Goal: Communication & Community: Answer question/provide support

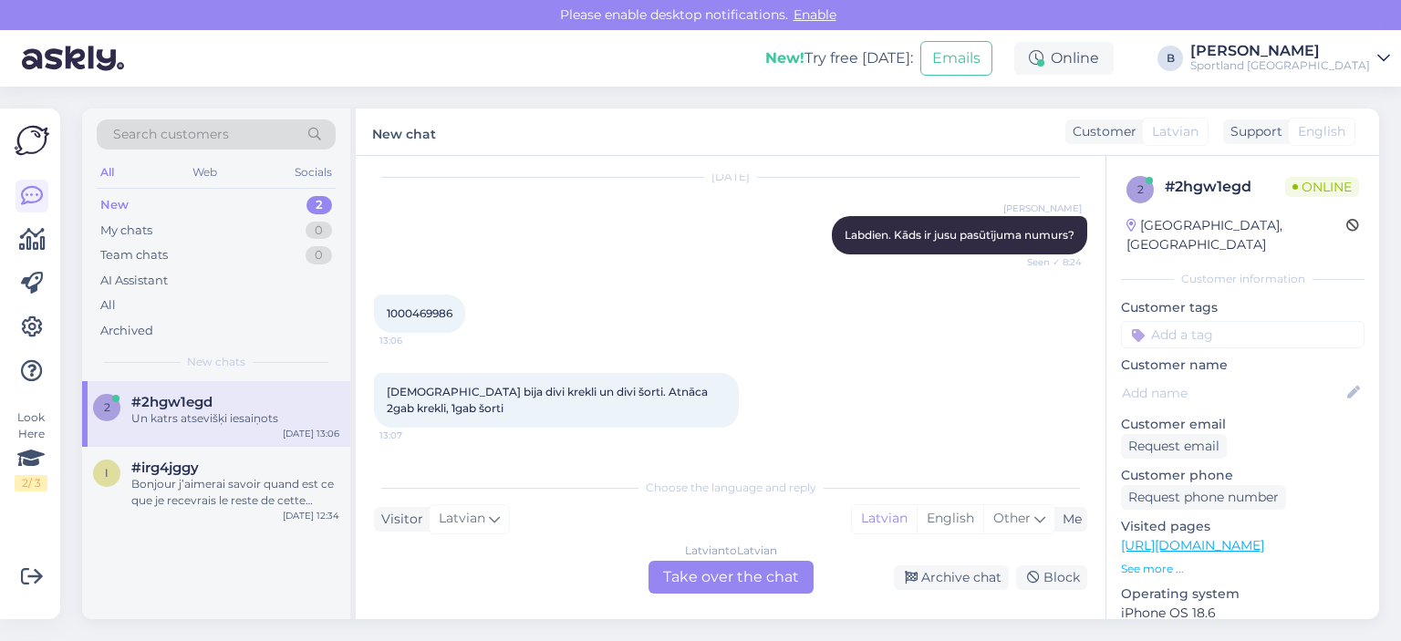
scroll to position [245, 0]
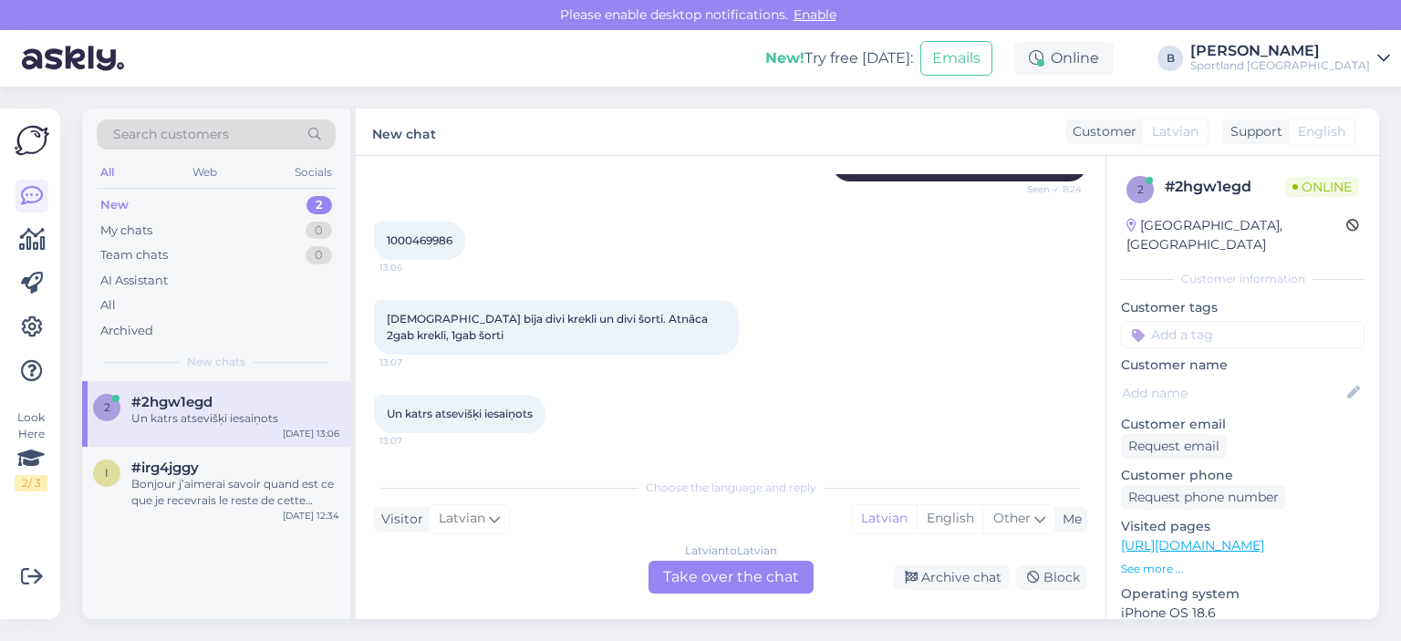
click at [759, 586] on div "Latvian to Latvian Take over the chat" at bounding box center [731, 577] width 165 height 33
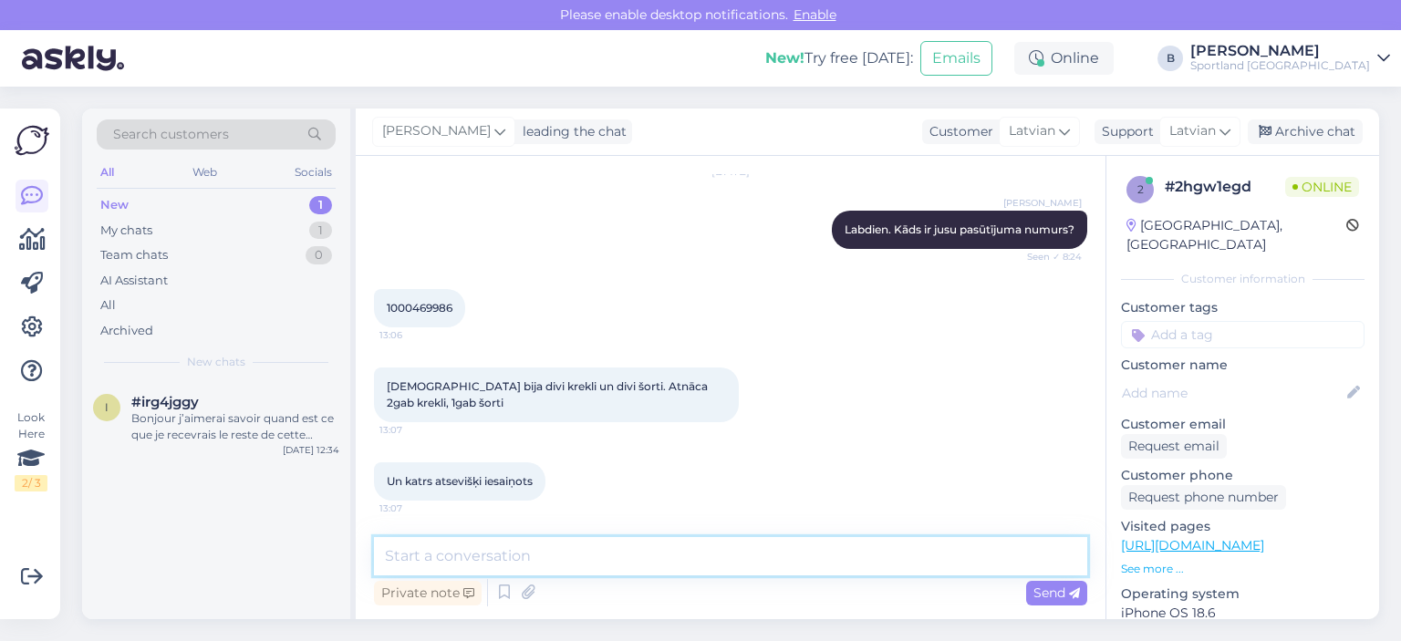
click at [766, 555] on textarea at bounding box center [730, 556] width 713 height 38
type textarea "P"
type textarea "Pārbaudīsim pasūtījuma statusu."
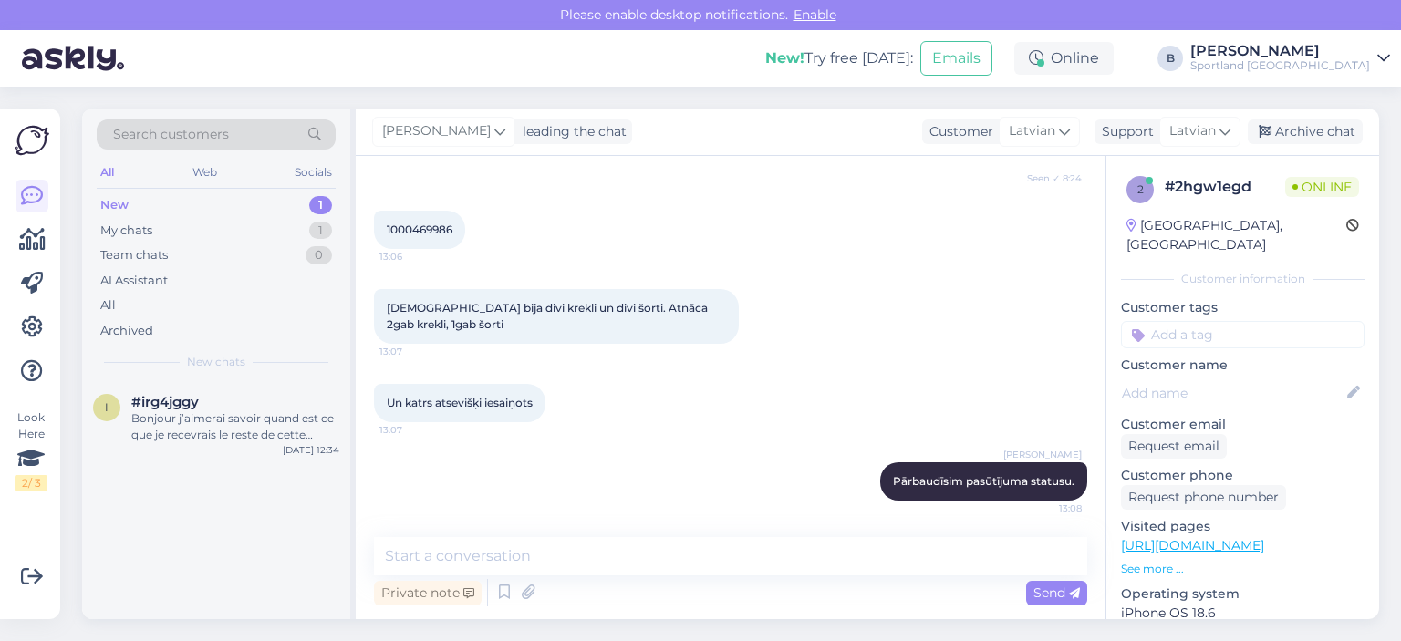
click at [428, 225] on span "1000469986" at bounding box center [420, 230] width 66 height 14
copy div "1000469986 13:06"
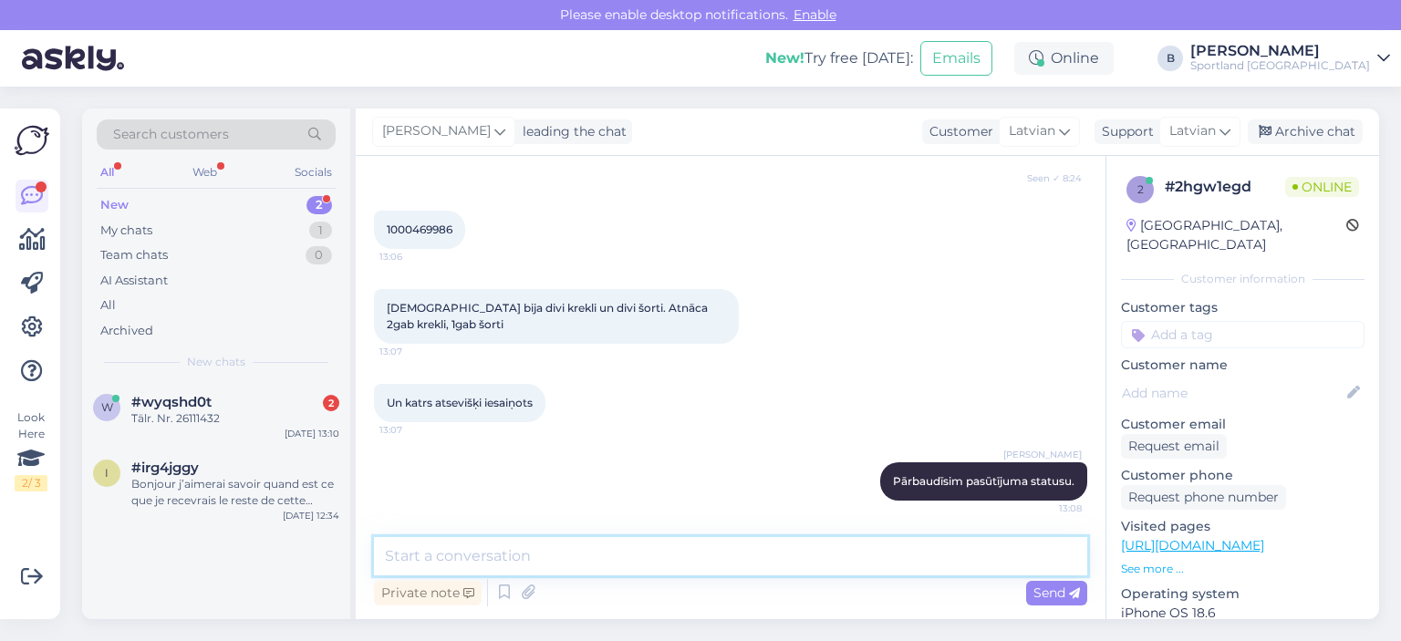
click at [601, 555] on textarea at bounding box center [730, 556] width 713 height 38
click at [198, 411] on div "Tālr. Nr. 26111432" at bounding box center [235, 419] width 208 height 16
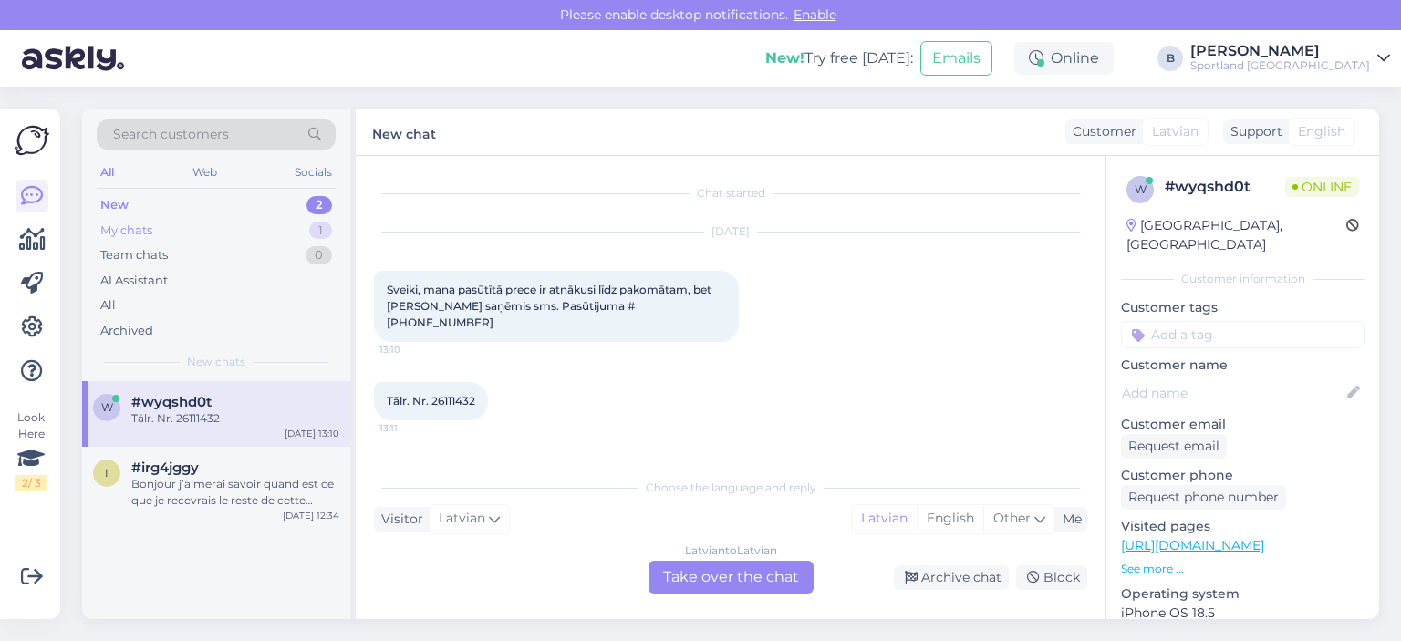
click at [131, 222] on div "My chats" at bounding box center [126, 231] width 52 height 18
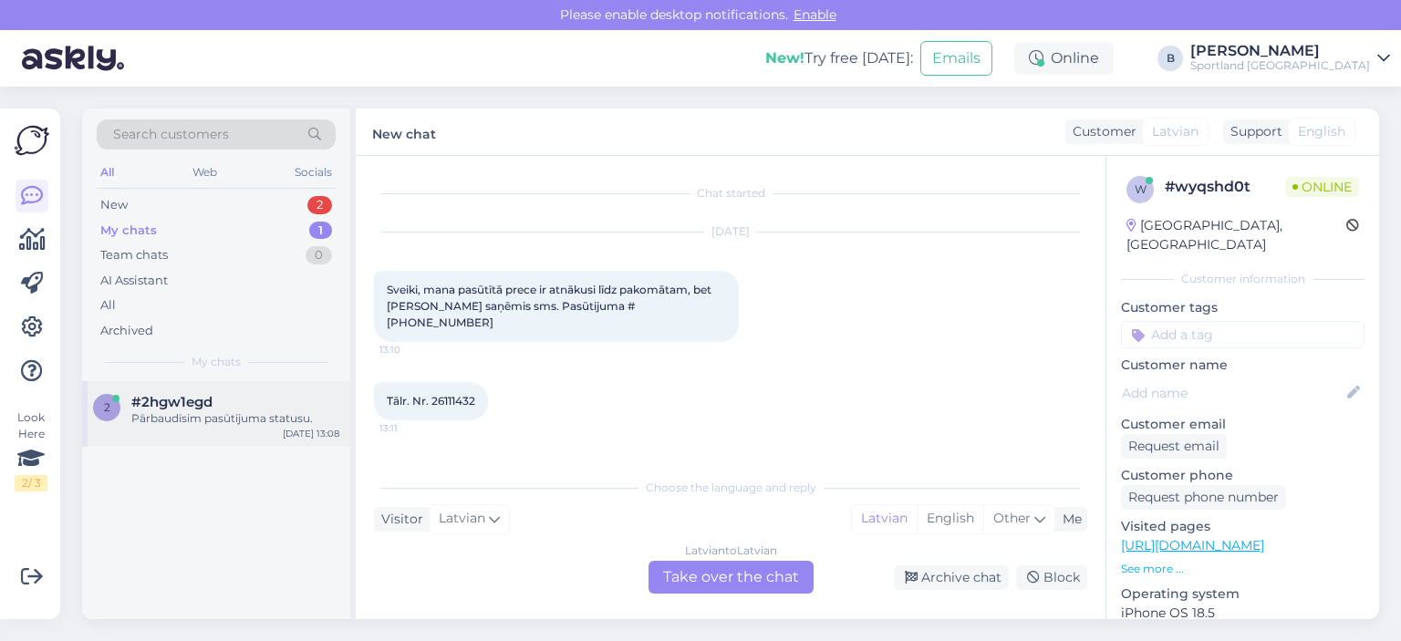
click at [226, 409] on div "#2hgw1egd" at bounding box center [235, 402] width 208 height 16
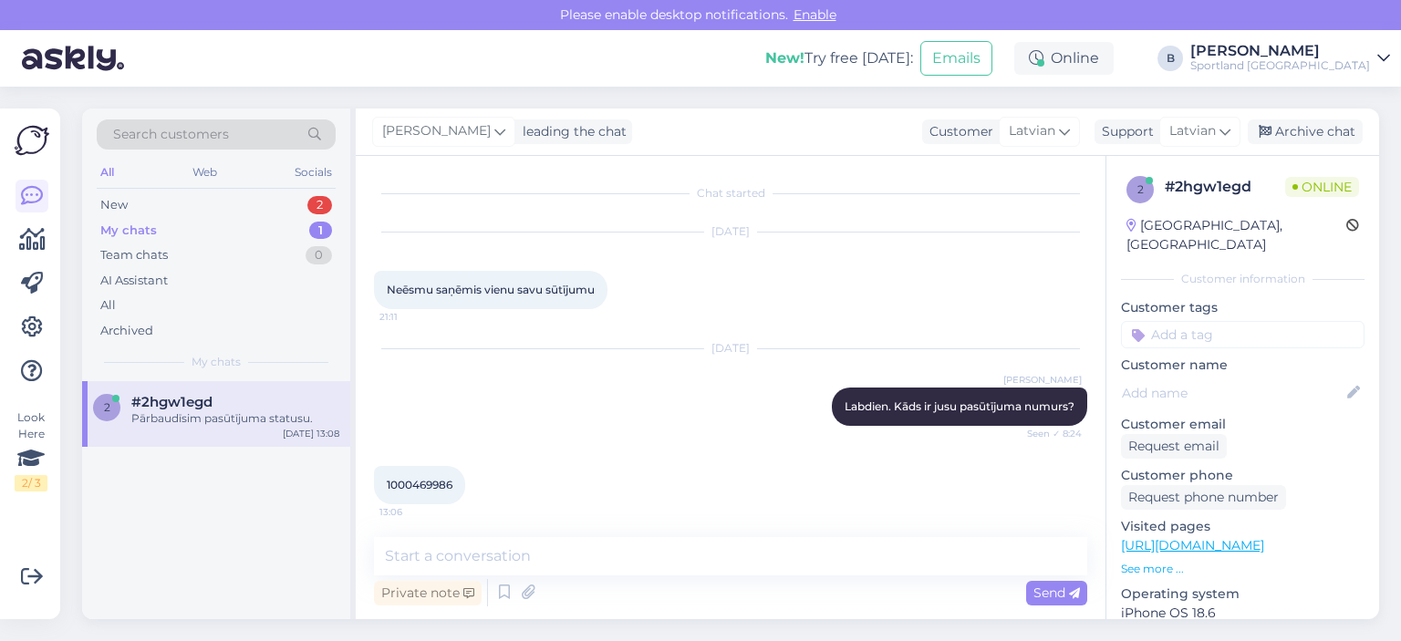
scroll to position [255, 0]
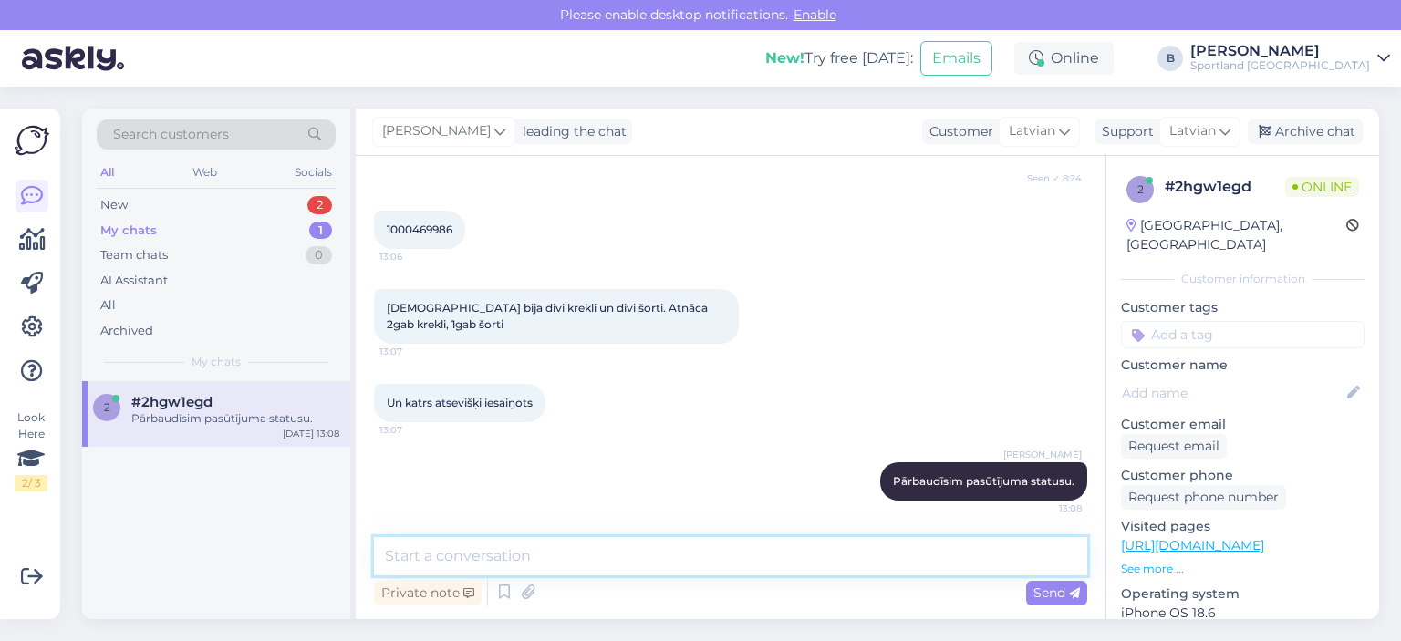
click at [630, 572] on textarea at bounding box center [730, 556] width 713 height 38
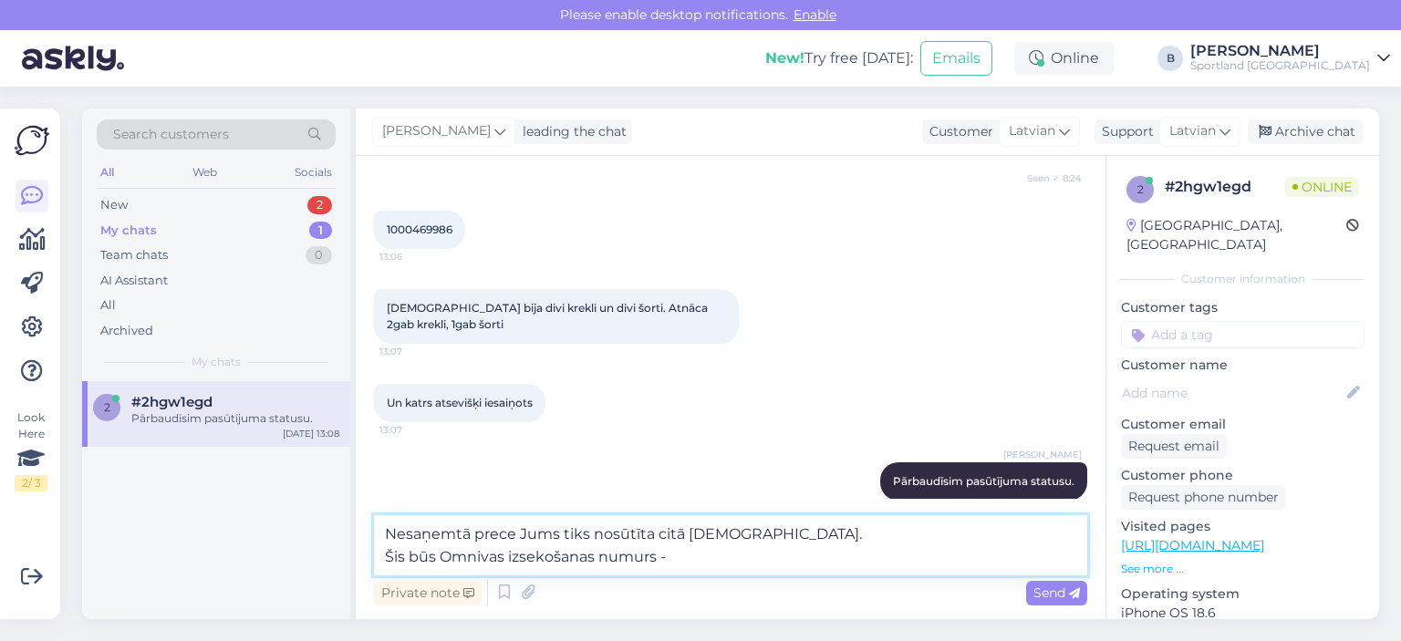
paste textarea "CC821486593EE"
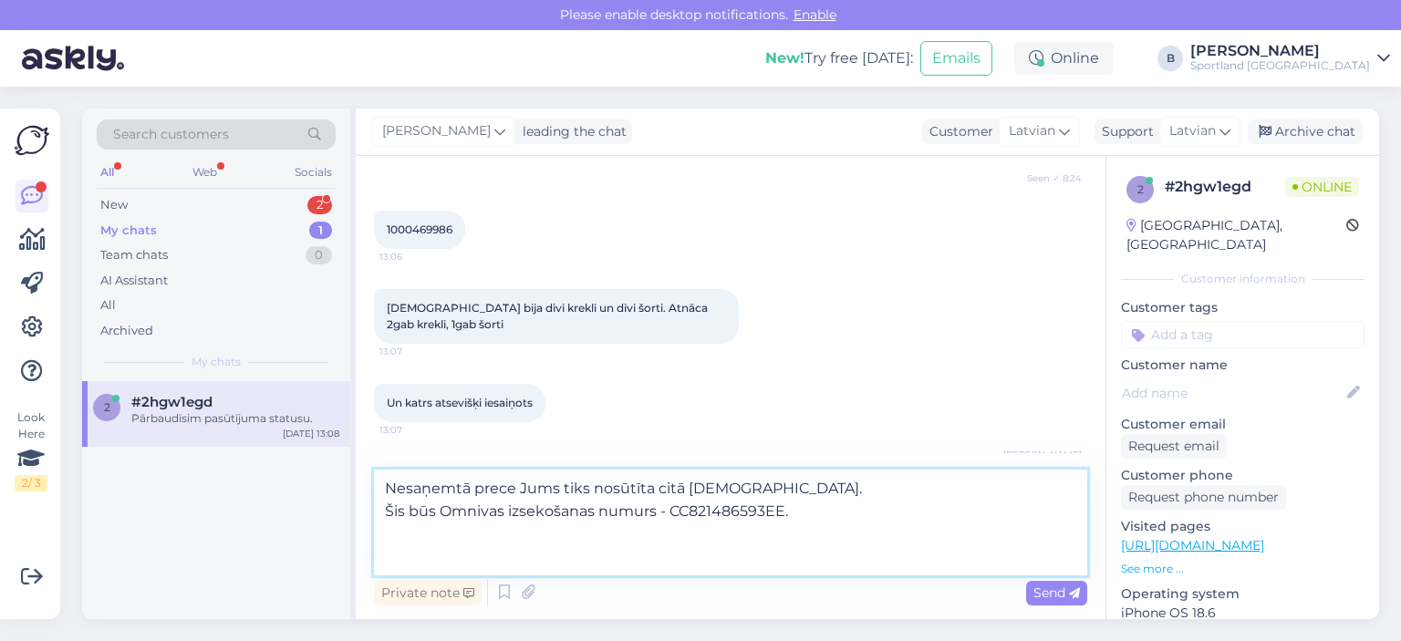
click at [815, 503] on textarea "Nesaņemtā prece Jums tiks nosūtīta citā [DEMOGRAPHIC_DATA]. Šis būs Omnivas izs…" at bounding box center [730, 523] width 713 height 106
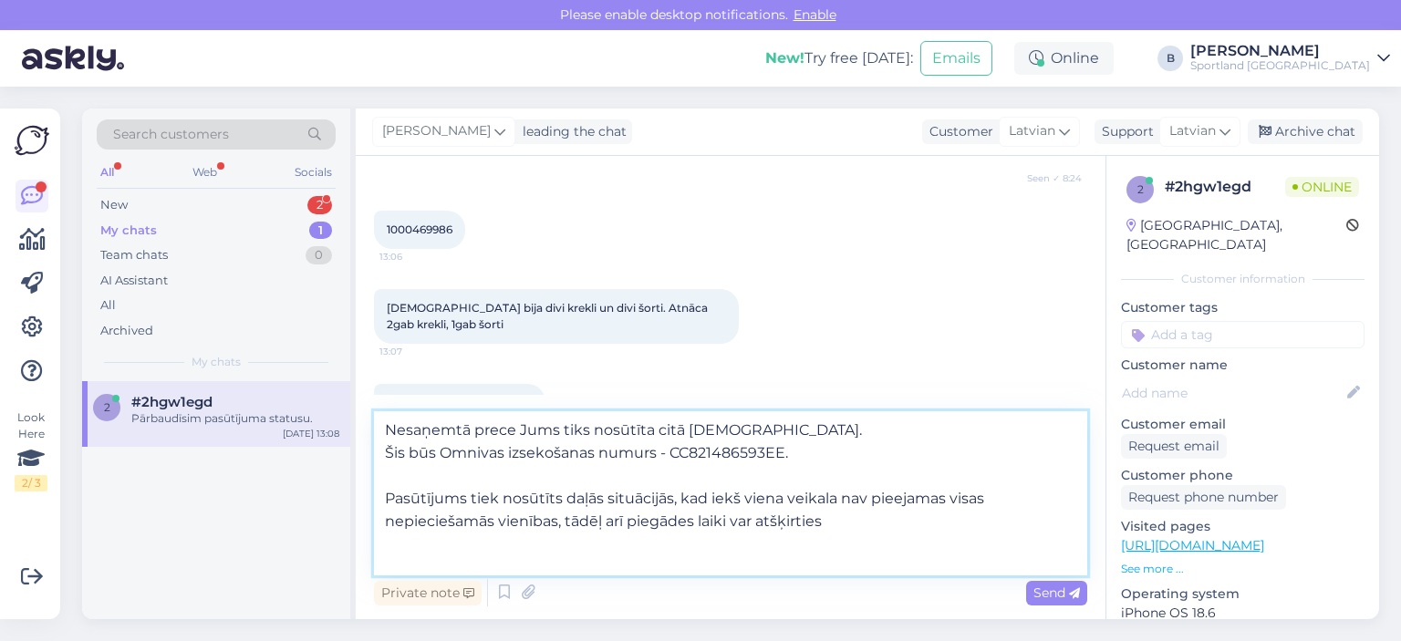
type textarea "Nesaņemtā prece Jums tiks nosūtīta citā [DEMOGRAPHIC_DATA]. Šis būs Omnivas izs…"
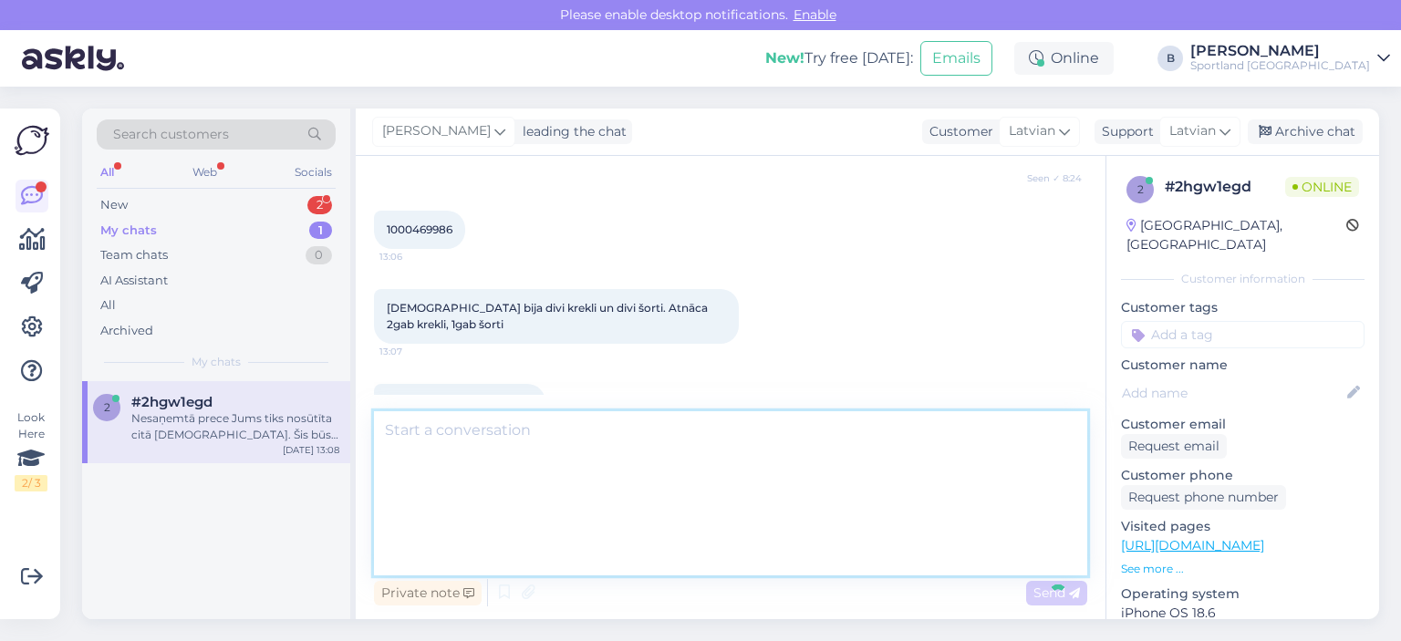
scroll to position [432, 0]
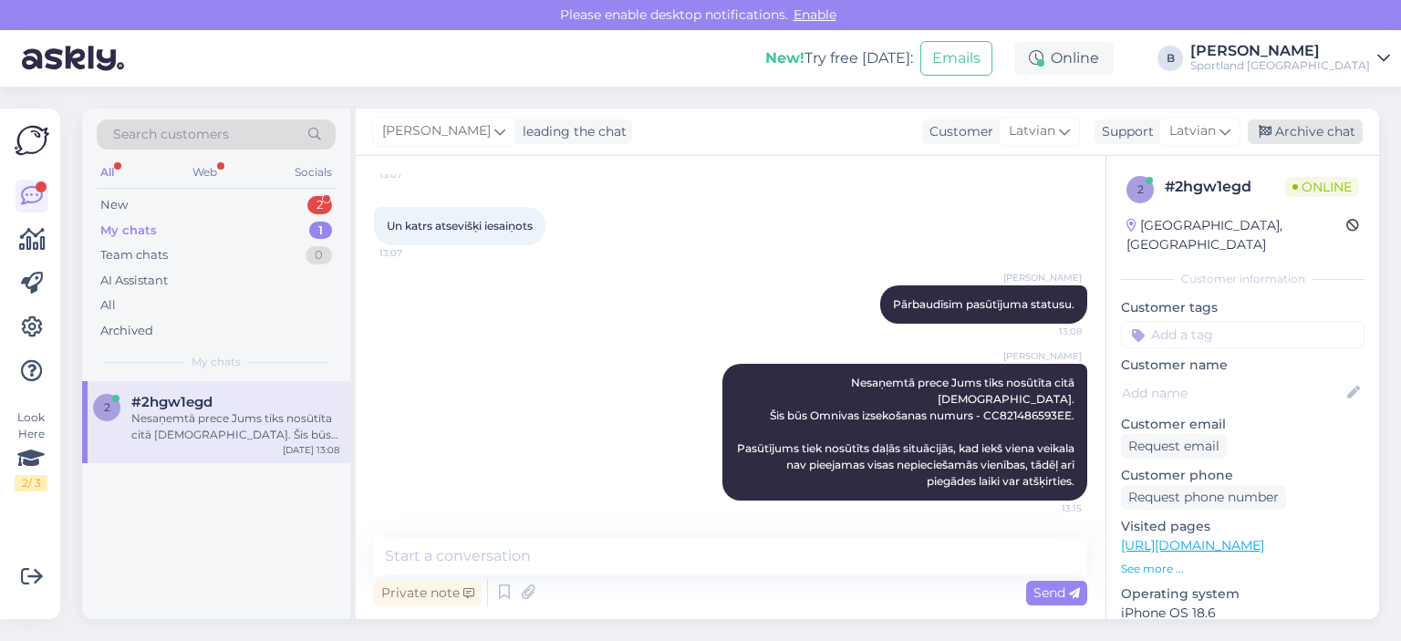
click at [1295, 136] on div "Archive chat" at bounding box center [1305, 132] width 115 height 25
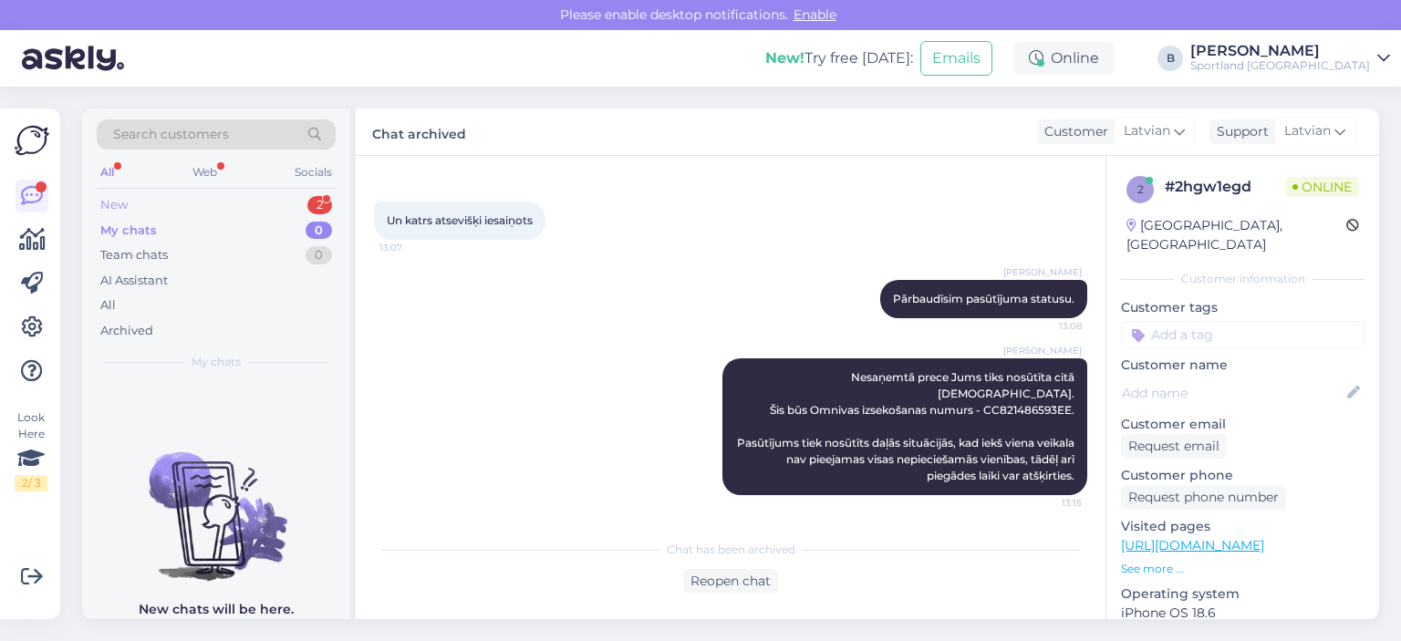
click at [136, 201] on div "New 2" at bounding box center [216, 206] width 239 height 26
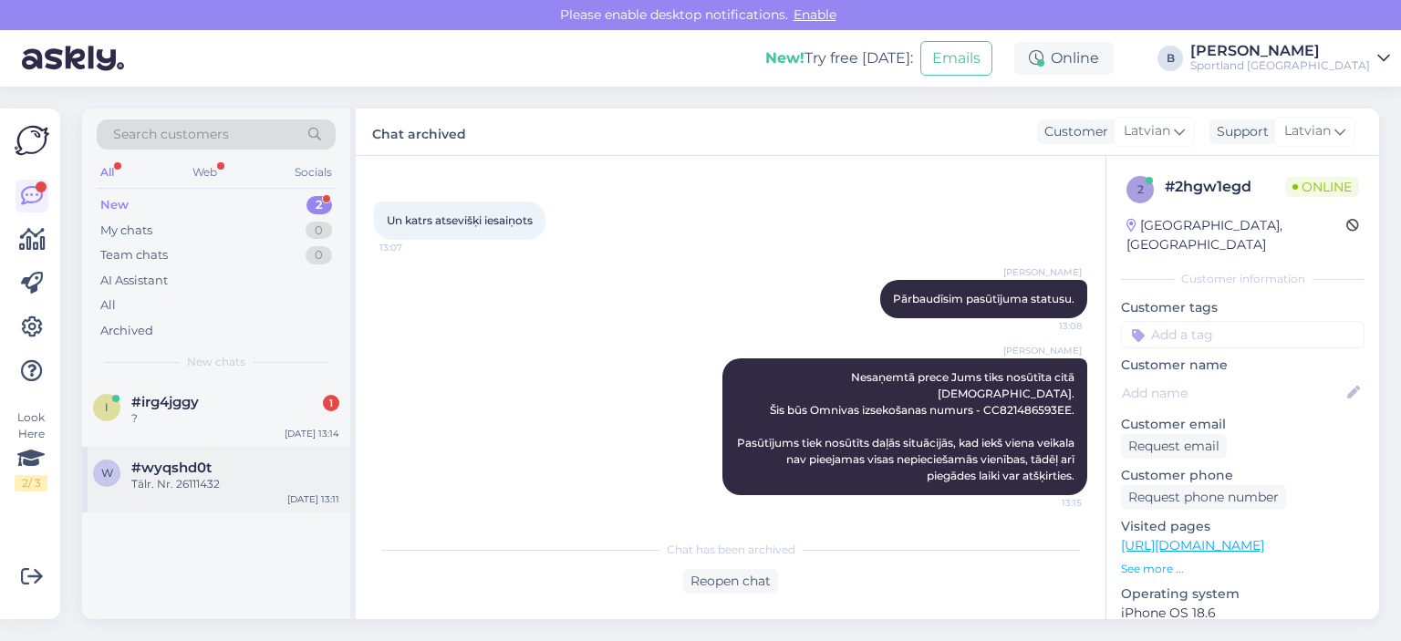
click at [208, 481] on div "Tālr. Nr. 26111432" at bounding box center [235, 484] width 208 height 16
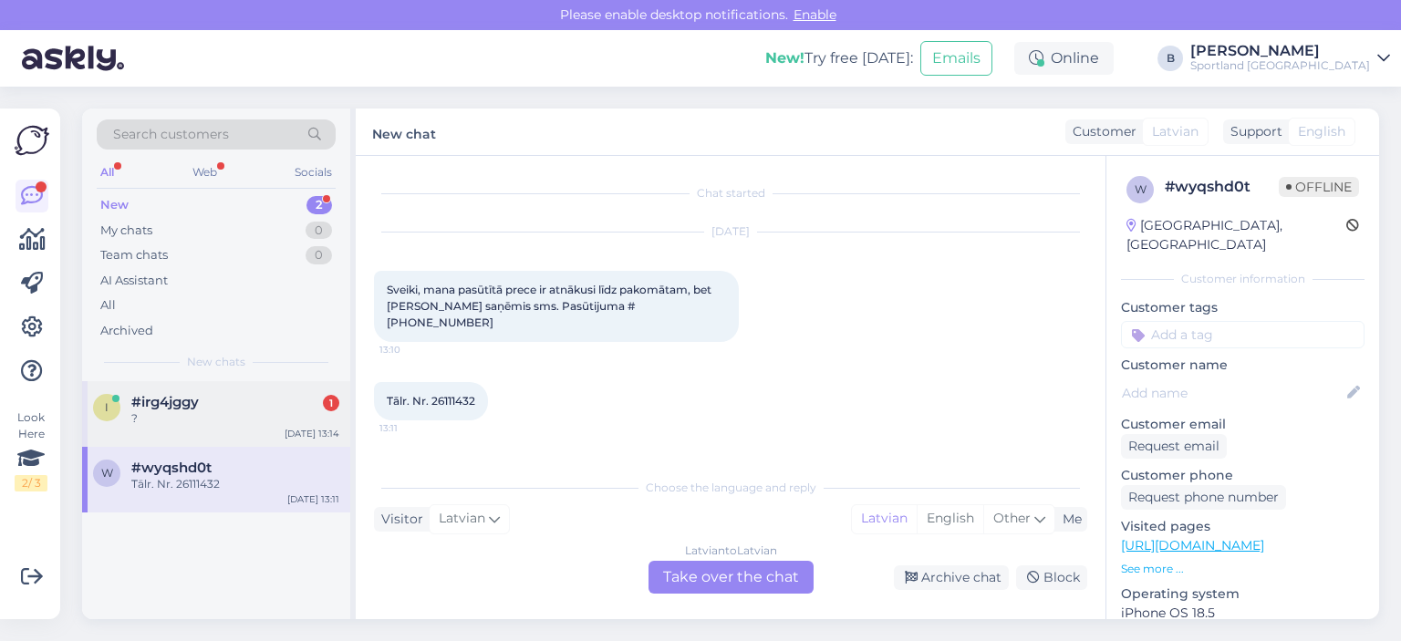
click at [226, 415] on div "?" at bounding box center [235, 419] width 208 height 16
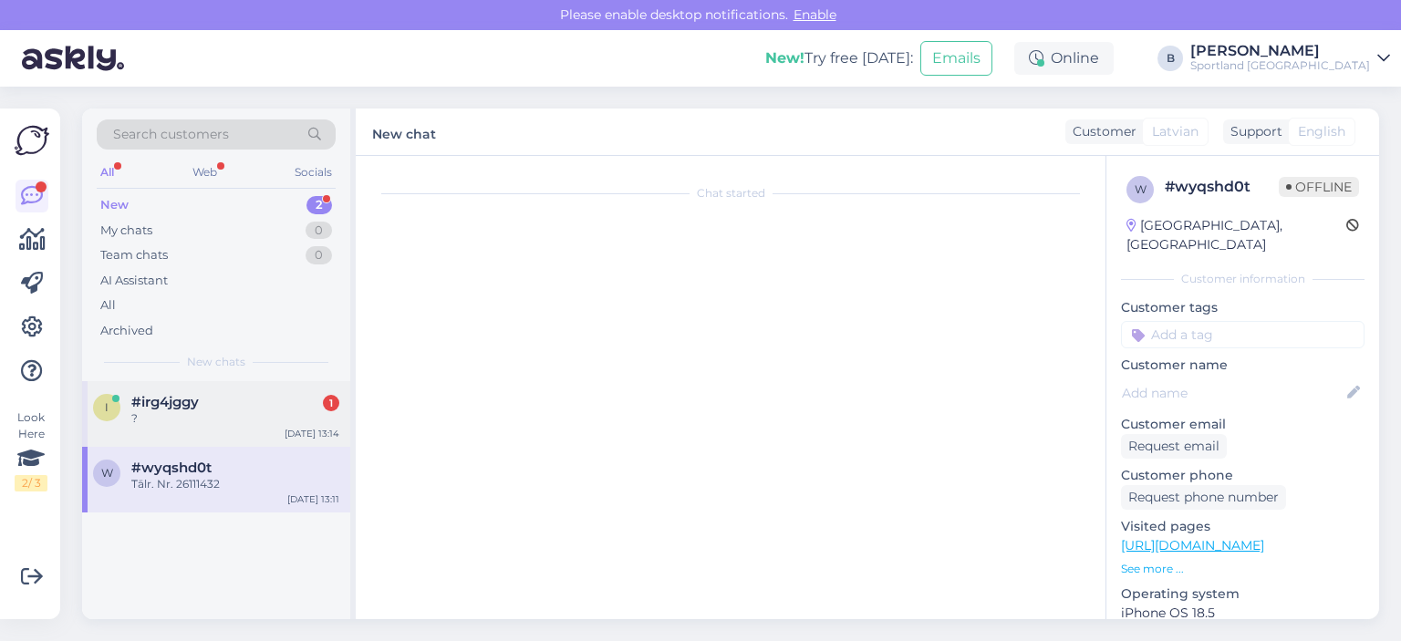
scroll to position [1958, 0]
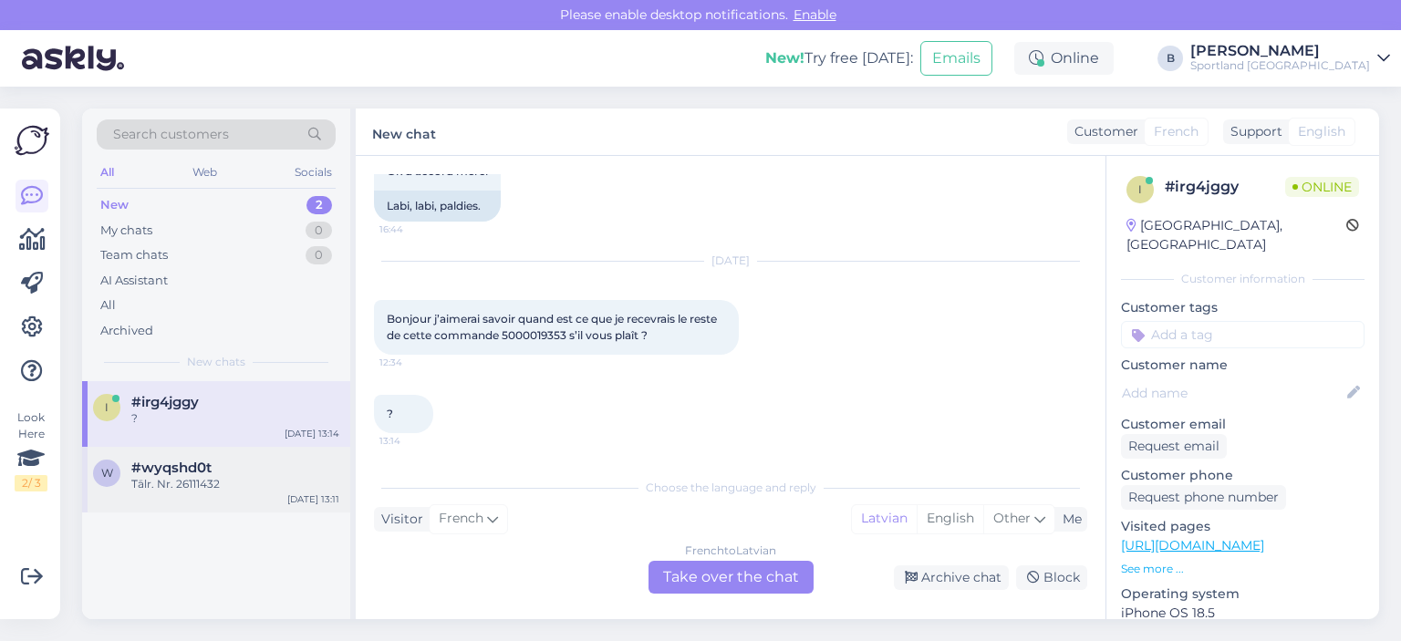
click at [172, 472] on span "#wyqshd0t" at bounding box center [171, 468] width 80 height 16
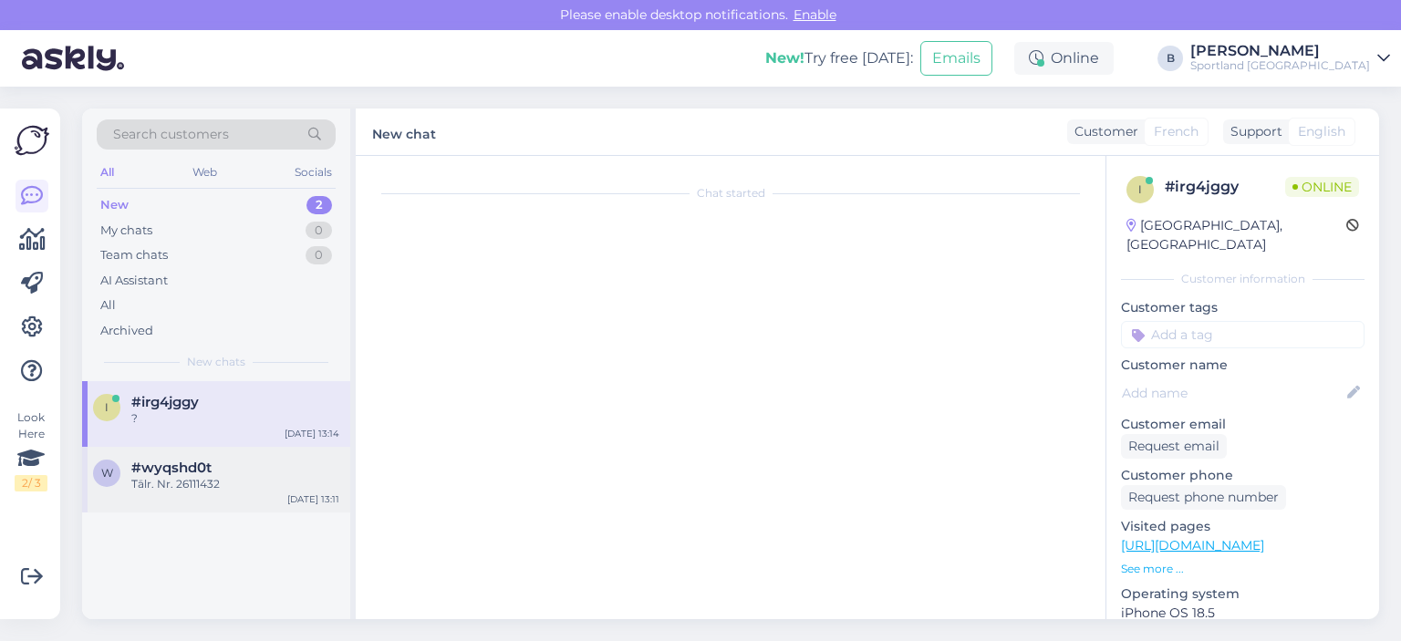
scroll to position [0, 0]
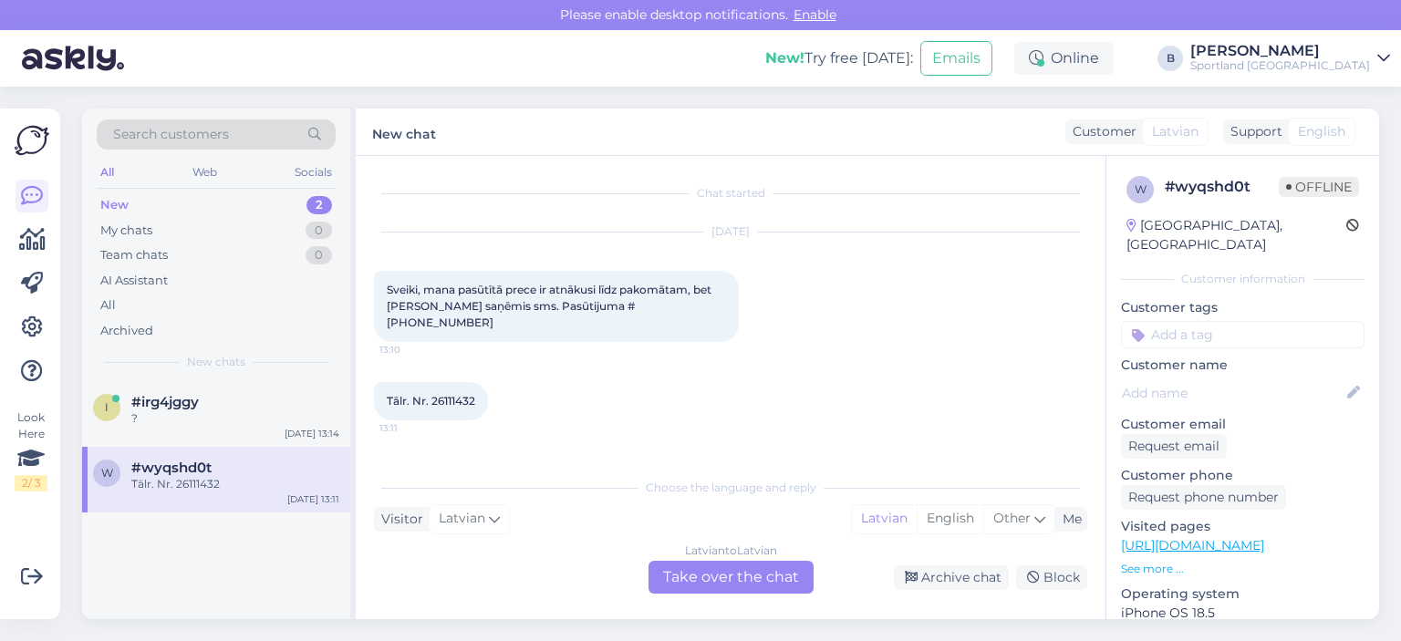
click at [737, 576] on div "Latvian to Latvian Take over the chat" at bounding box center [731, 577] width 165 height 33
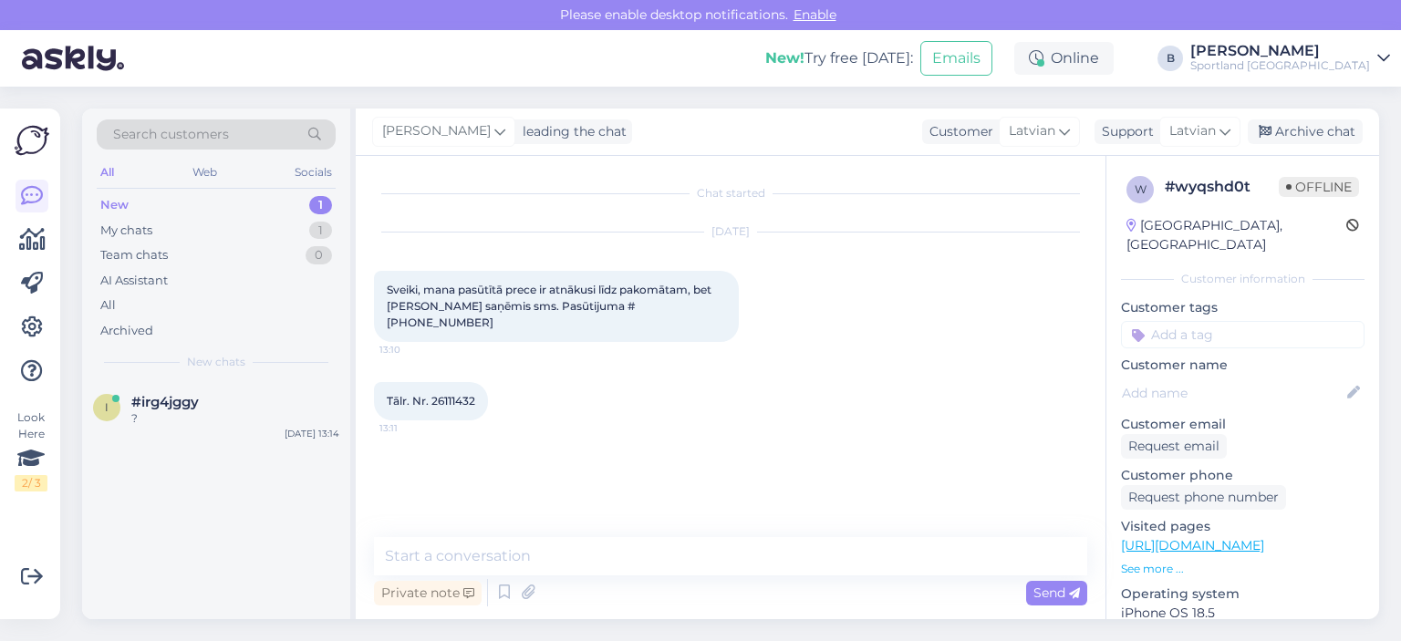
click at [616, 305] on span "Sveiki, mana pasūtītā prece ir atnākusi līdz pakomātam, bet [PERSON_NAME] saņēm…" at bounding box center [551, 306] width 328 height 47
copy div "1000469643 13:10"
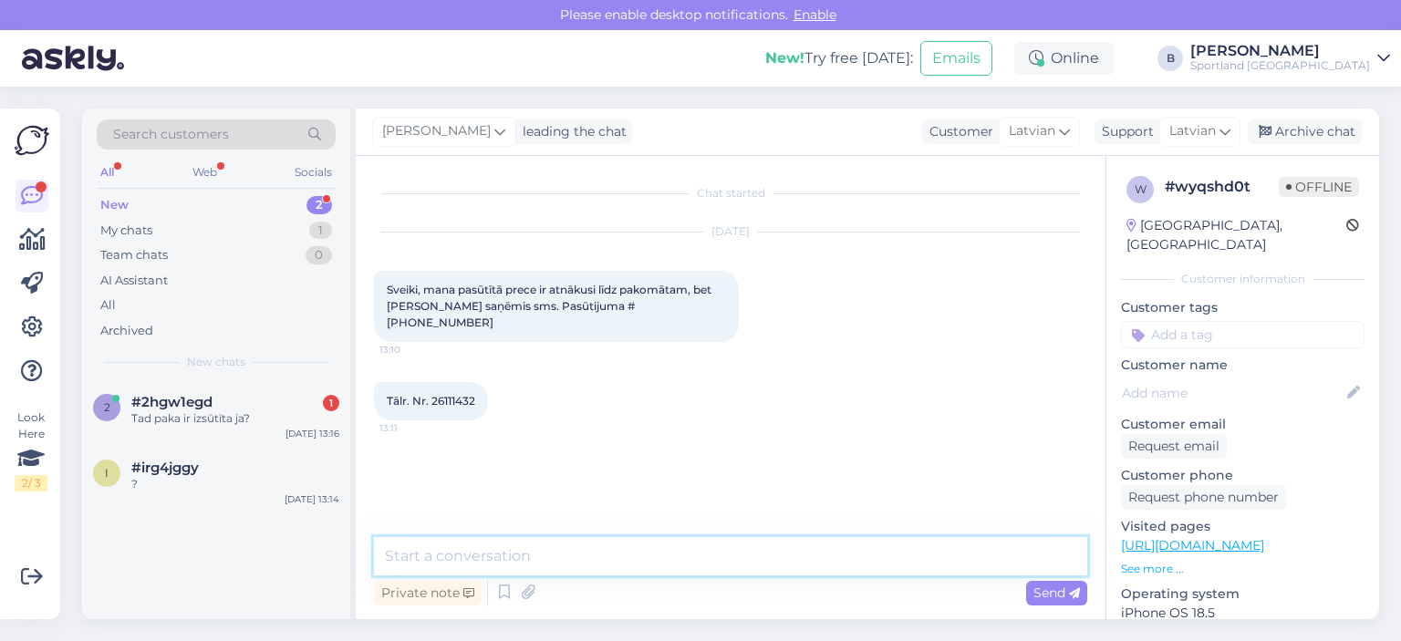
click at [556, 547] on textarea at bounding box center [730, 556] width 713 height 38
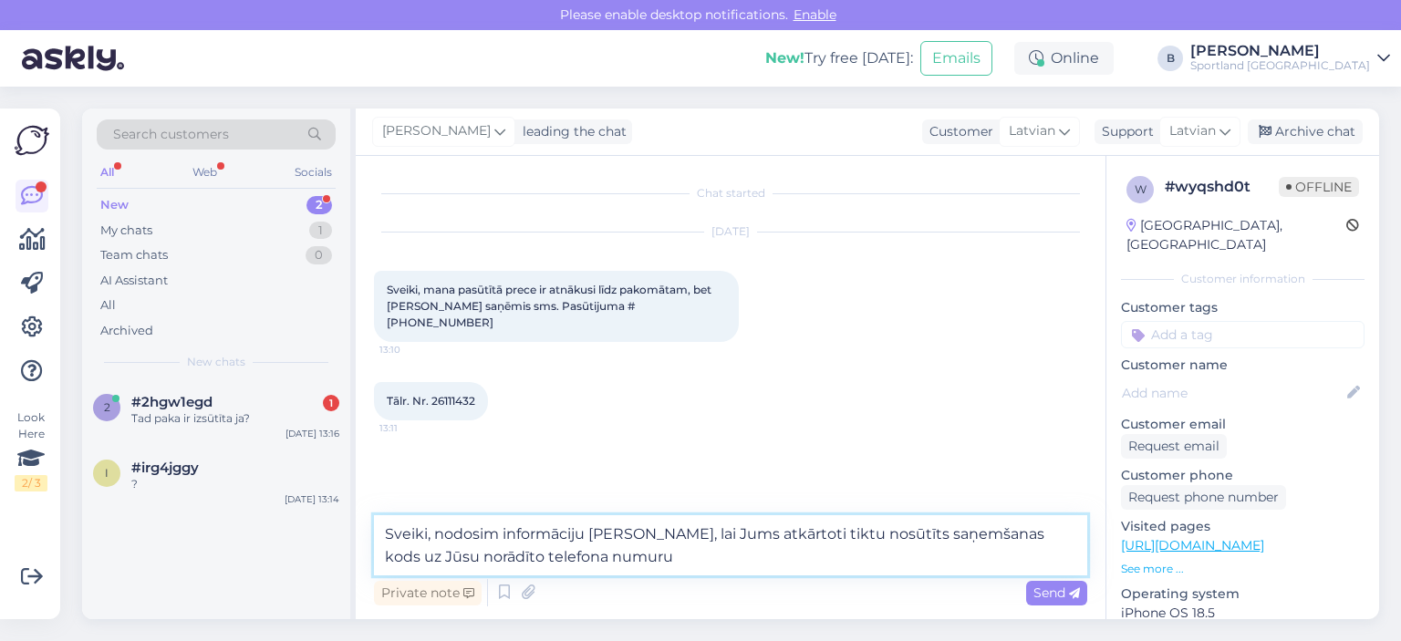
type textarea "Sveiki, nodosim informāciju [PERSON_NAME], lai Jums atkārtoti tiktu nosūtīts sa…"
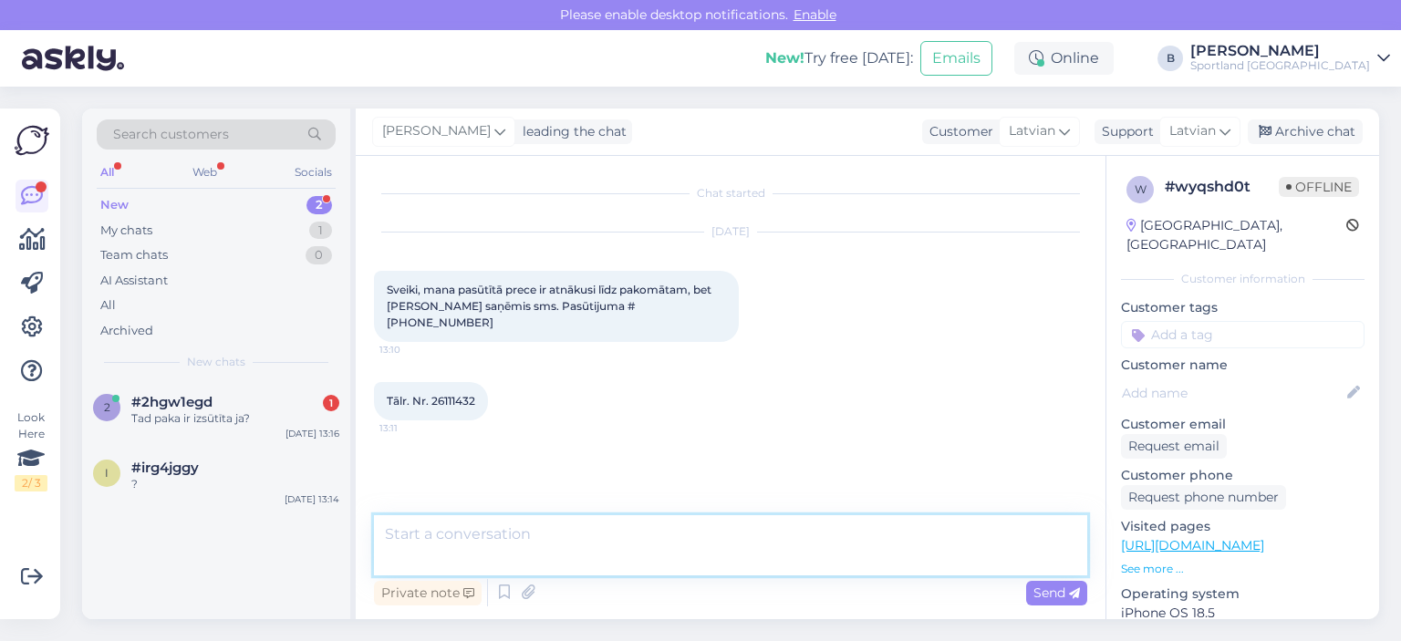
scroll to position [15, 0]
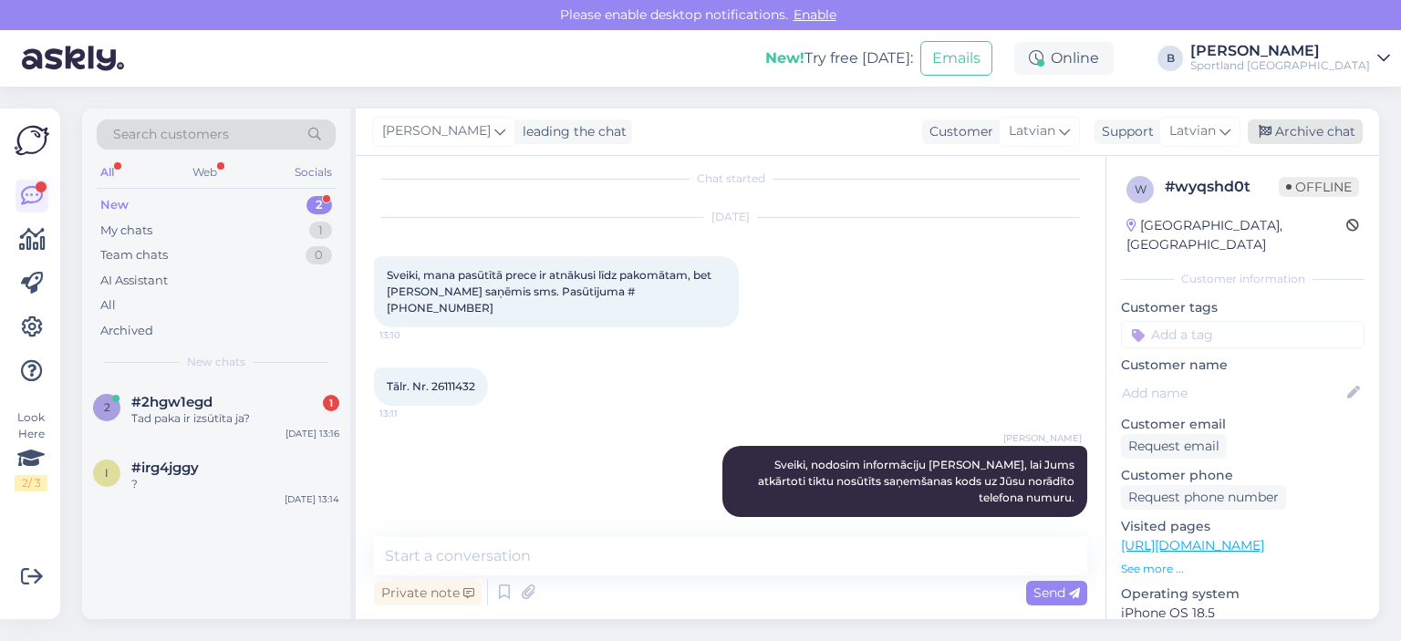
click at [1327, 130] on div "Archive chat" at bounding box center [1305, 132] width 115 height 25
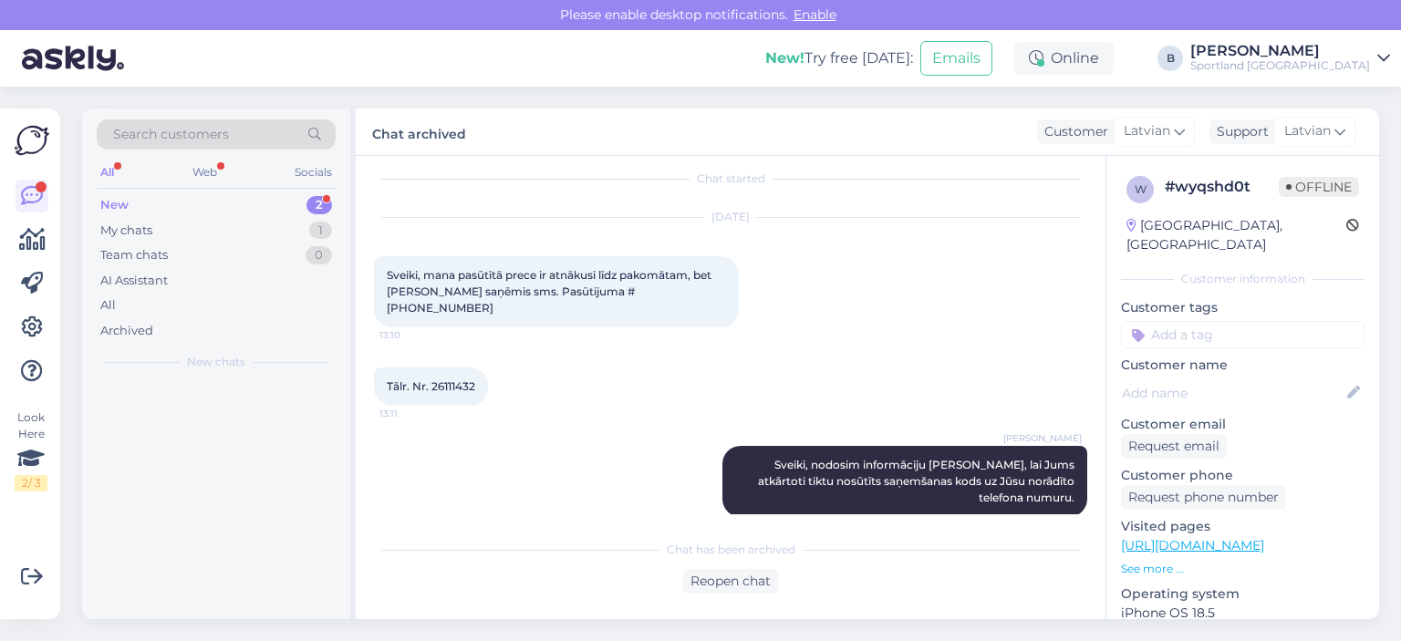
scroll to position [20, 0]
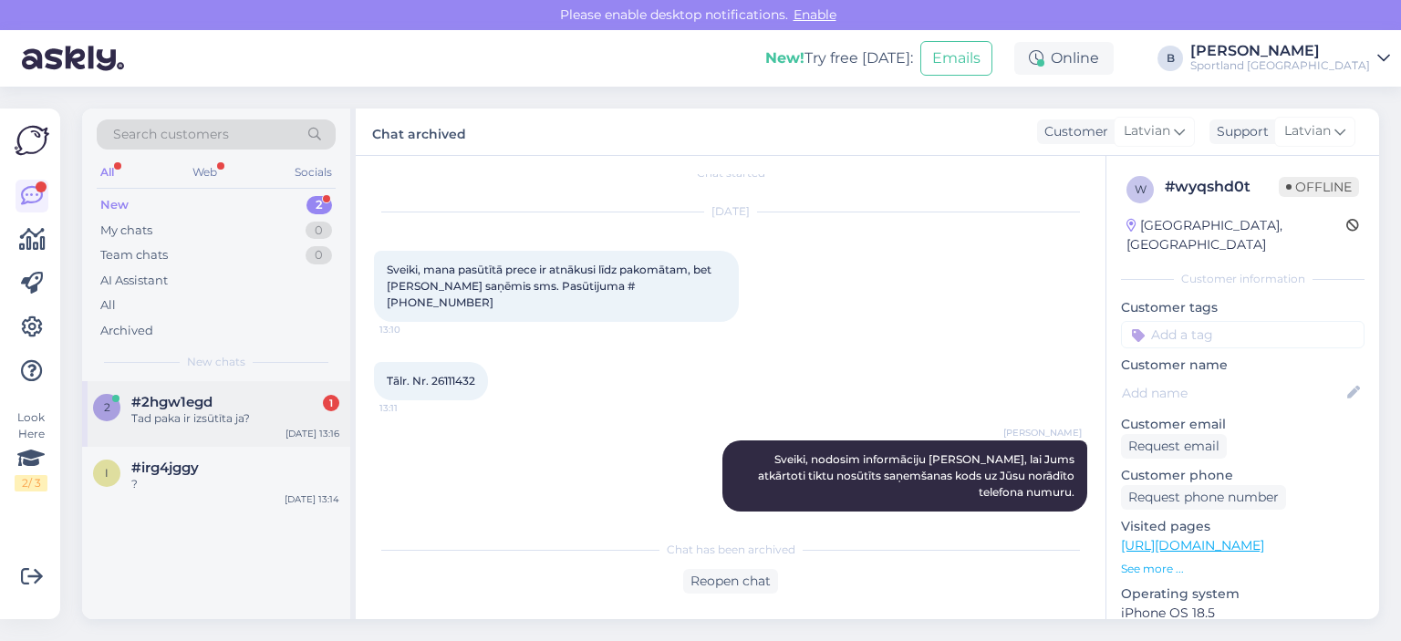
click at [189, 419] on div "Tad paka ir izsūtīta ja?" at bounding box center [235, 419] width 208 height 16
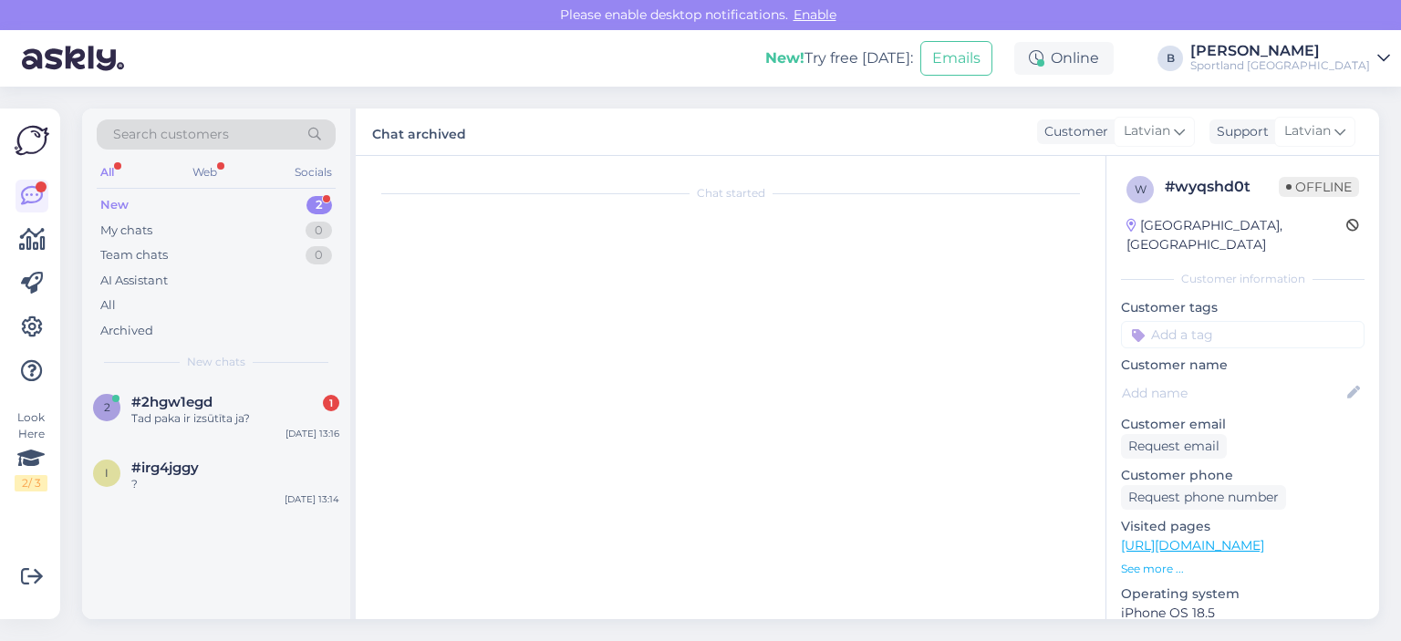
scroll to position [578, 0]
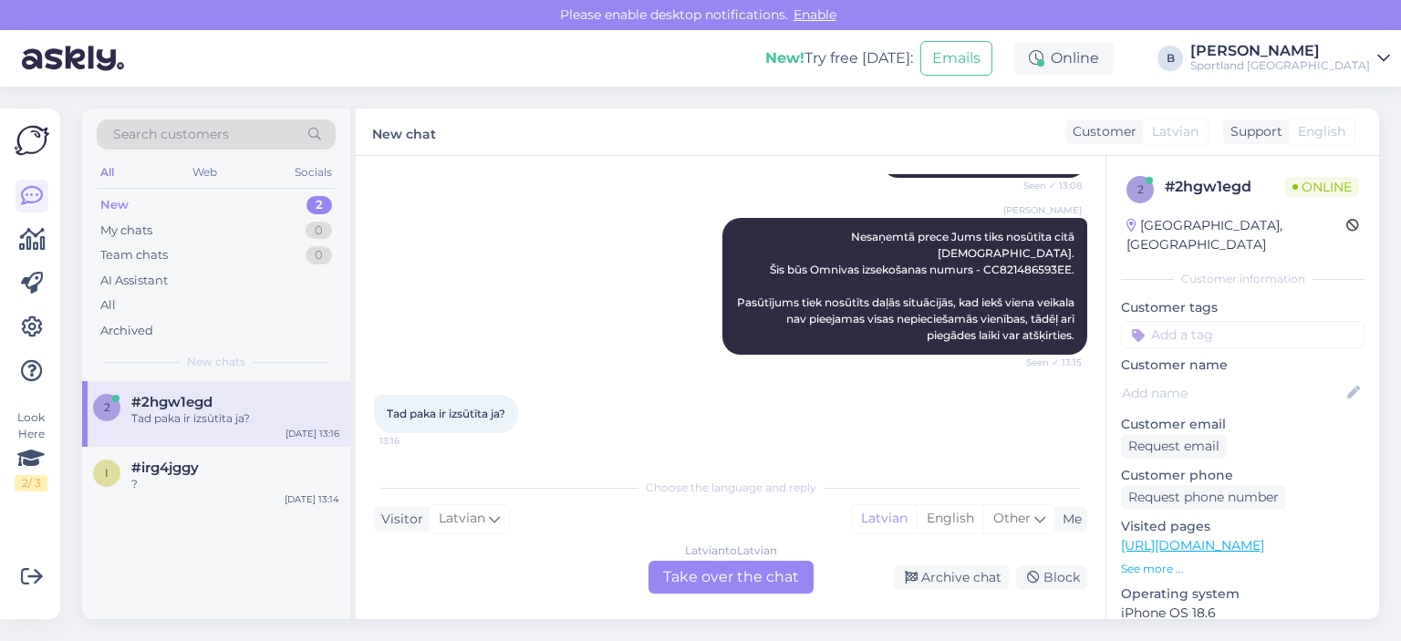
click at [721, 583] on div "Latvian to Latvian Take over the chat" at bounding box center [731, 577] width 165 height 33
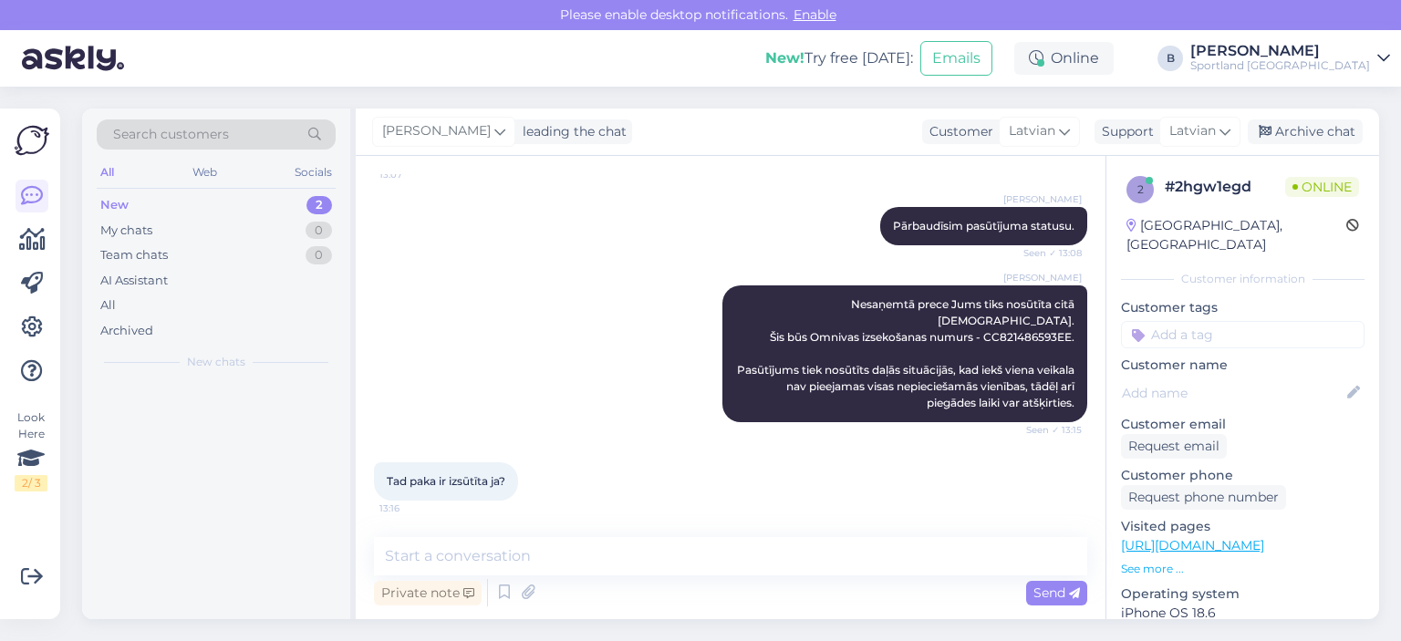
scroll to position [511, 0]
click at [691, 555] on textarea at bounding box center [730, 556] width 713 height 38
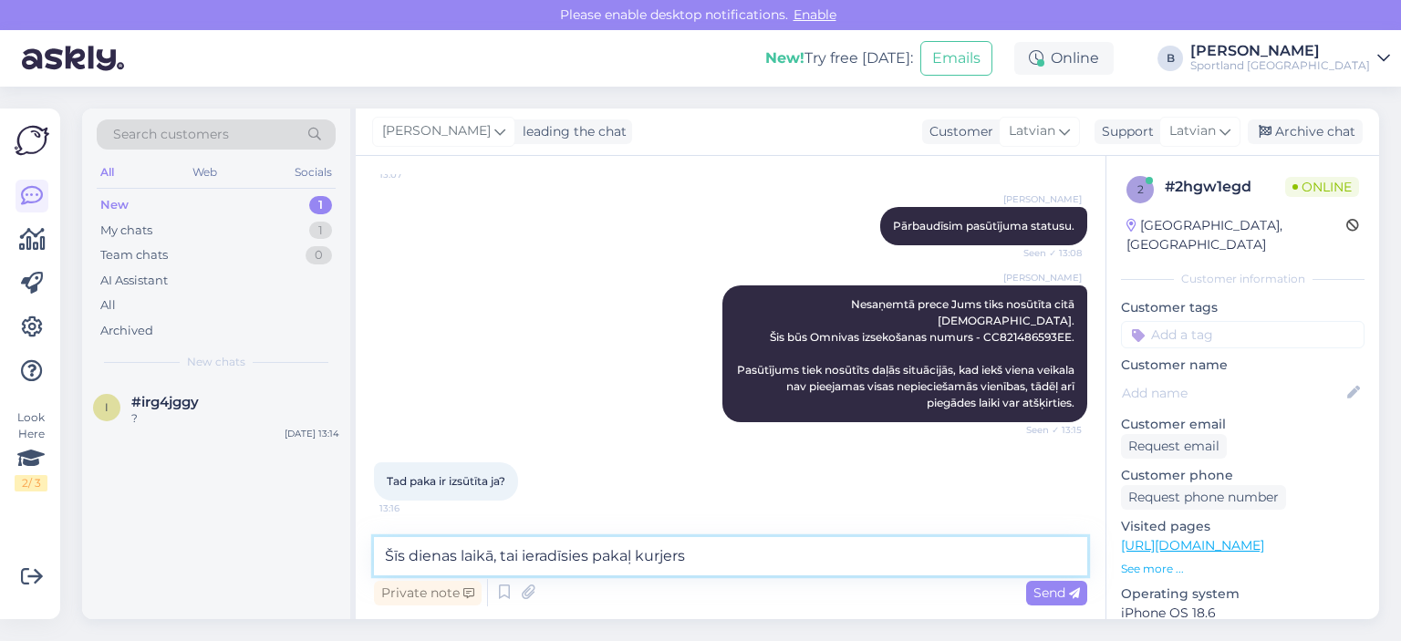
type textarea "Šīs dienas laikā, tai ieradīsies pakaļ kurjers."
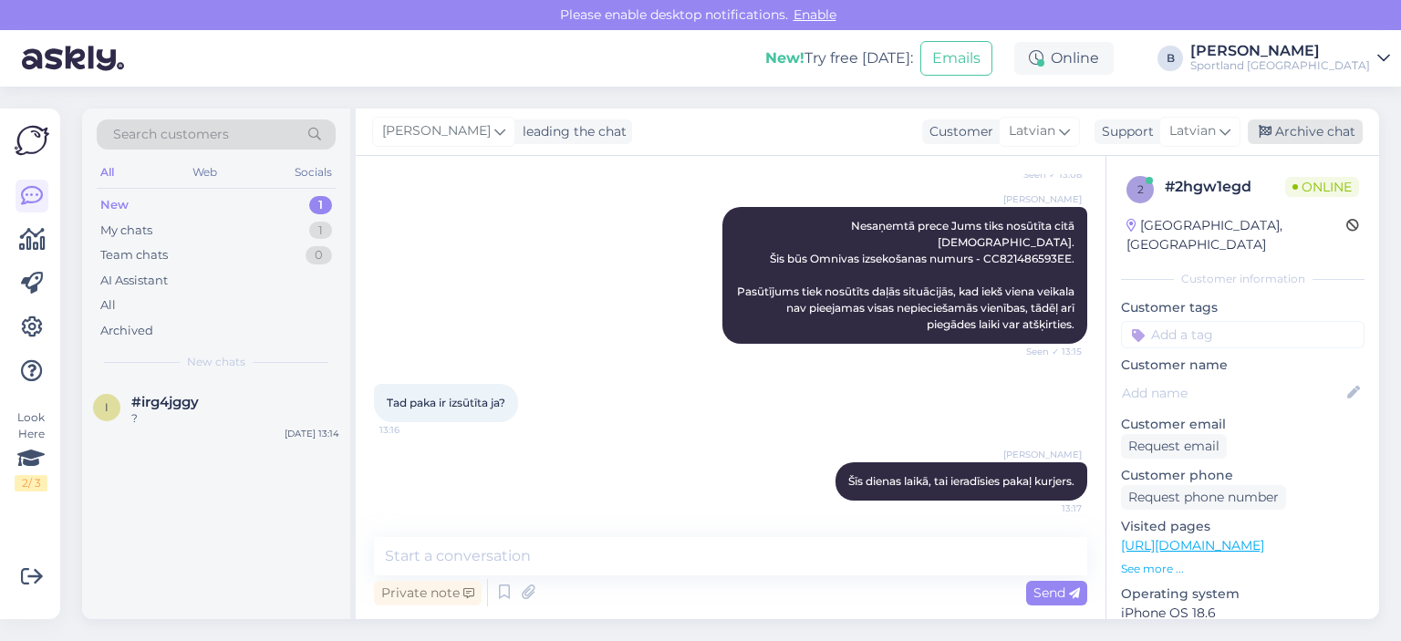
click at [1356, 140] on div "Archive chat" at bounding box center [1305, 132] width 115 height 25
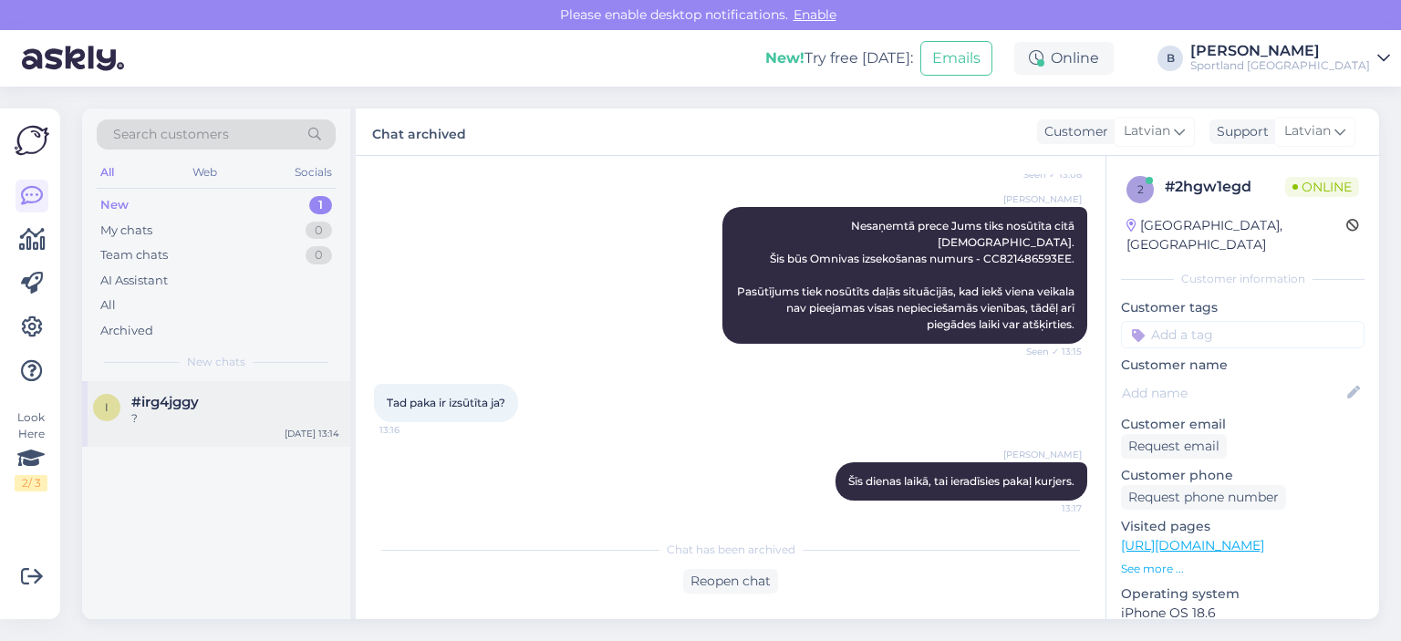
click at [142, 401] on span "#irg4jggy" at bounding box center [165, 402] width 68 height 16
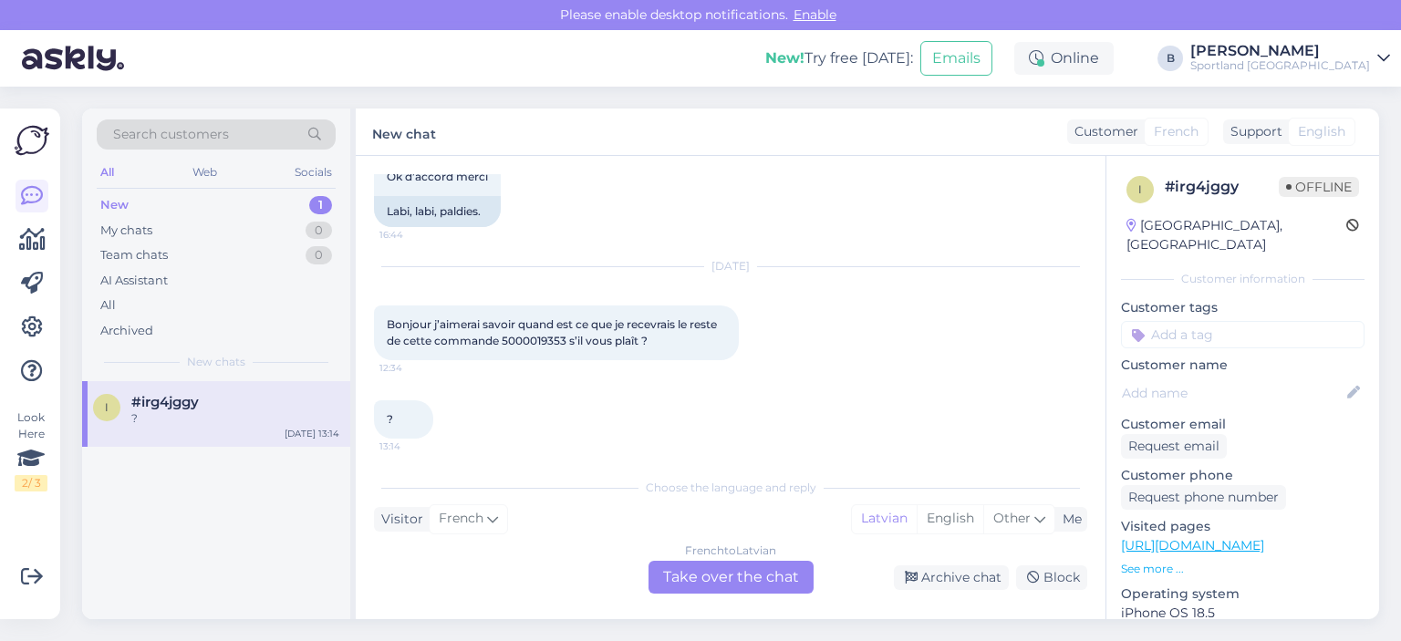
scroll to position [1958, 0]
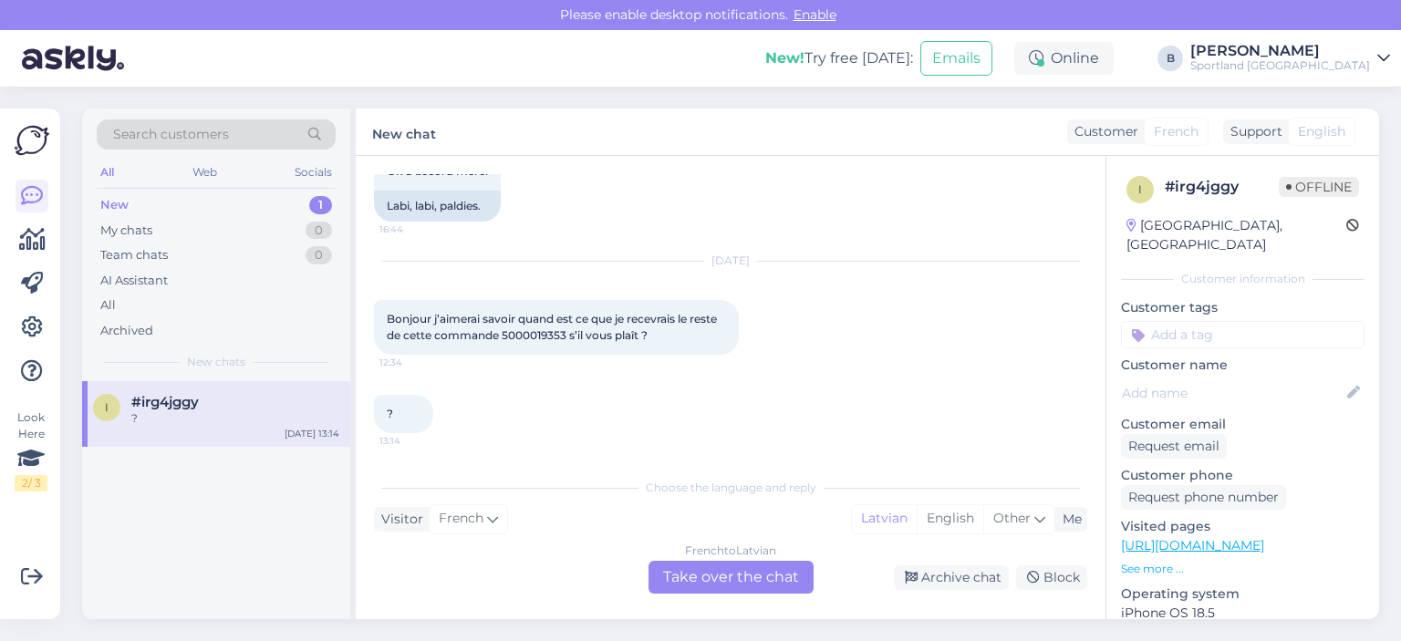
click at [526, 337] on span "Bonjour j’aimerai savoir quand est ce que je recevrais le reste de cette comman…" at bounding box center [553, 327] width 333 height 30
copy span "5000019353"
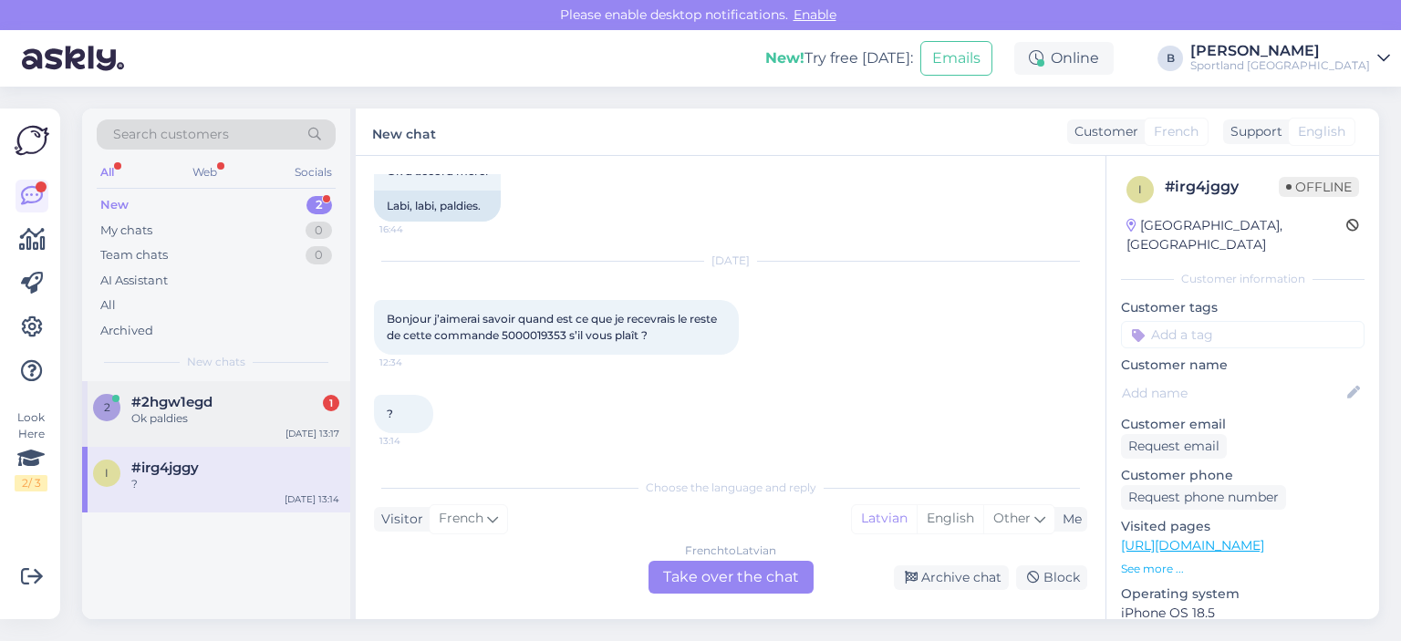
click at [200, 431] on div "2 #2hgw1egd 1 Ok paldies [DATE] 13:17" at bounding box center [216, 414] width 268 height 66
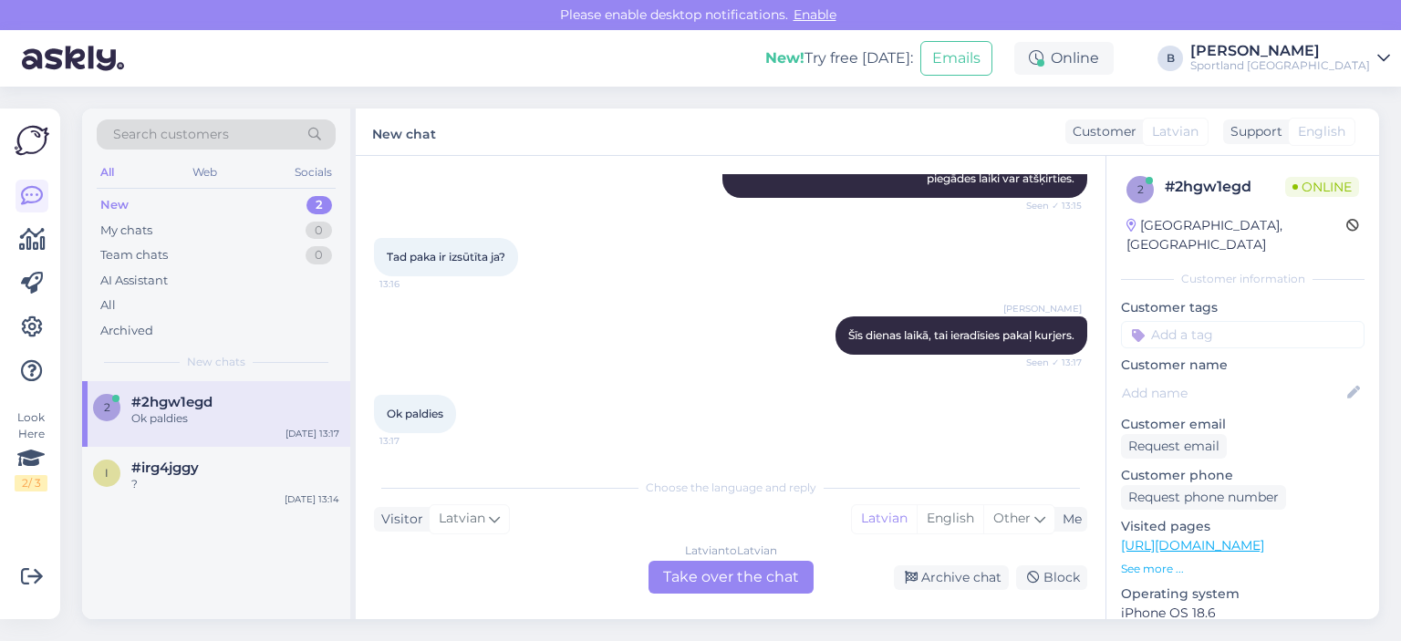
click at [769, 571] on div "Latvian to Latvian Take over the chat" at bounding box center [731, 577] width 165 height 33
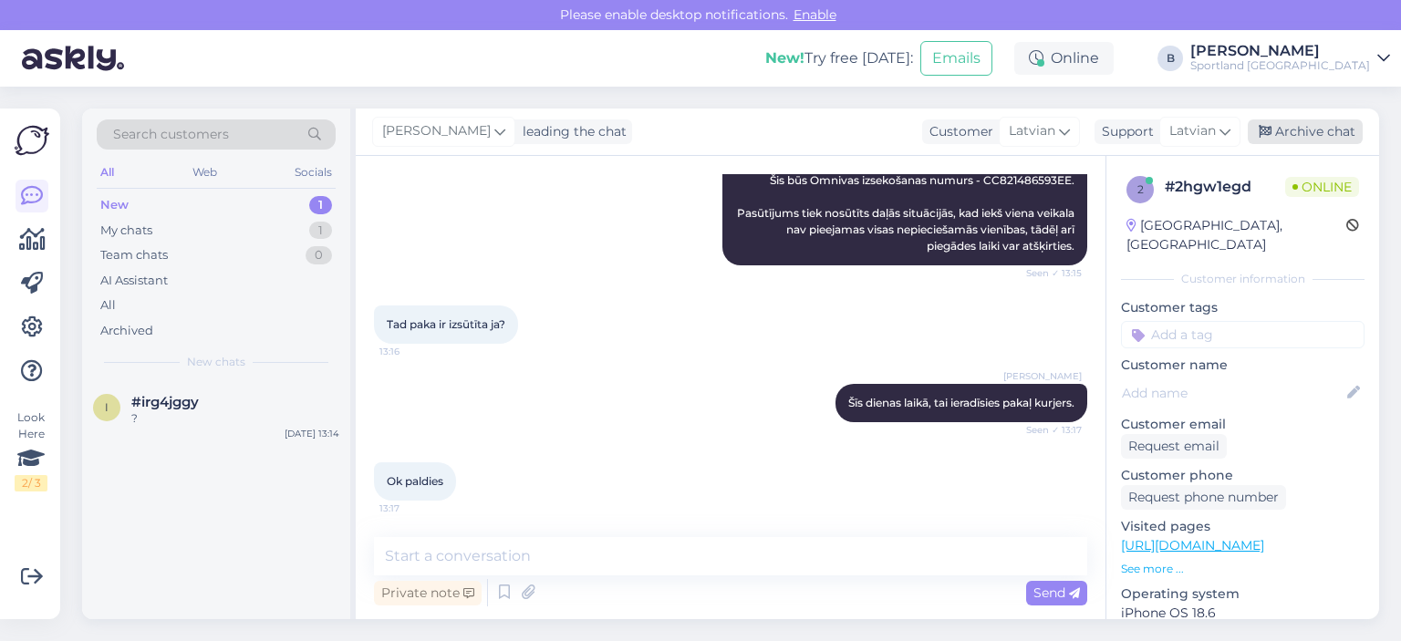
click at [1277, 123] on div "Archive chat" at bounding box center [1305, 132] width 115 height 25
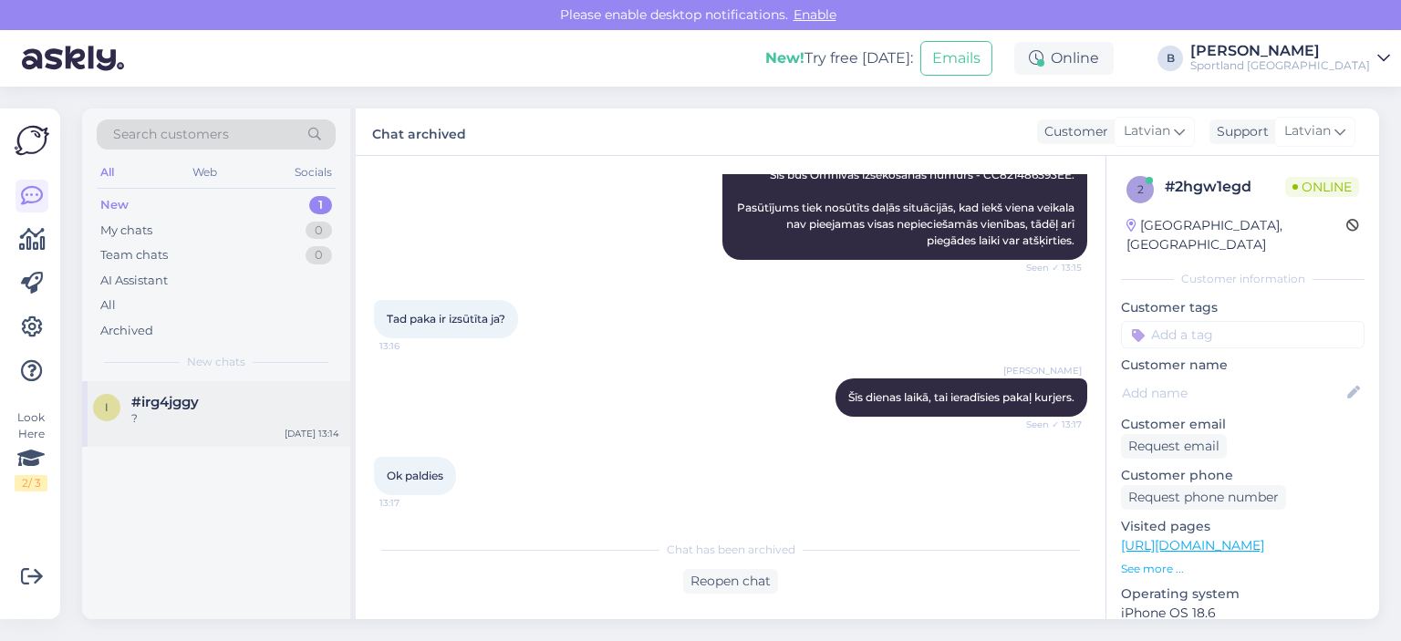
click at [265, 407] on div "#irg4jggy" at bounding box center [235, 402] width 208 height 16
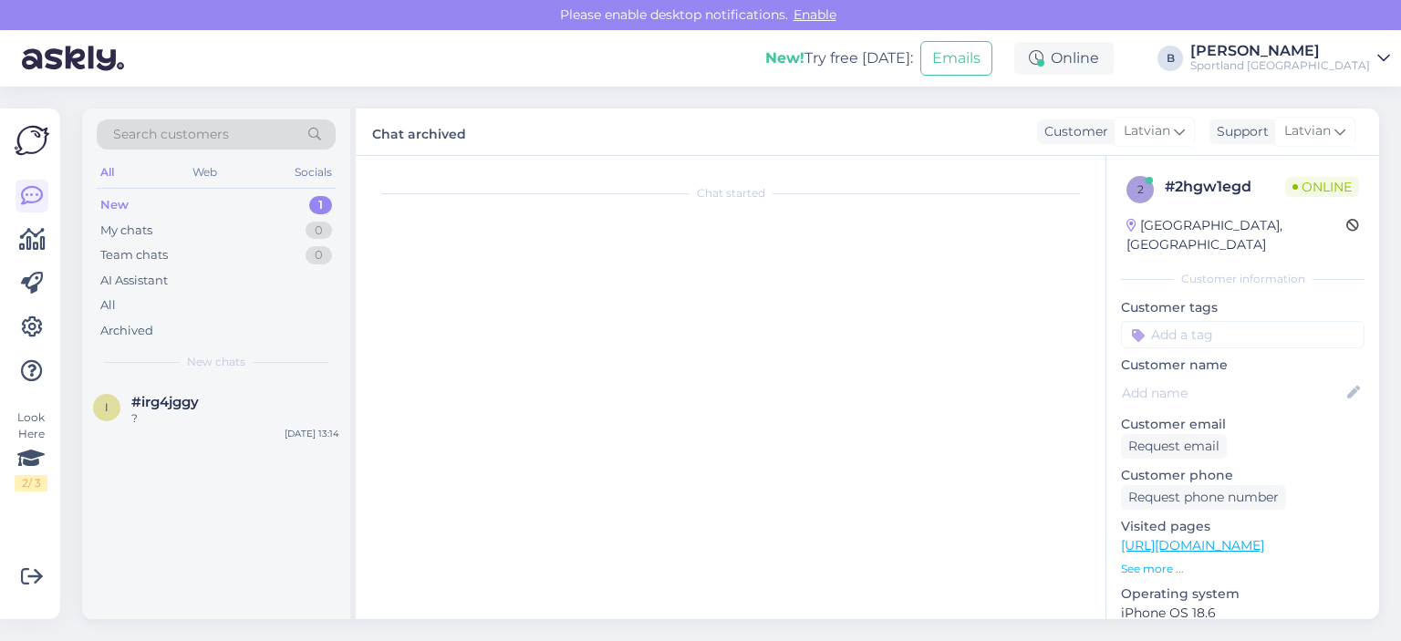
scroll to position [1958, 0]
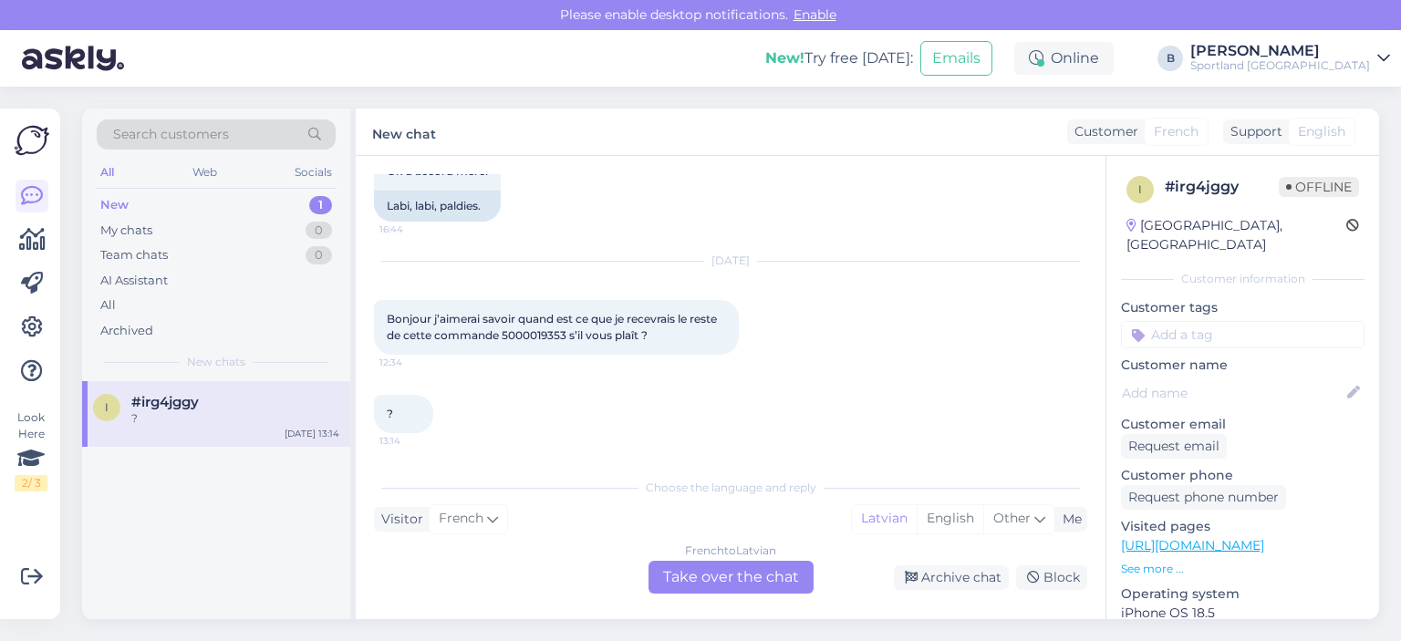
click at [761, 578] on div "French to Latvian Take over the chat" at bounding box center [731, 577] width 165 height 33
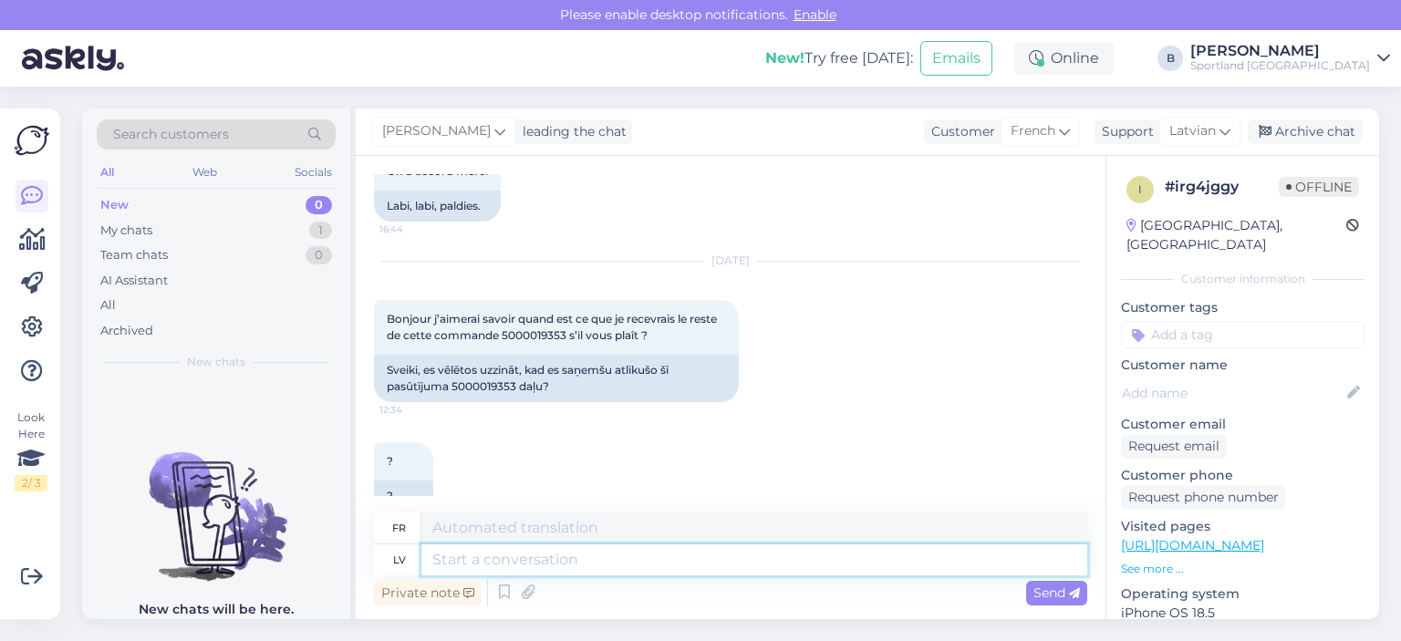
click at [692, 557] on textarea at bounding box center [755, 560] width 666 height 31
type textarea "Sveiki,"
type textarea "Bonjour,"
type textarea "Sveiki, noskaidrosim a"
type textarea "Bonjour, découvrons-le."
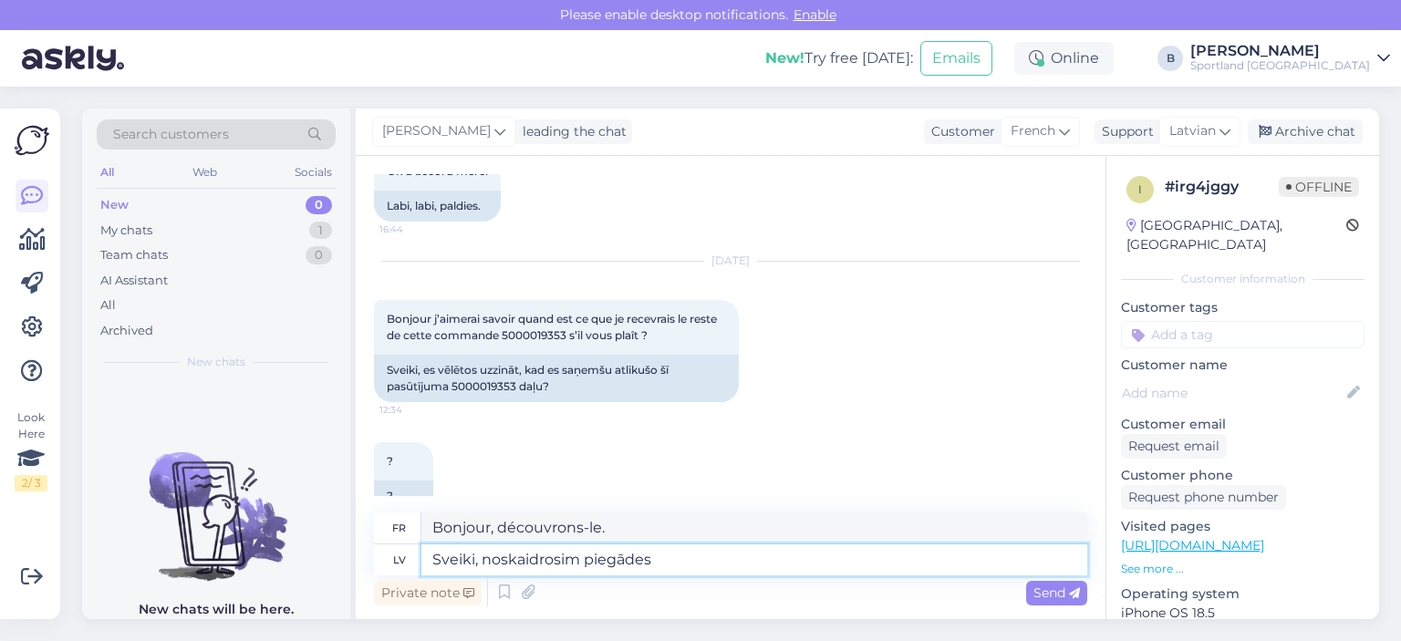
type textarea "Sveiki, noskaidrosim piegādes"
type textarea "Bonjour, vérifions les livraisons"
type textarea "Sveiki, noskaidrosim piegādes kavēšā"
type textarea "Bonjour, [PERSON_NAME] s'il y a des retards de livraison."
type textarea "Sveiki, noskaidrosim piegādes kavēšānās iem"
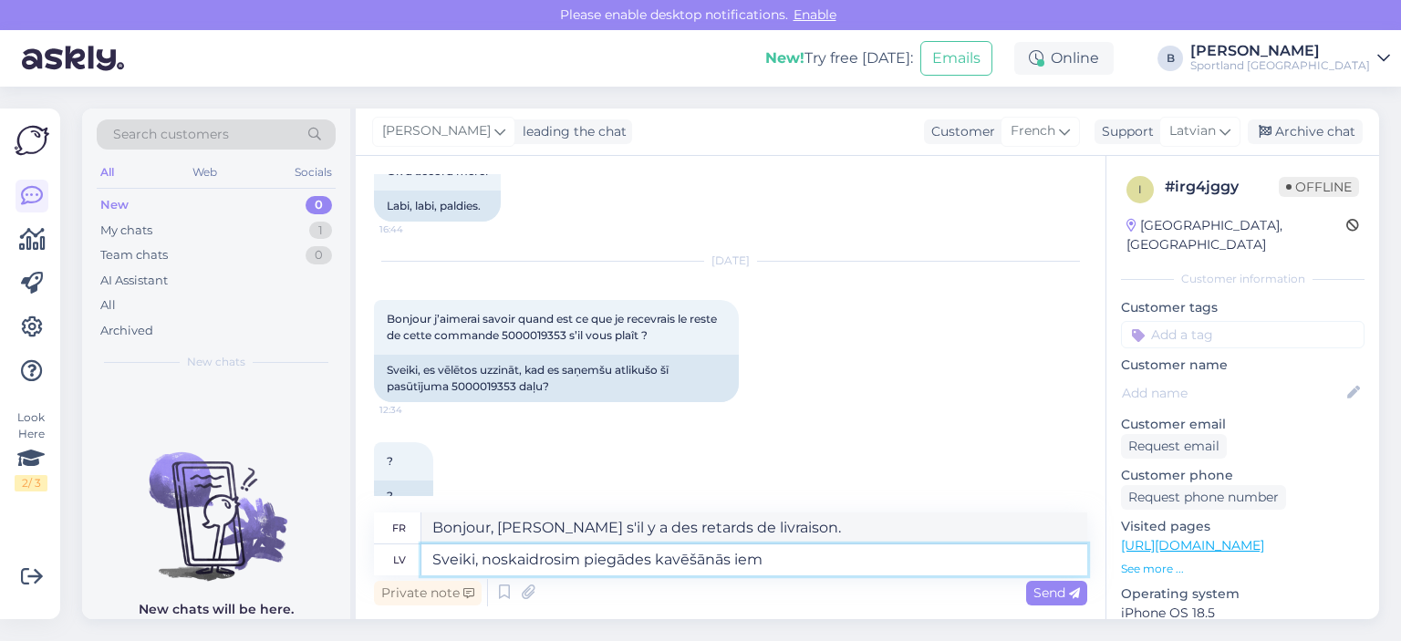
type textarea "Bonjour, découvrons ensemble les délais de livraison."
type textarea "Sveiki, noskaidrosim piegādes kavēšānās iemeslu un sa"
type textarea "Bonjour, découvrons la raison du retard de livraison."
type textarea "Sveiki, noskaidrosim piegādes kavēšānās iemeslu un sai"
type textarea "Bonjour, découvrons la raison du retard de [PERSON_NAME] et"
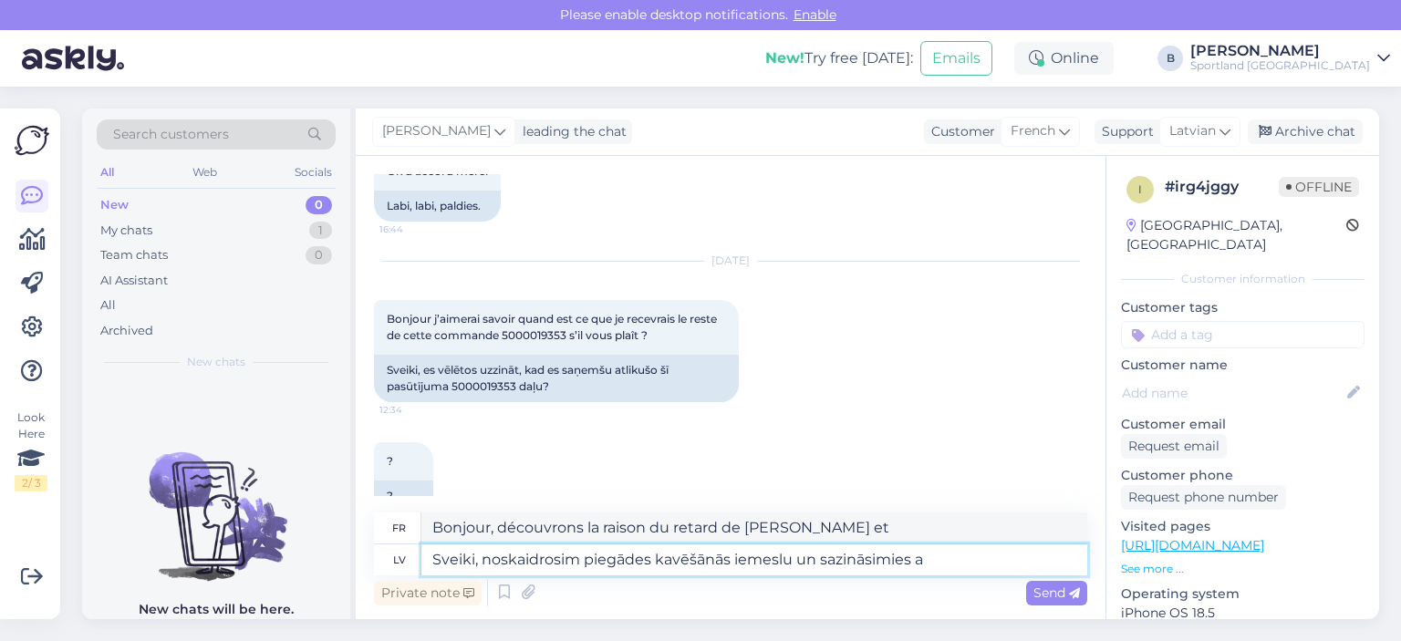
type textarea "Sveiki, noskaidrosim piegādes kavēšānās iemeslu un sazināsimies ar"
type textarea "Bonjour, découvrons la raison du retard de livraison et contactons-nous."
type textarea "Sveiki, noskaidrosim piegādes kavēšānās iemeslu un sazināsimies ar"
type textarea "Bonjour, nous allons rechercher la raison du retard de livraison et vous contac…"
type textarea "Sveiki, noskaidrosim piegādes kavēšānās iemeslu un sazināsimies ar Jums."
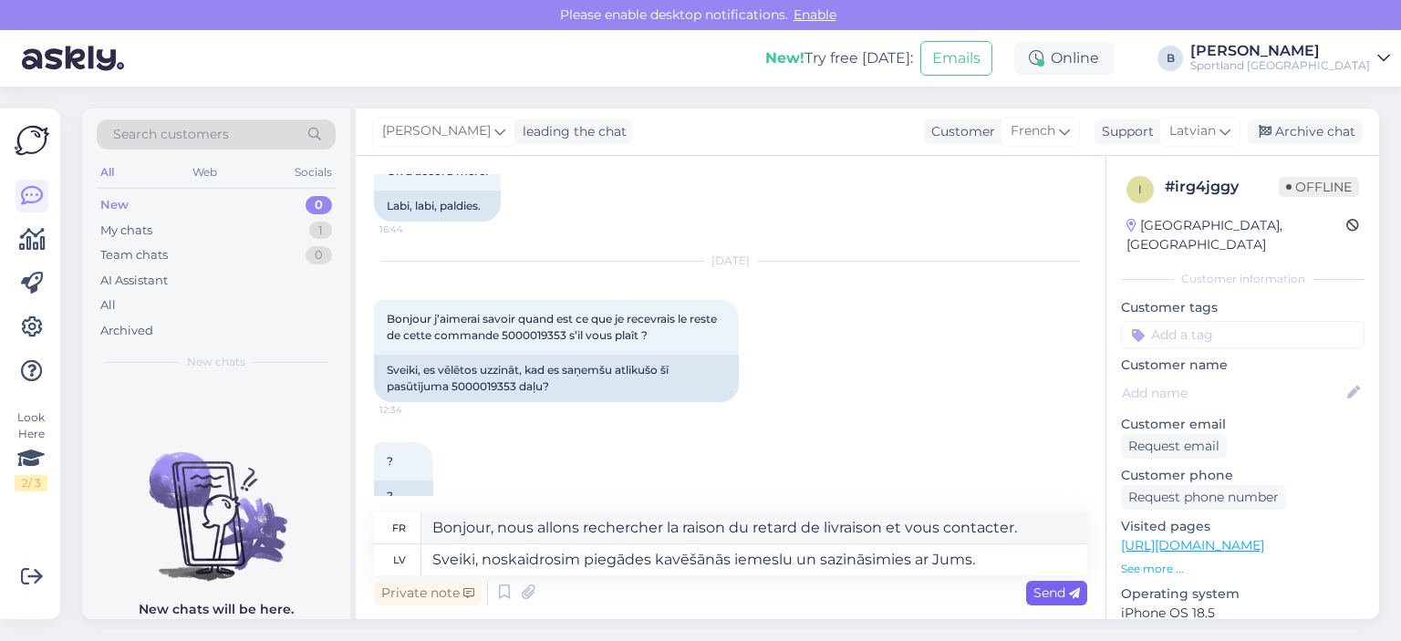
click at [1050, 586] on span "Send" at bounding box center [1057, 593] width 47 height 16
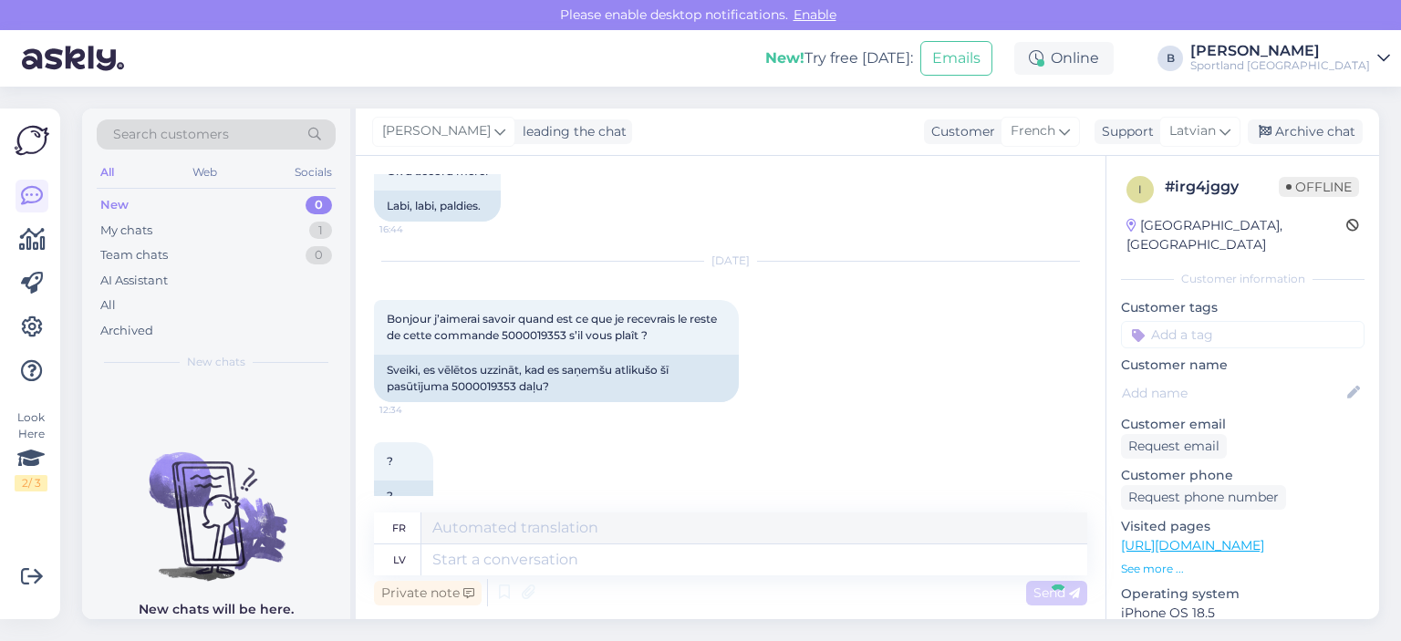
scroll to position [2135, 0]
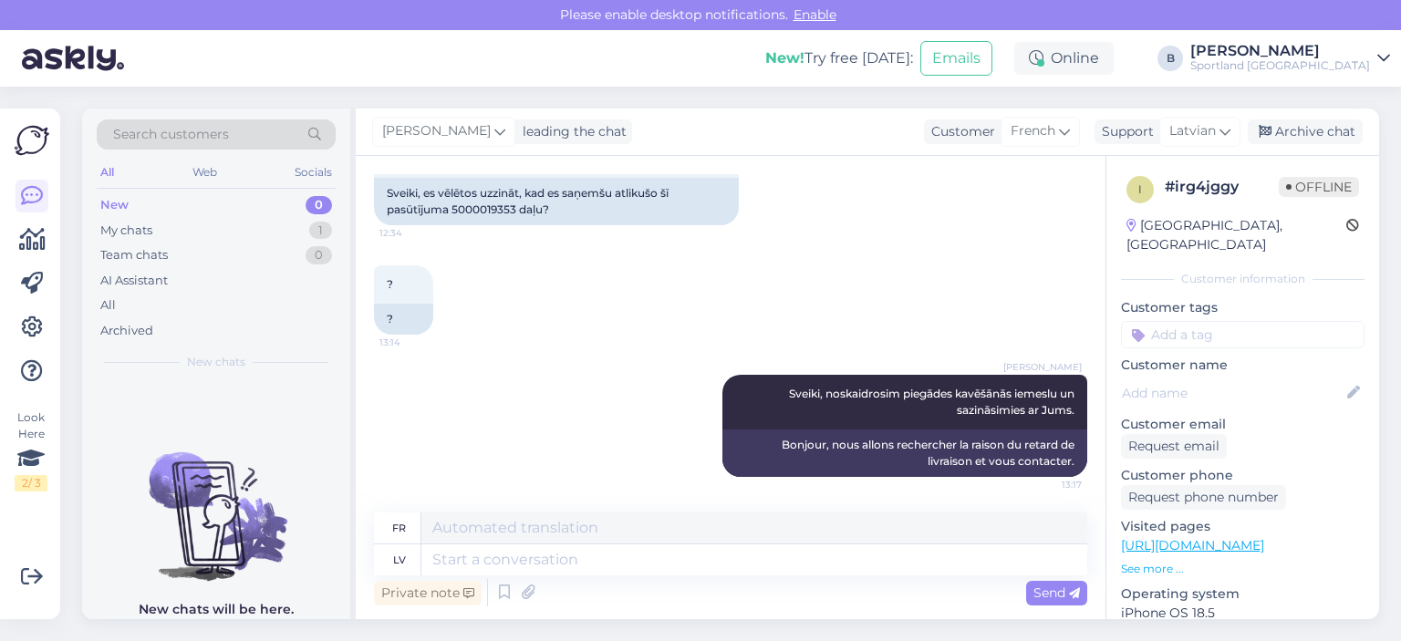
click at [1314, 112] on div "[PERSON_NAME] leading the chat Customer French Arabic Belarusian Bulgarian Chin…" at bounding box center [868, 132] width 1024 height 47
click at [1316, 128] on div "Archive chat" at bounding box center [1305, 132] width 115 height 25
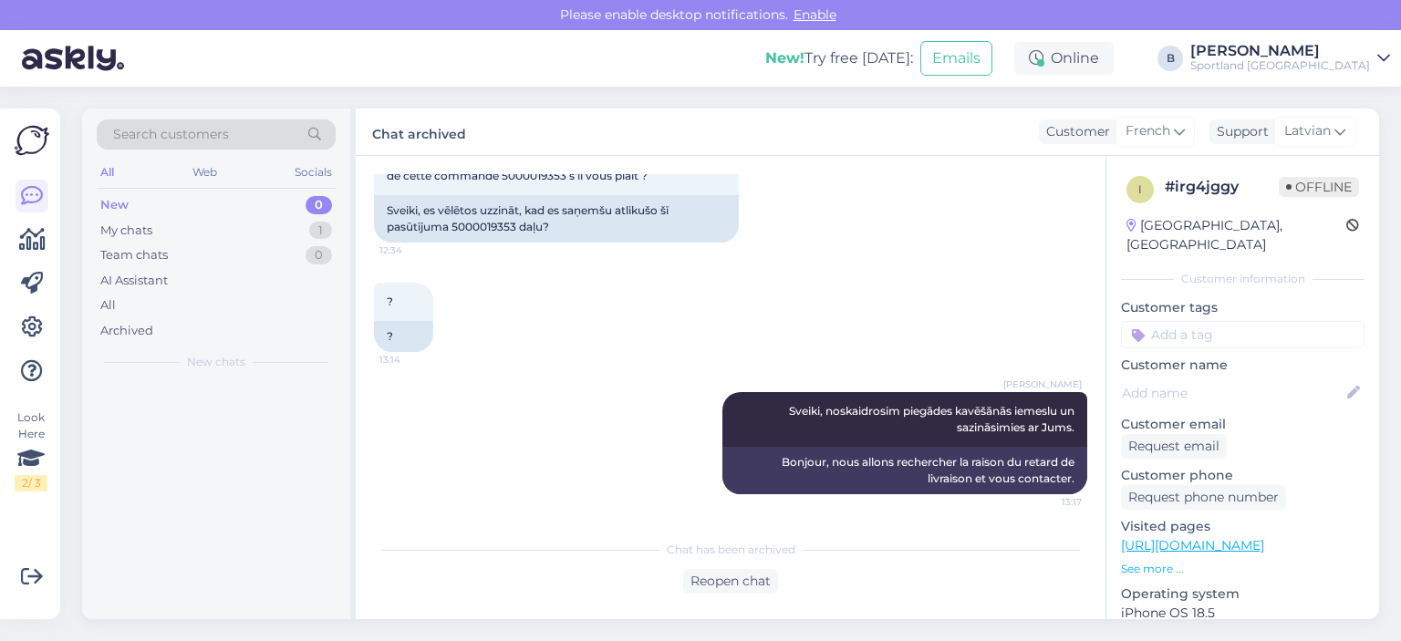
scroll to position [2117, 0]
click at [172, 227] on div "My chats 1" at bounding box center [216, 231] width 239 height 26
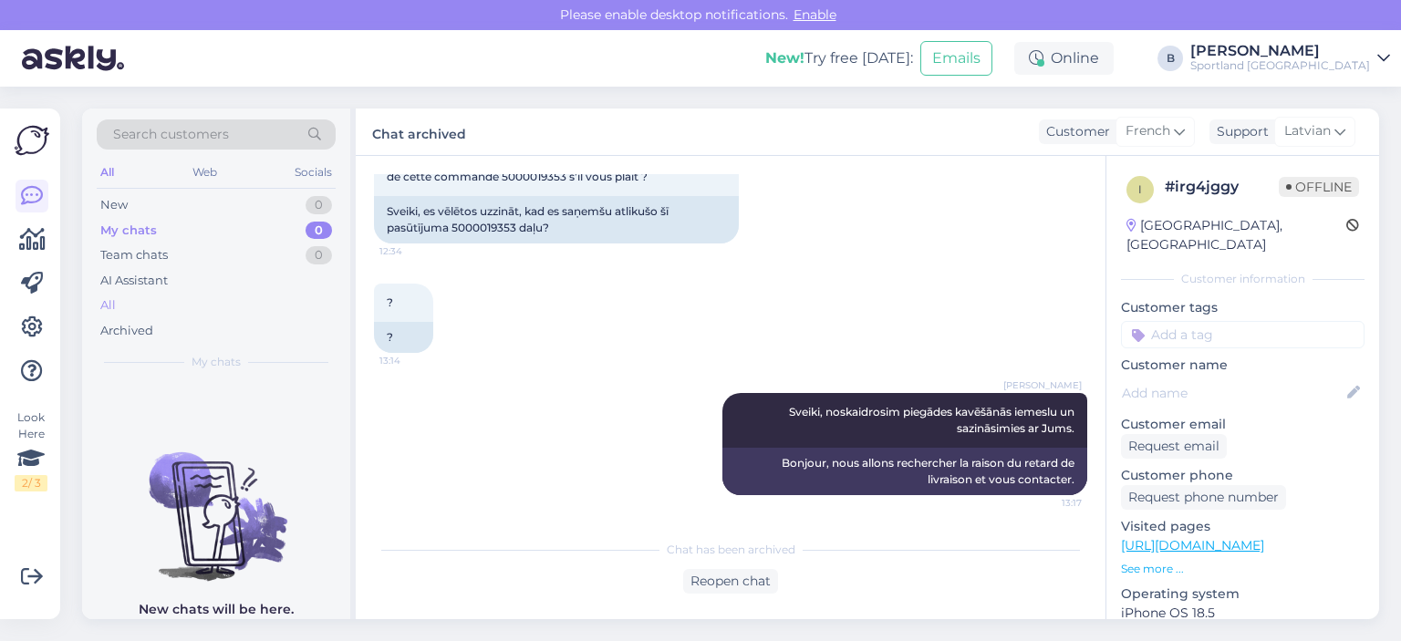
click at [125, 295] on div "All" at bounding box center [216, 306] width 239 height 26
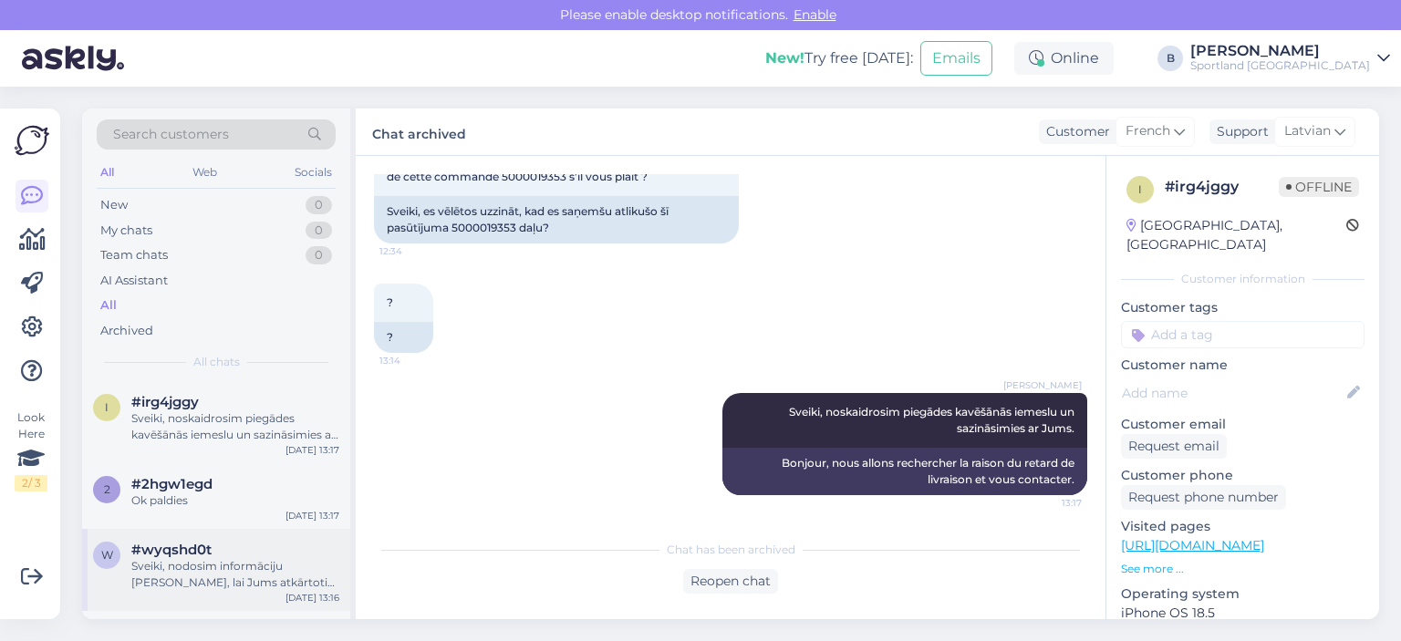
click at [198, 575] on div "Sveiki, nodosim informāciju [PERSON_NAME], lai Jums atkārtoti tiktu nosūtīts sa…" at bounding box center [235, 574] width 208 height 33
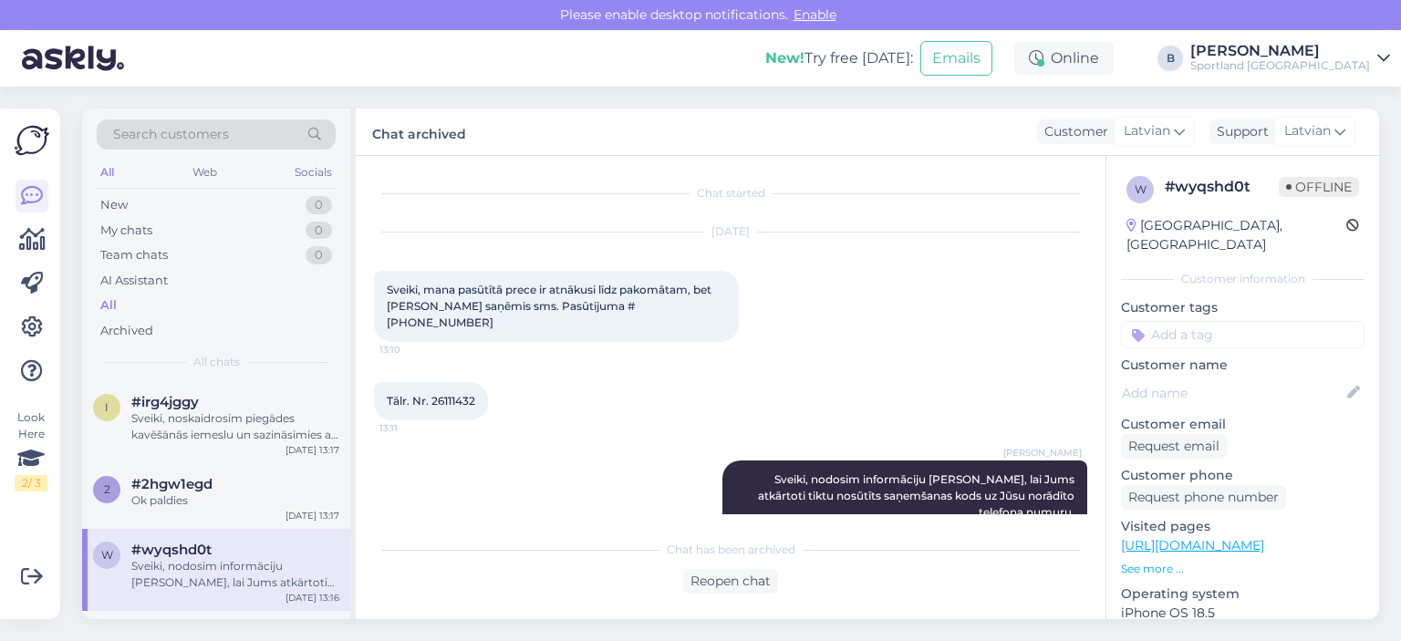
scroll to position [20, 0]
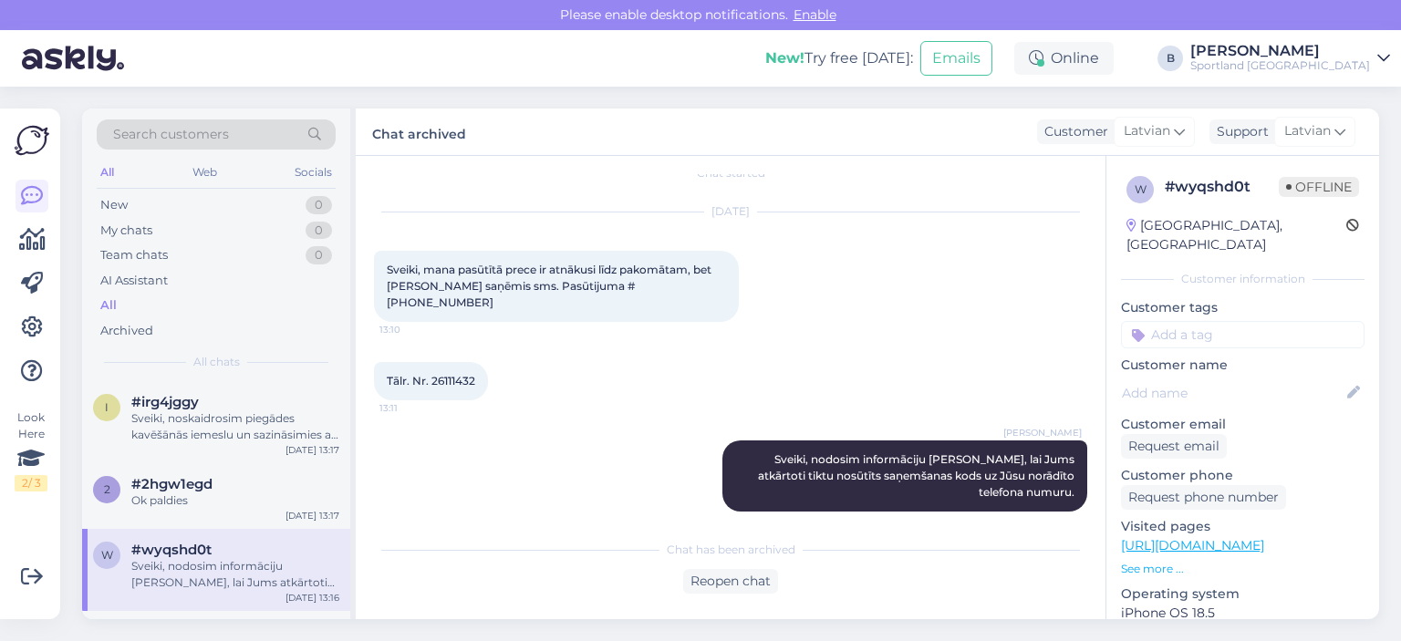
click at [633, 281] on span "Sveiki, mana pasūtītā prece ir atnākusi līdz pakomātam, bet [PERSON_NAME] saņēm…" at bounding box center [551, 286] width 328 height 47
click at [457, 374] on span "Tālr. Nr. 26111432" at bounding box center [431, 381] width 88 height 14
copy div "26111432 13:11"
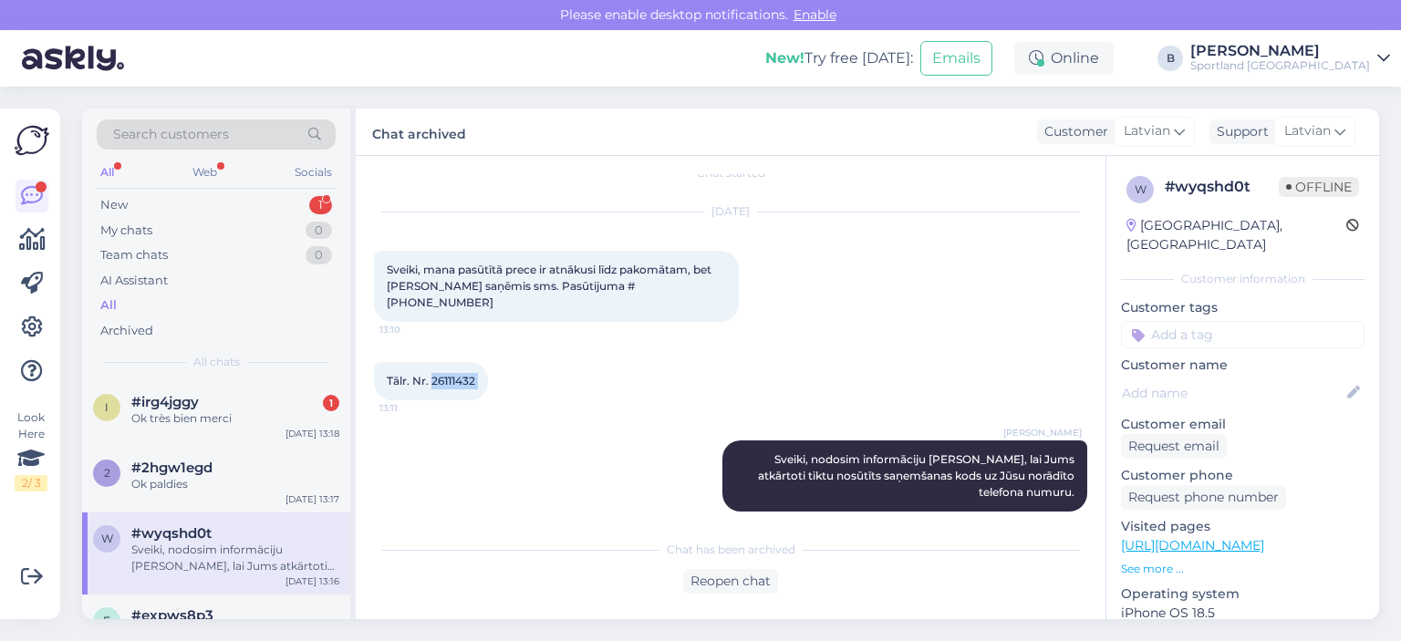
copy div "26111432 13:11"
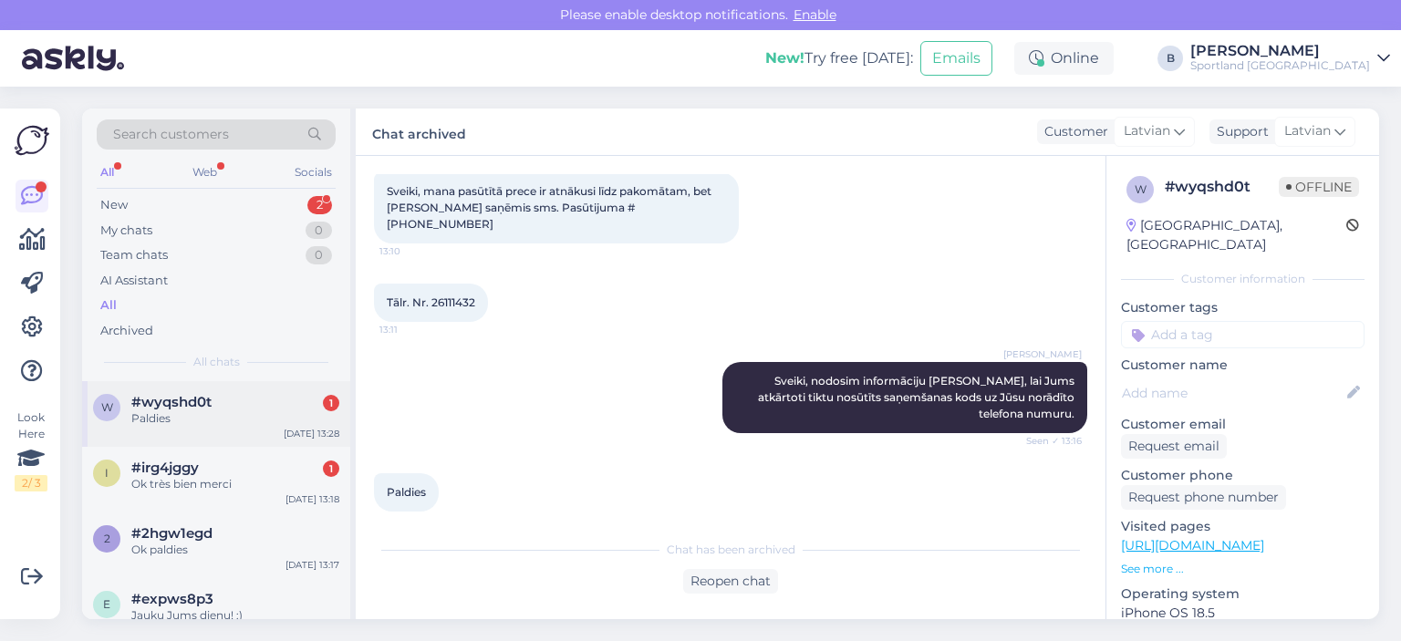
click at [182, 401] on span "#wyqshd0t" at bounding box center [171, 402] width 80 height 16
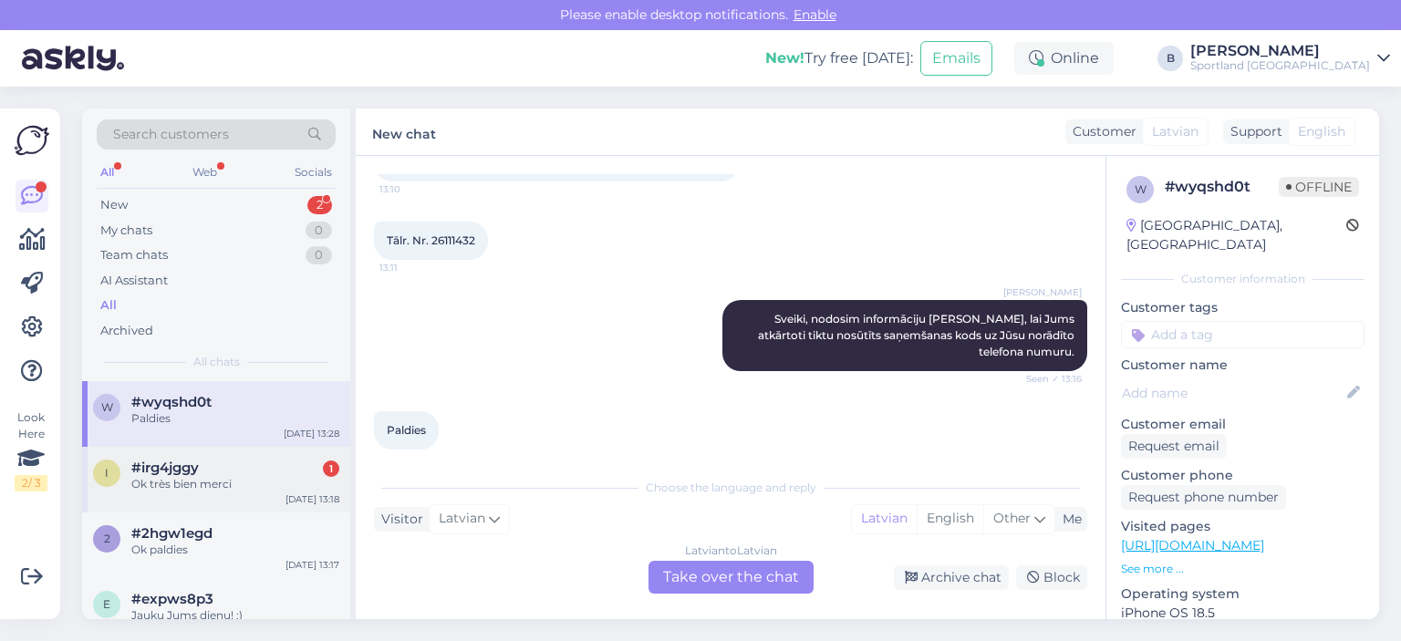
click at [175, 484] on div "Ok très bien merci" at bounding box center [235, 484] width 208 height 16
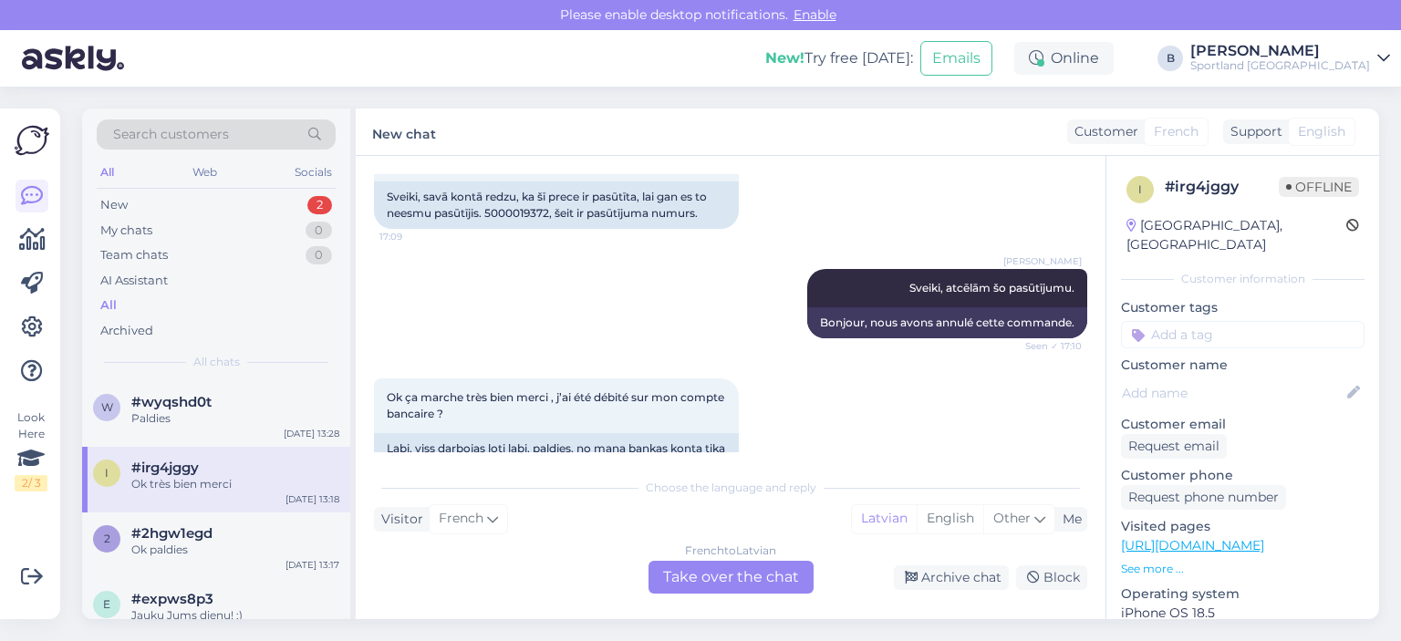
scroll to position [2257, 0]
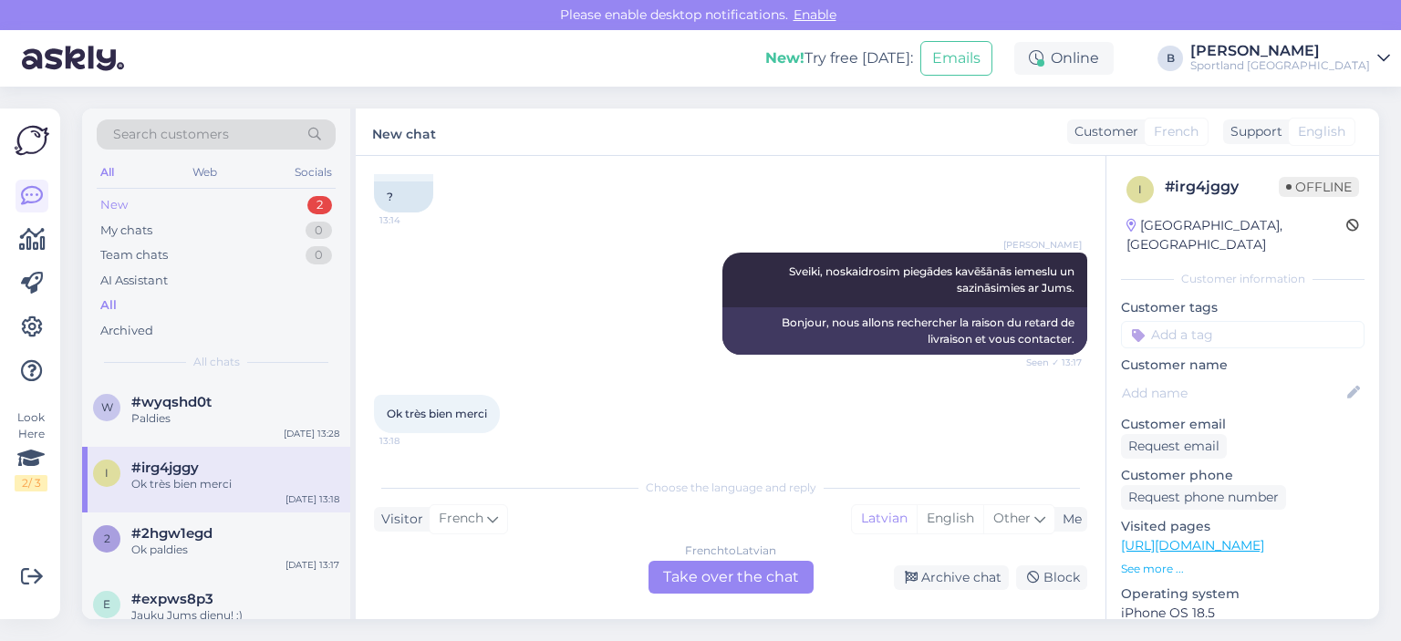
click at [134, 198] on div "New 2" at bounding box center [216, 206] width 239 height 26
click at [197, 427] on div "w #wyqshd0t Paldies [DATE] 13:28" at bounding box center [216, 414] width 268 height 66
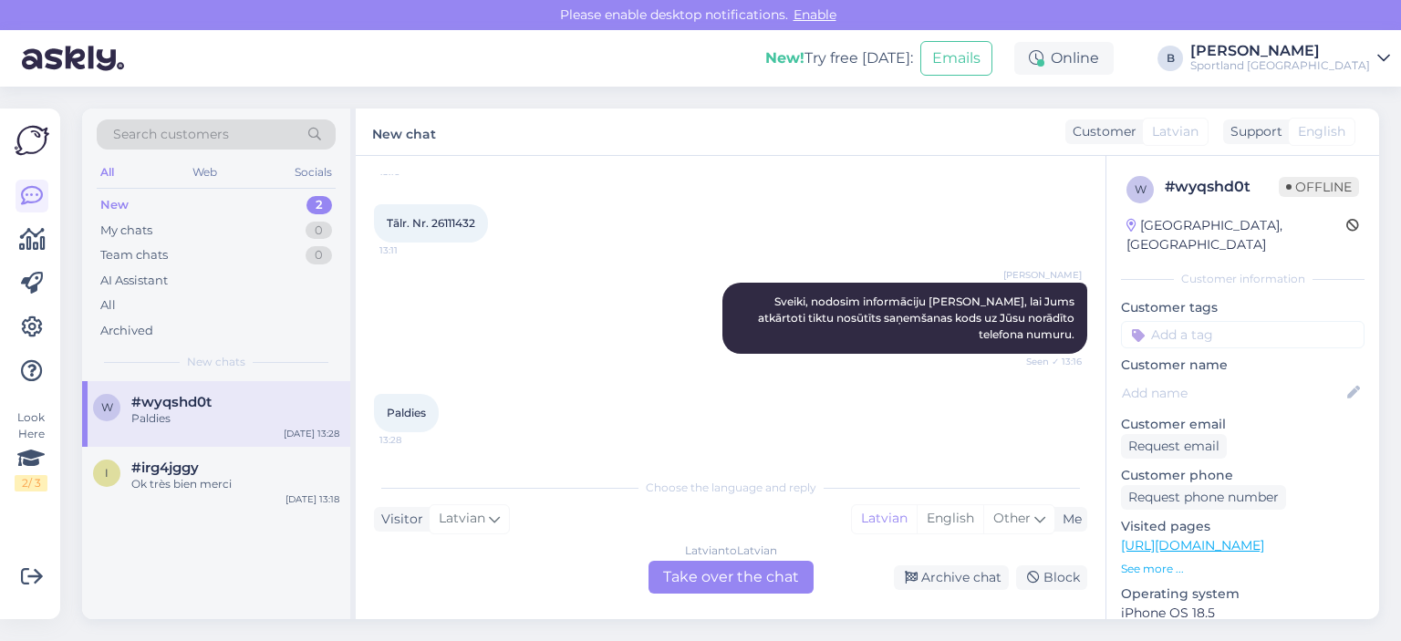
scroll to position [161, 0]
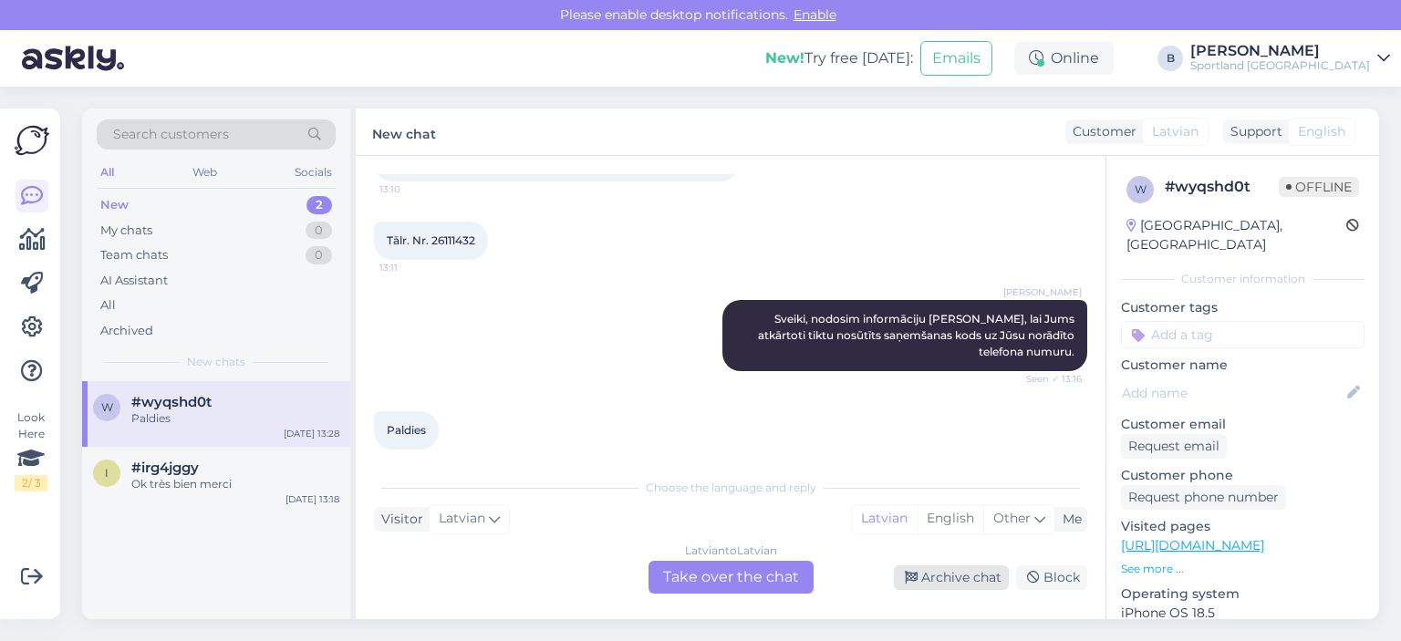
click at [946, 583] on div "Archive chat" at bounding box center [951, 578] width 115 height 25
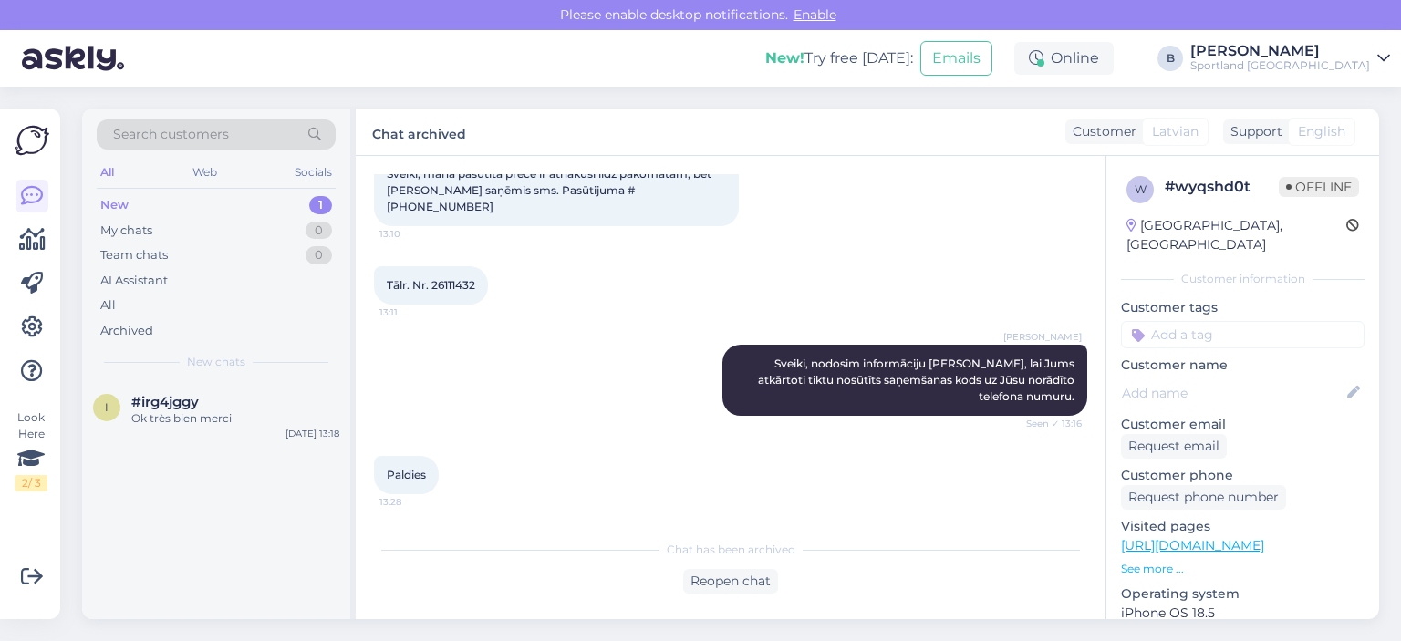
scroll to position [99, 0]
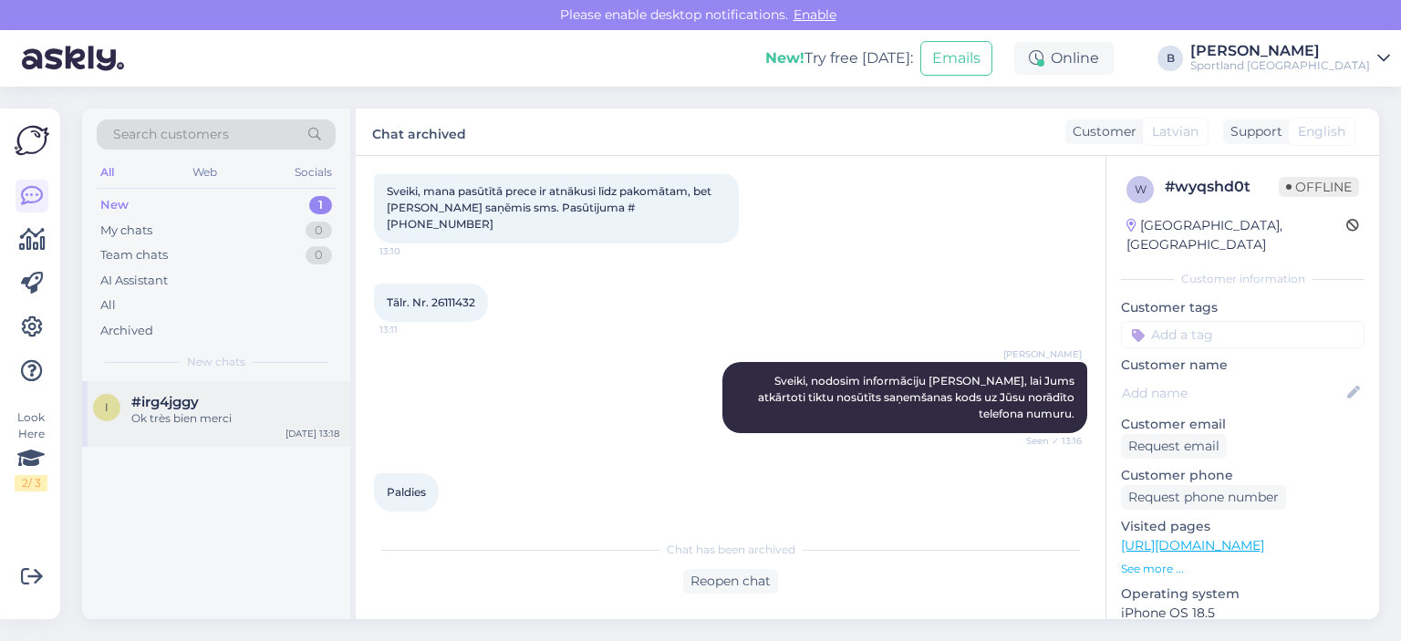
click at [215, 414] on div "Ok très bien merci" at bounding box center [235, 419] width 208 height 16
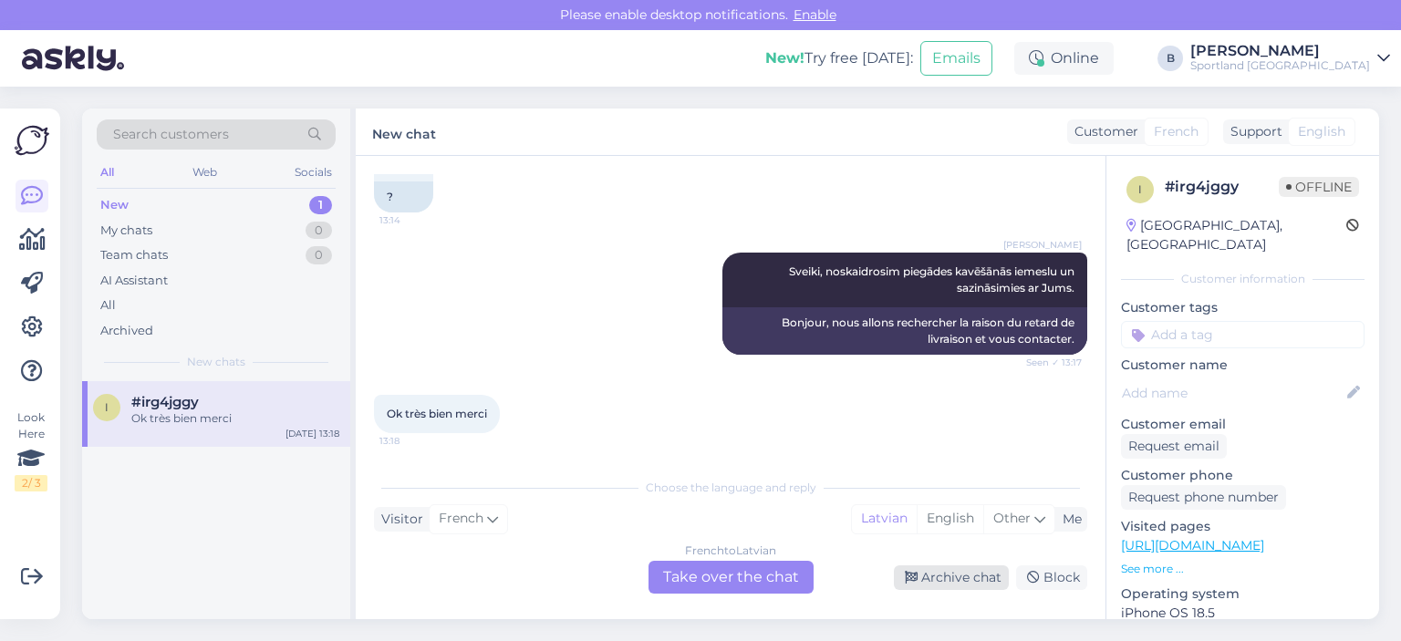
click at [964, 572] on div "Archive chat" at bounding box center [951, 578] width 115 height 25
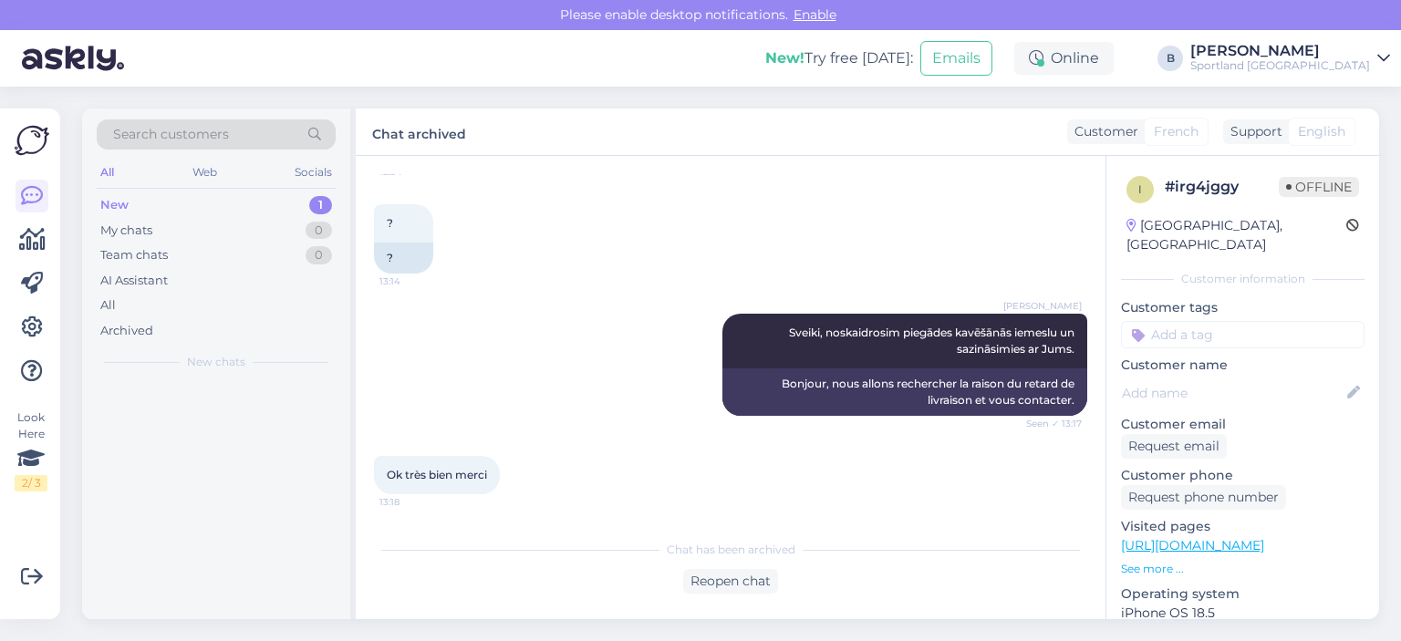
scroll to position [2195, 0]
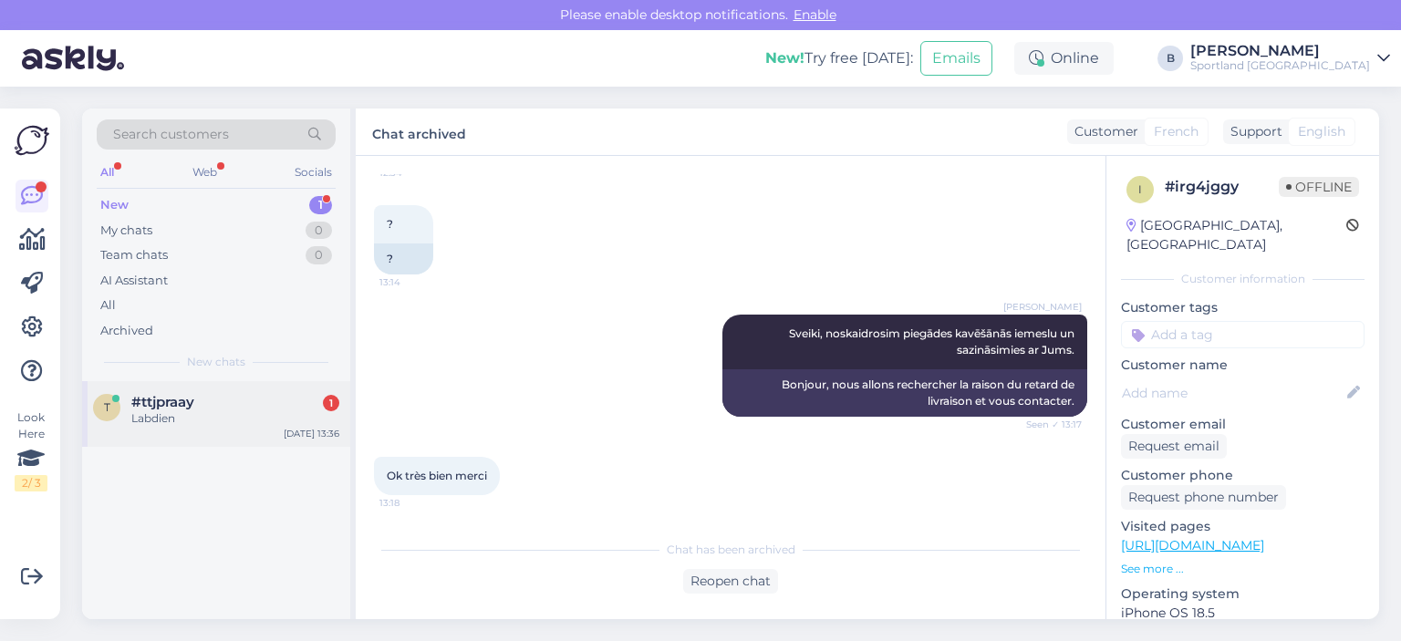
click at [182, 408] on span "#ttjpraay" at bounding box center [162, 402] width 63 height 16
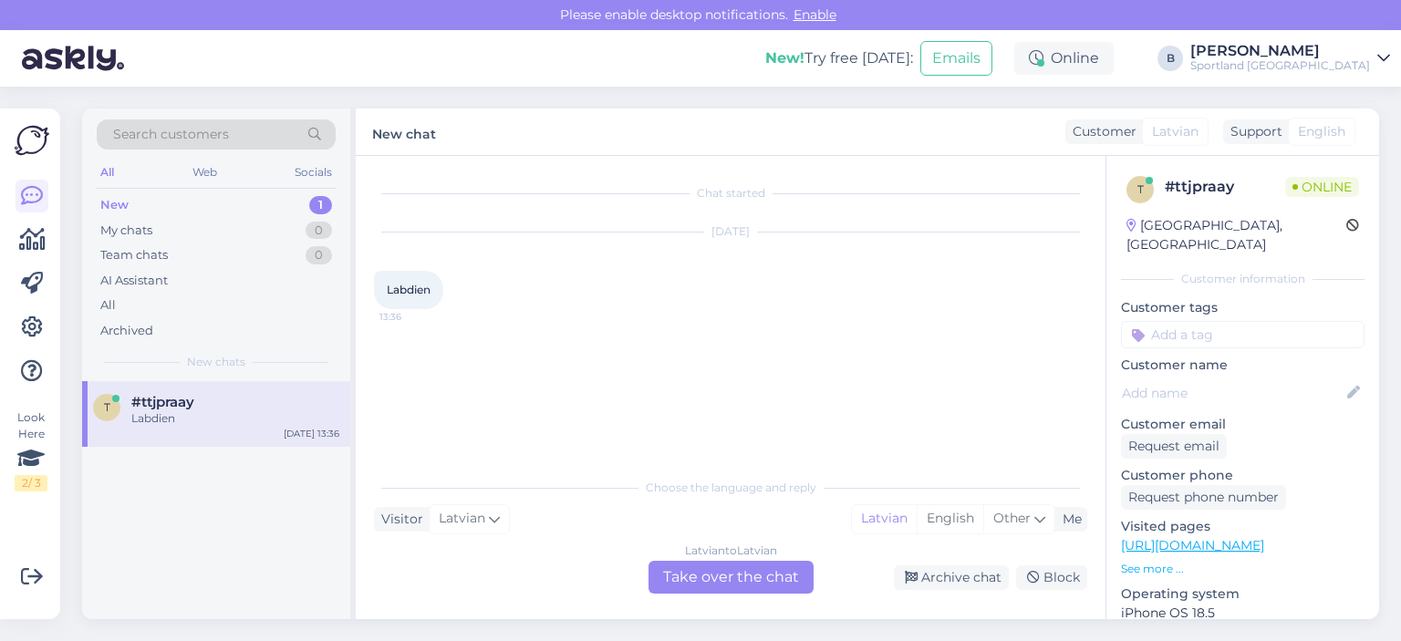
scroll to position [0, 0]
click at [752, 589] on div "Latvian to Latvian Take over the chat" at bounding box center [731, 577] width 165 height 33
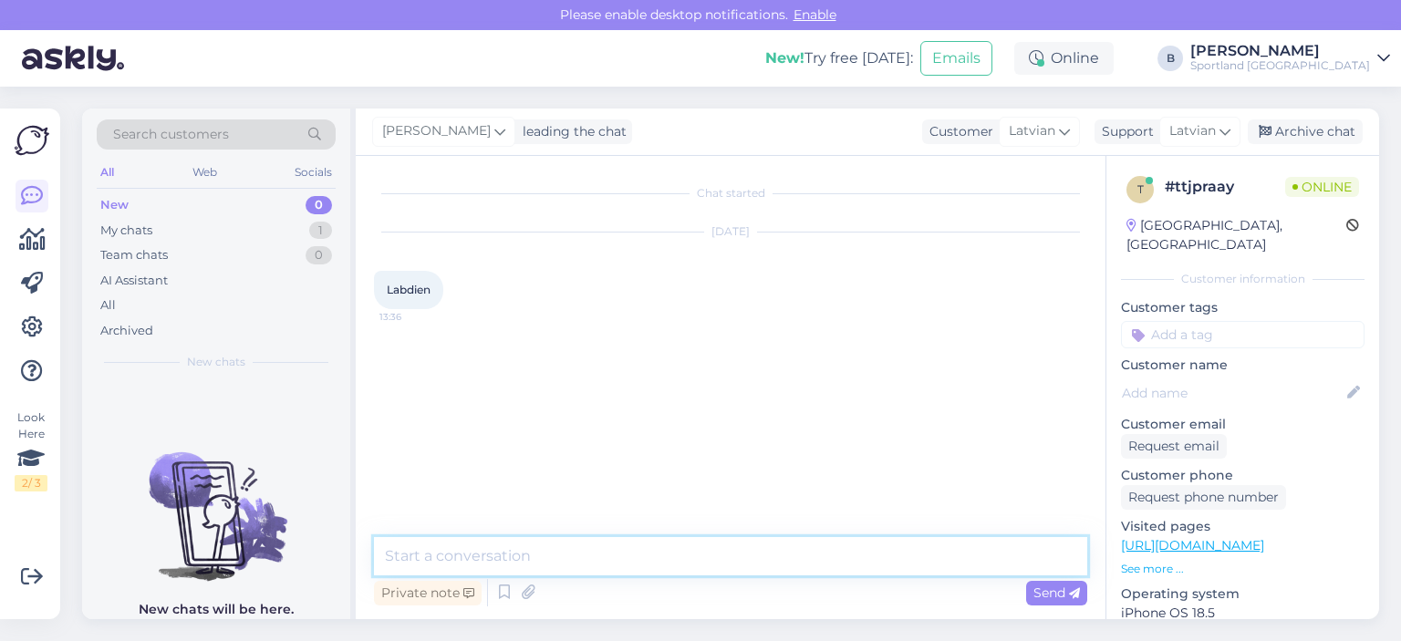
click at [716, 559] on textarea at bounding box center [730, 556] width 713 height 38
type textarea "Sveiki, kā varam Jums palīdzēt?"
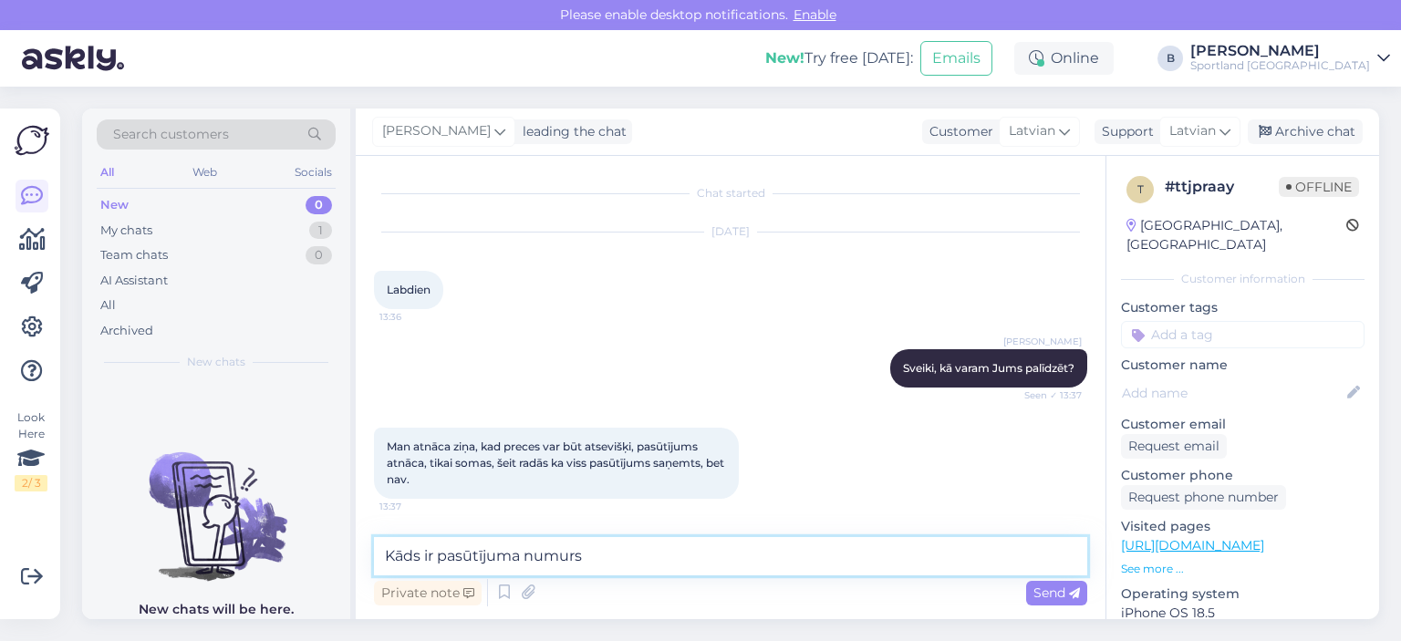
type textarea "Kāds ir pasūtījuma numurs?"
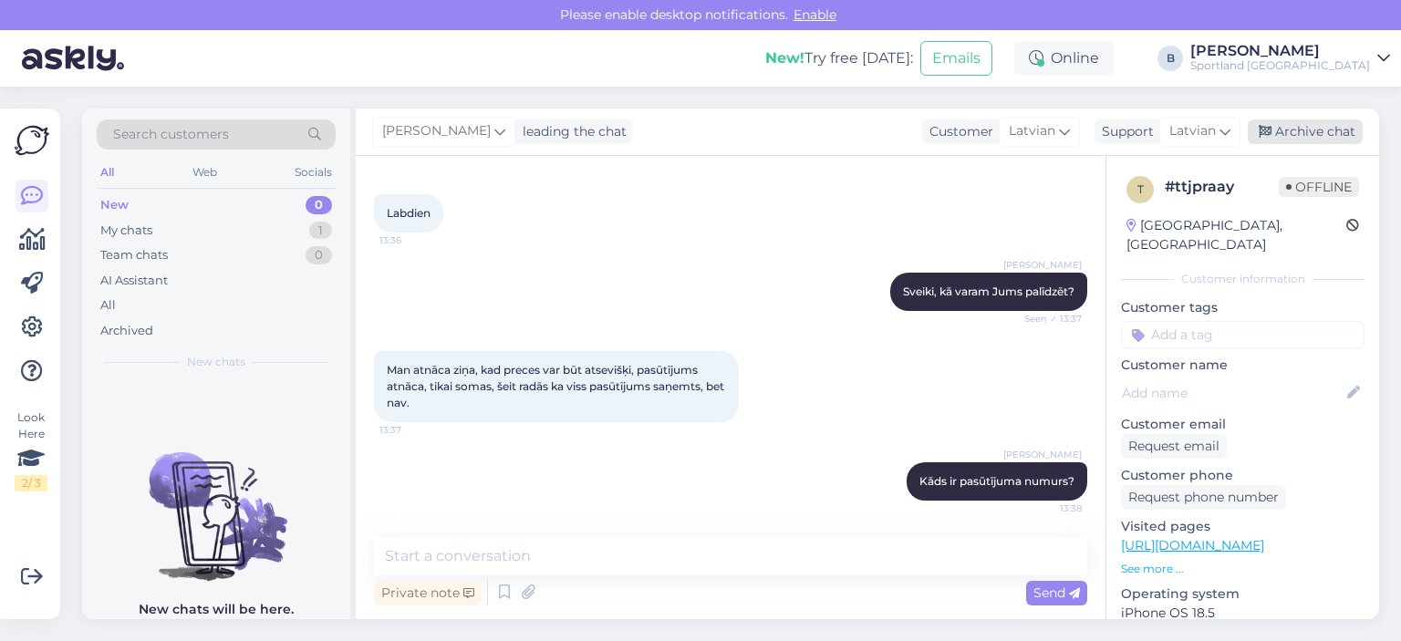
click at [1306, 132] on div "Archive chat" at bounding box center [1305, 132] width 115 height 25
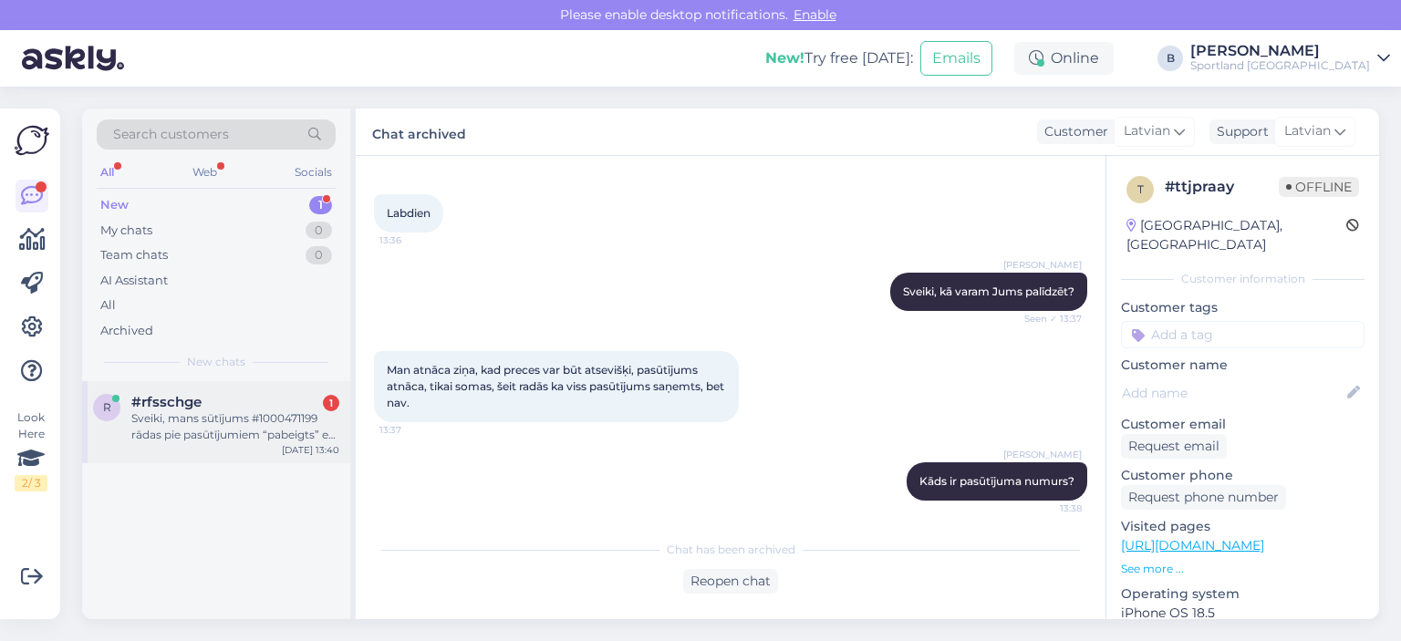
click at [256, 422] on div "Sveiki, mans sūtījums #1000471199 rādas pie pasūtījumiem “pabeigts” es šo sūtīj…" at bounding box center [235, 427] width 208 height 33
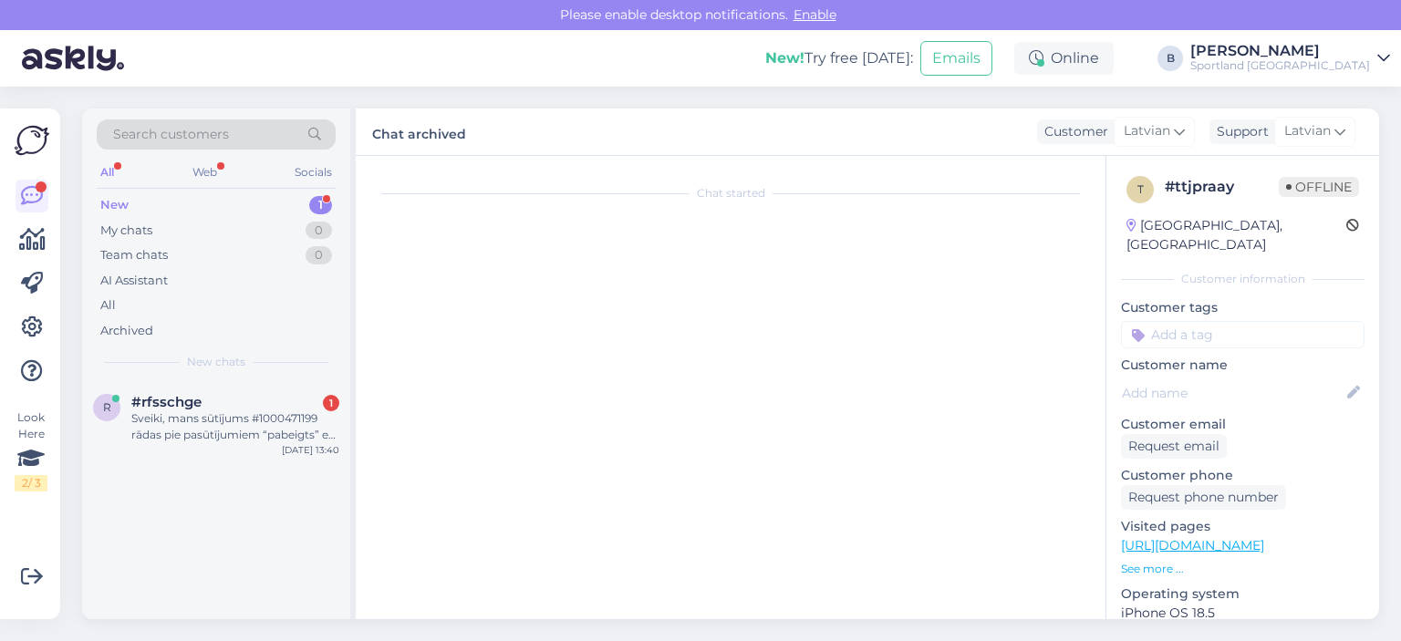
scroll to position [0, 0]
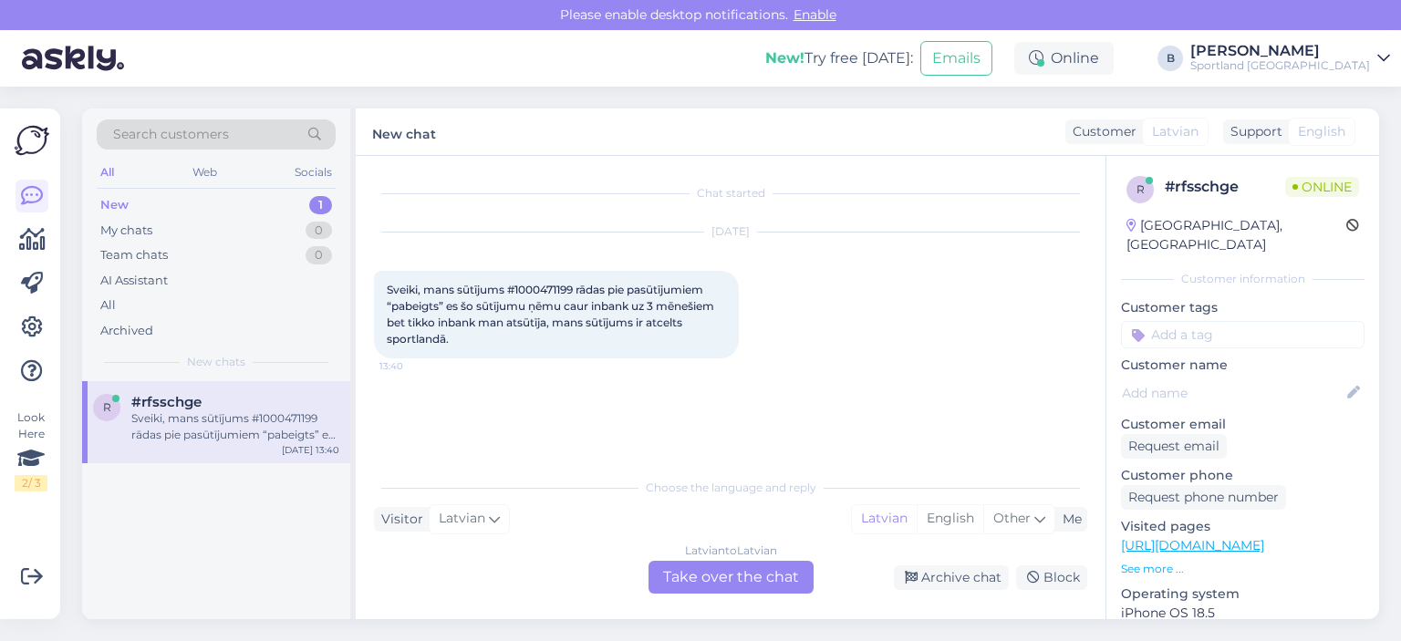
click at [734, 581] on div "Latvian to Latvian Take over the chat" at bounding box center [731, 577] width 165 height 33
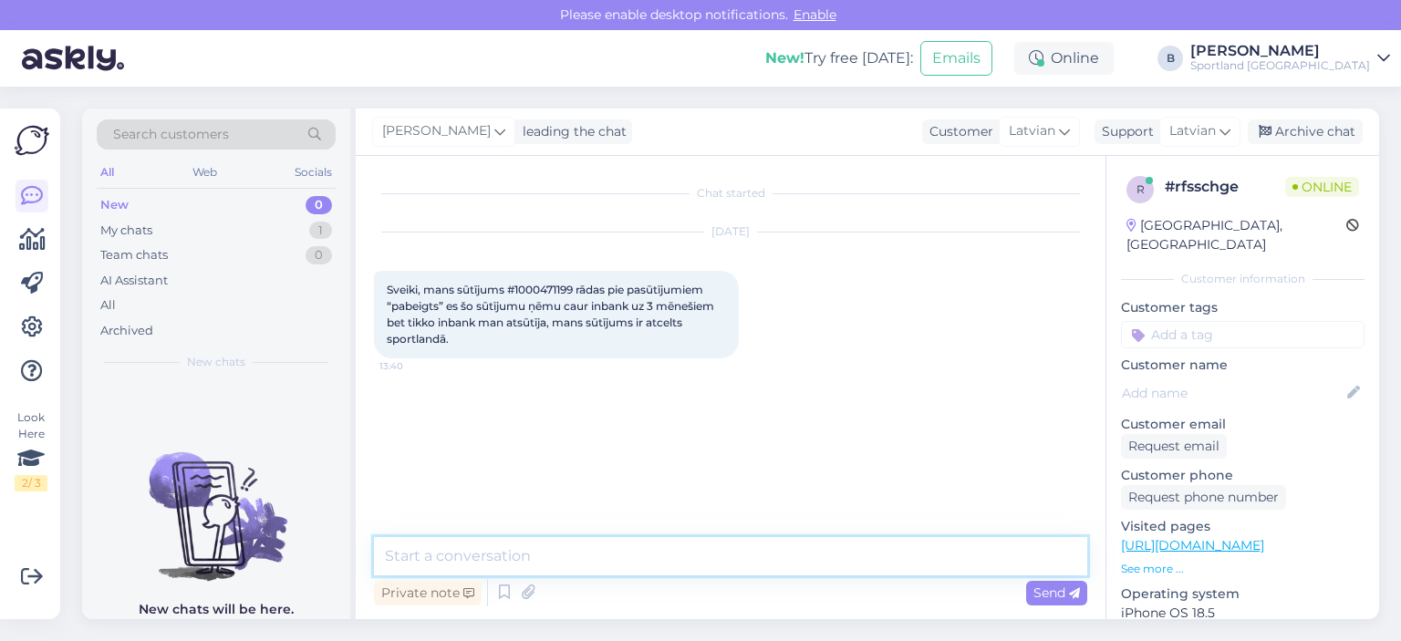
click at [702, 550] on textarea at bounding box center [730, 556] width 713 height 38
type textarea "Sveiki, pārbaudīsim"
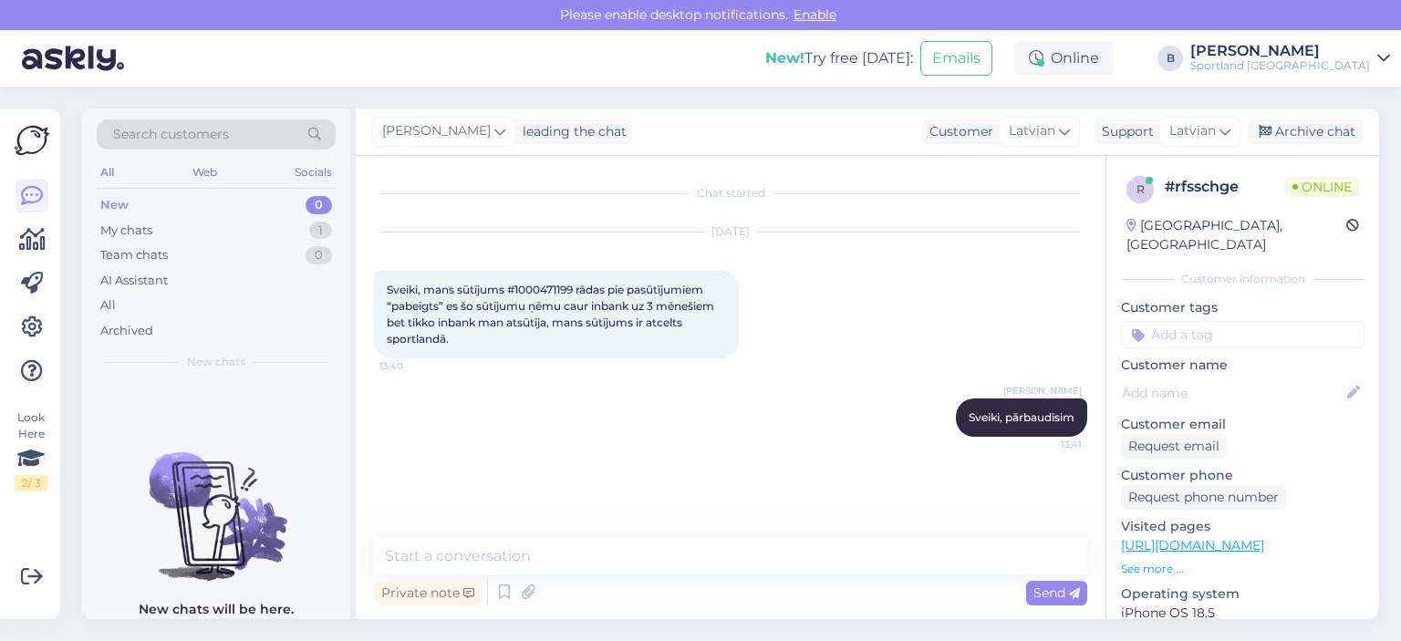
click at [538, 286] on span "Sveiki, mans sūtījums #1000471199 rādas pie pasūtījumiem “pabeigts” es šo sūtīj…" at bounding box center [552, 314] width 330 height 63
copy span "1000471199"
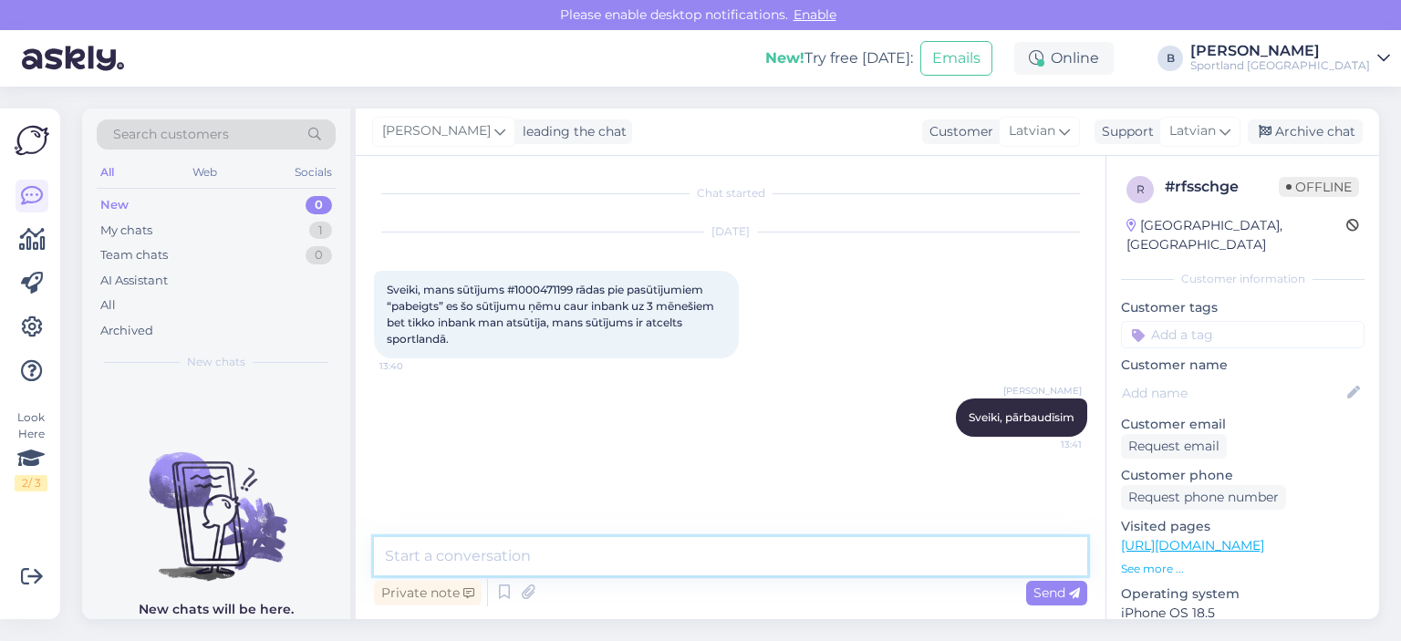
click at [571, 538] on textarea at bounding box center [730, 556] width 713 height 38
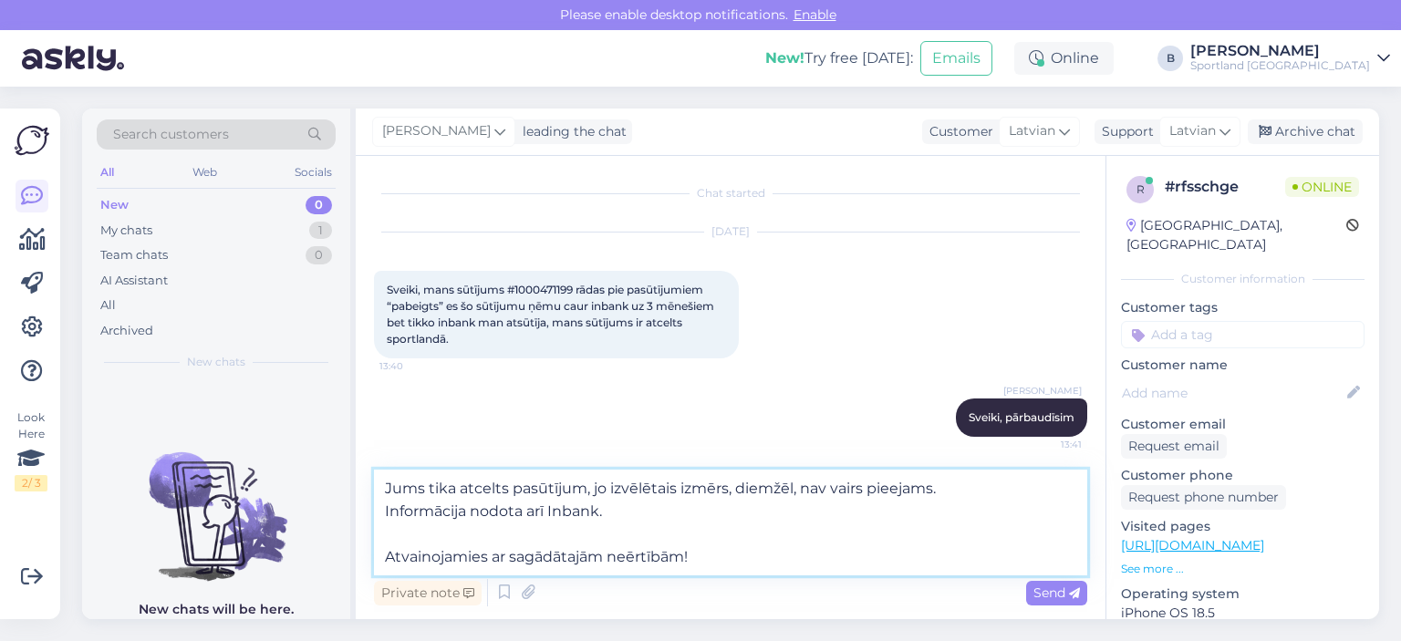
type textarea "Jums tika atcelts pasūtījum, jo izvēlētais izmērs, diemžēl, nav vairs pieejams.…"
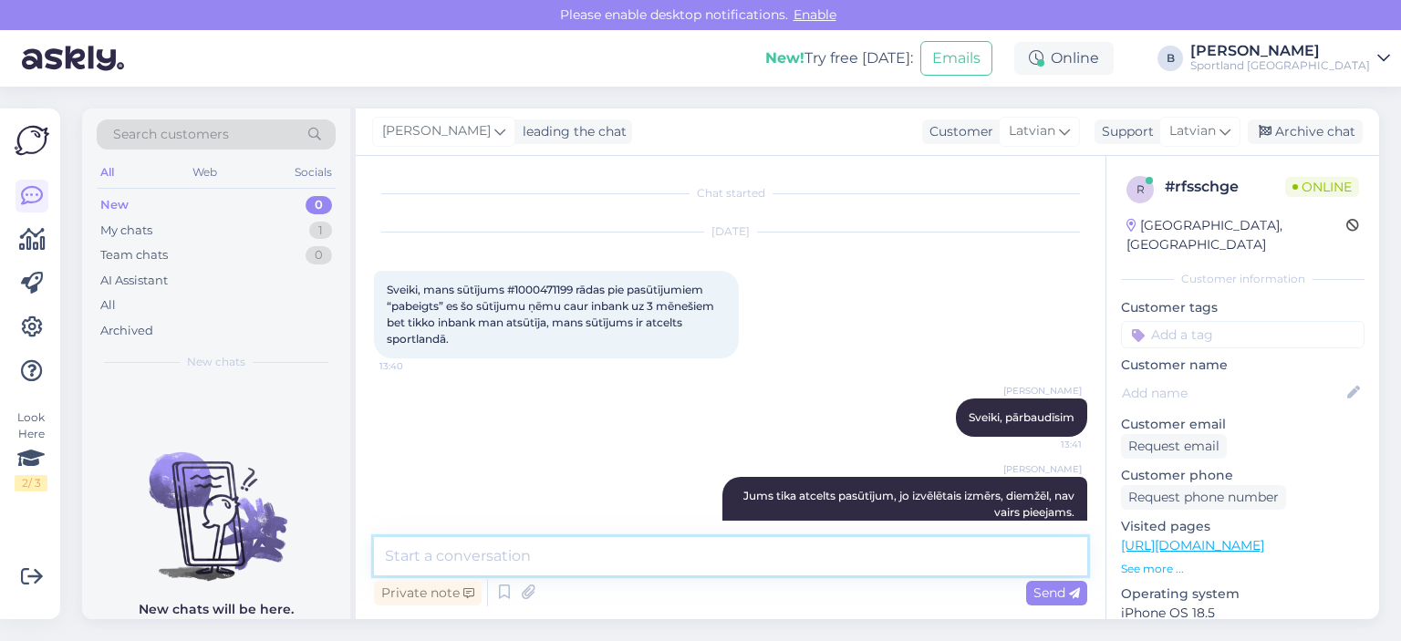
scroll to position [80, 0]
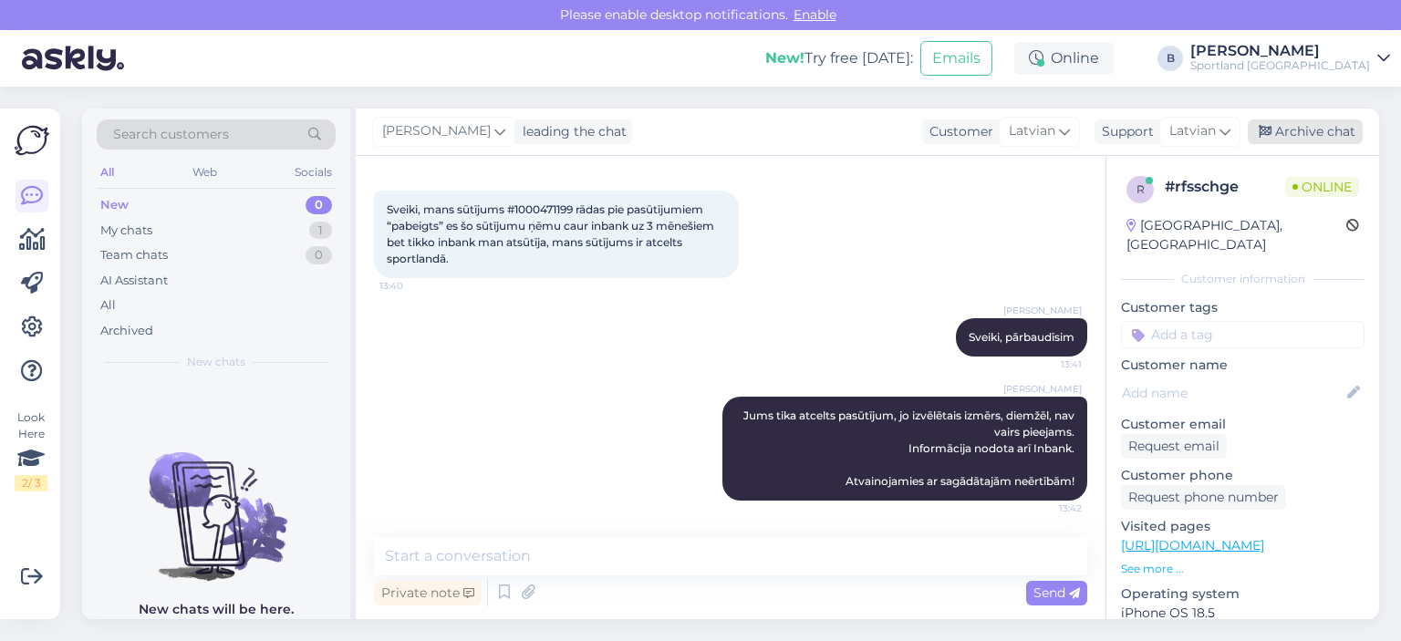
click at [1328, 133] on div "Archive chat" at bounding box center [1305, 132] width 115 height 25
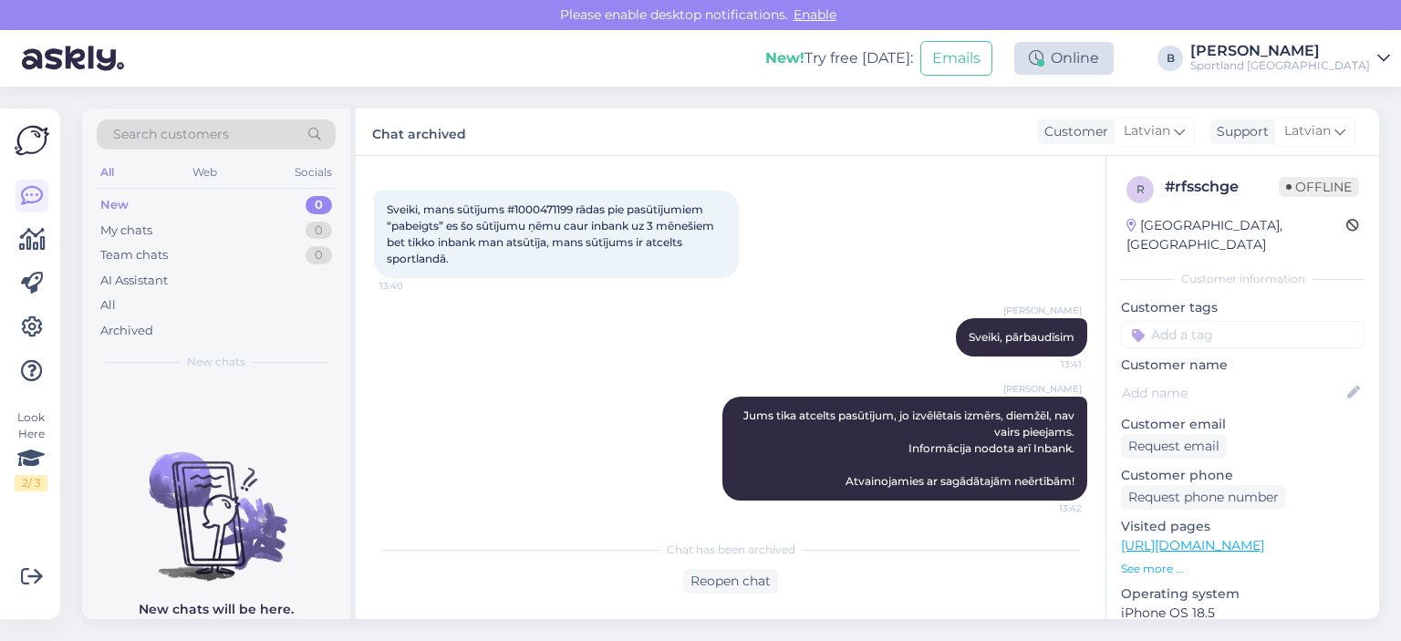
click at [1114, 48] on div "Online" at bounding box center [1064, 58] width 99 height 33
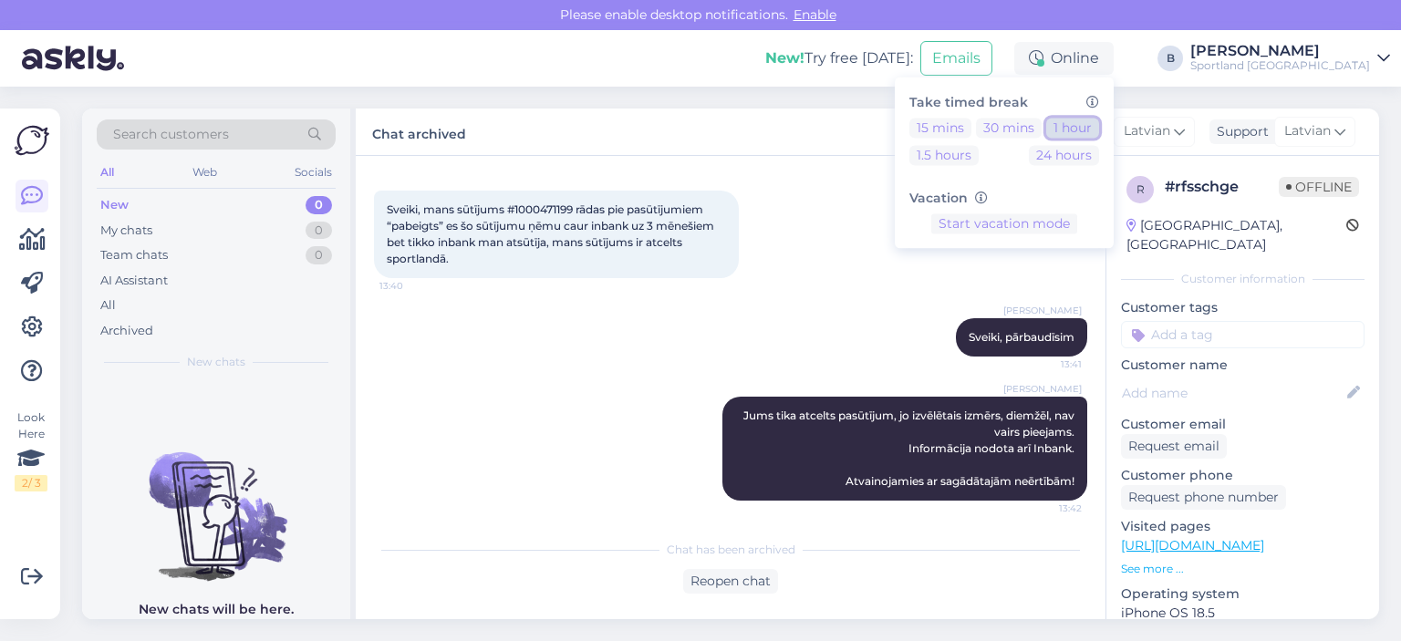
click at [1099, 126] on button "1 hour" at bounding box center [1072, 128] width 53 height 20
